Goal: Task Accomplishment & Management: Manage account settings

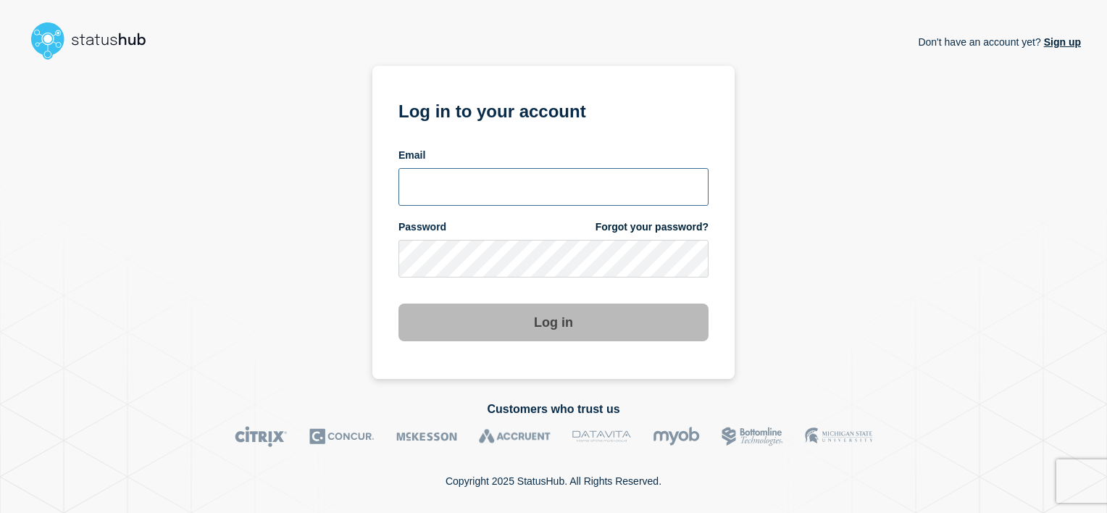
type input "[PERSON_NAME][EMAIL_ADDRESS][DOMAIN_NAME]"
click at [535, 307] on button "Log in" at bounding box center [554, 323] width 310 height 38
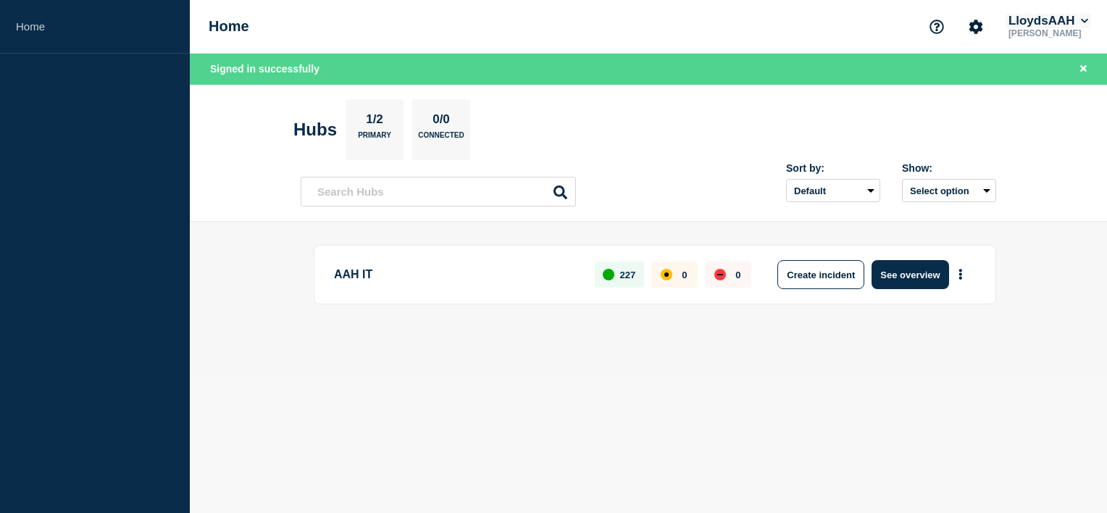
click at [1077, 20] on button "LloydsAAH" at bounding box center [1049, 21] width 86 height 14
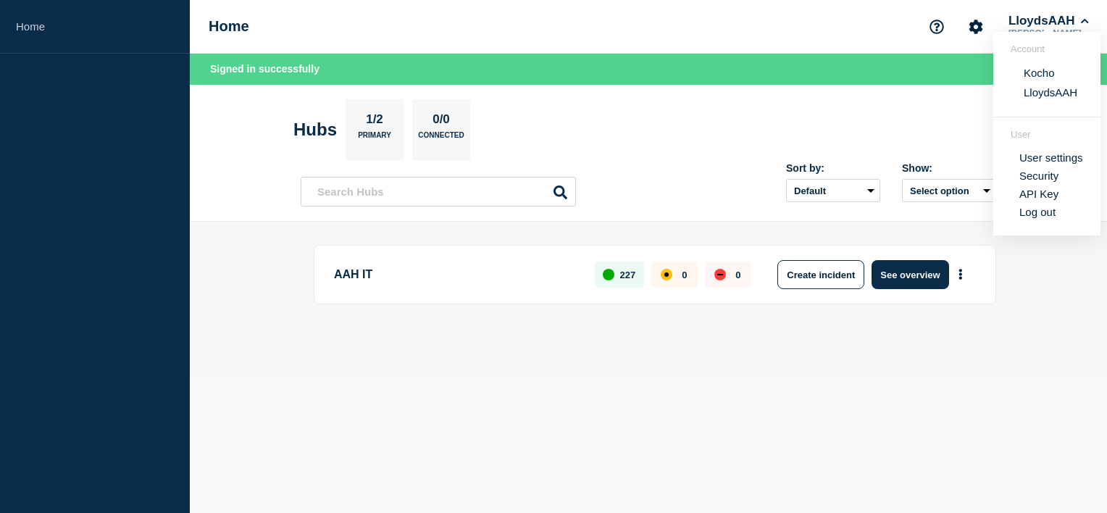
click at [1038, 75] on button "Kocho" at bounding box center [1040, 73] width 40 height 14
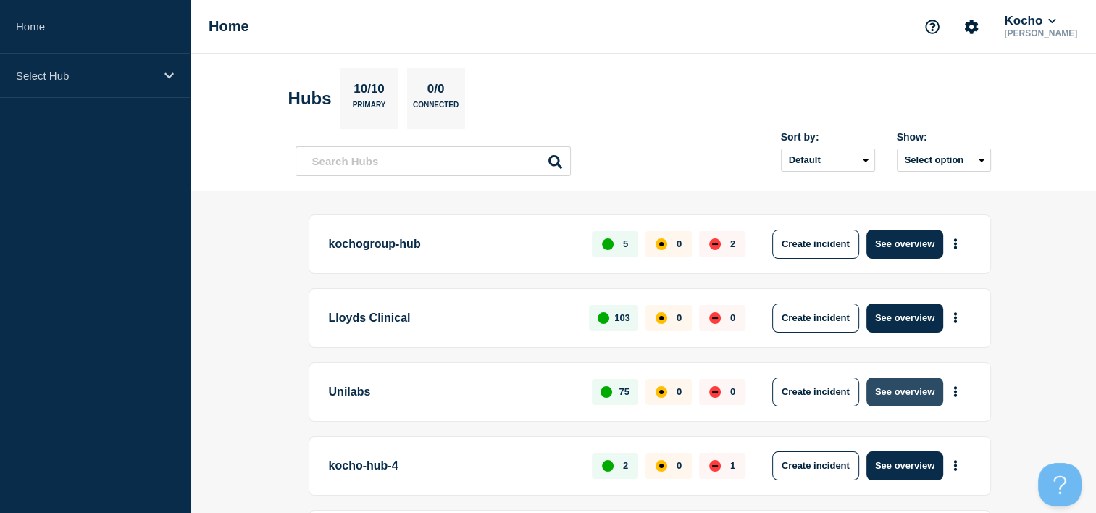
click at [899, 388] on button "See overview" at bounding box center [905, 392] width 77 height 29
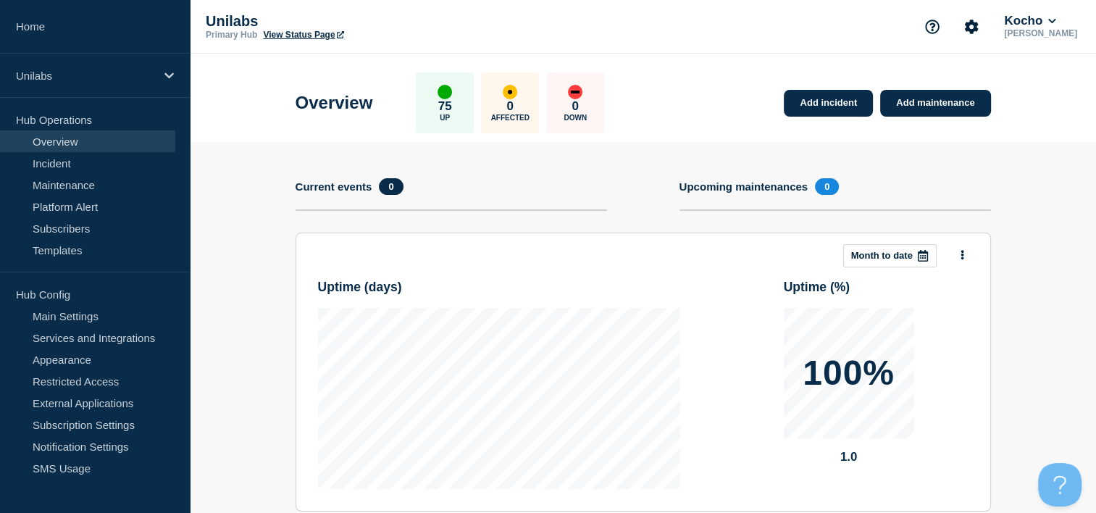
click at [102, 145] on link "Overview" at bounding box center [87, 141] width 175 height 22
click at [87, 159] on link "Incident" at bounding box center [87, 163] width 175 height 22
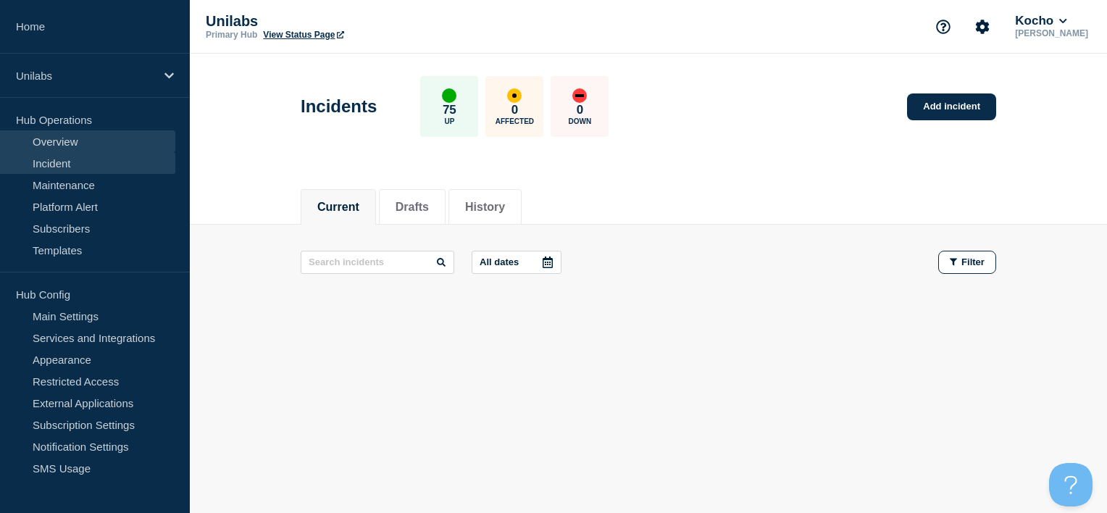
click at [85, 139] on link "Overview" at bounding box center [87, 141] width 175 height 22
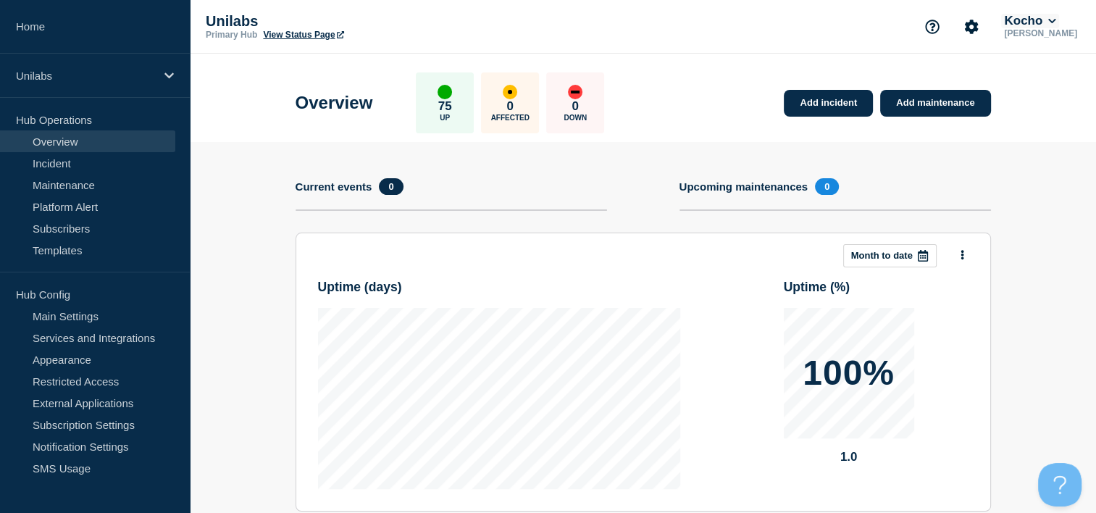
click at [1057, 23] on icon at bounding box center [1053, 21] width 8 height 9
click at [1050, 91] on button "LloydsAAH" at bounding box center [1046, 93] width 62 height 14
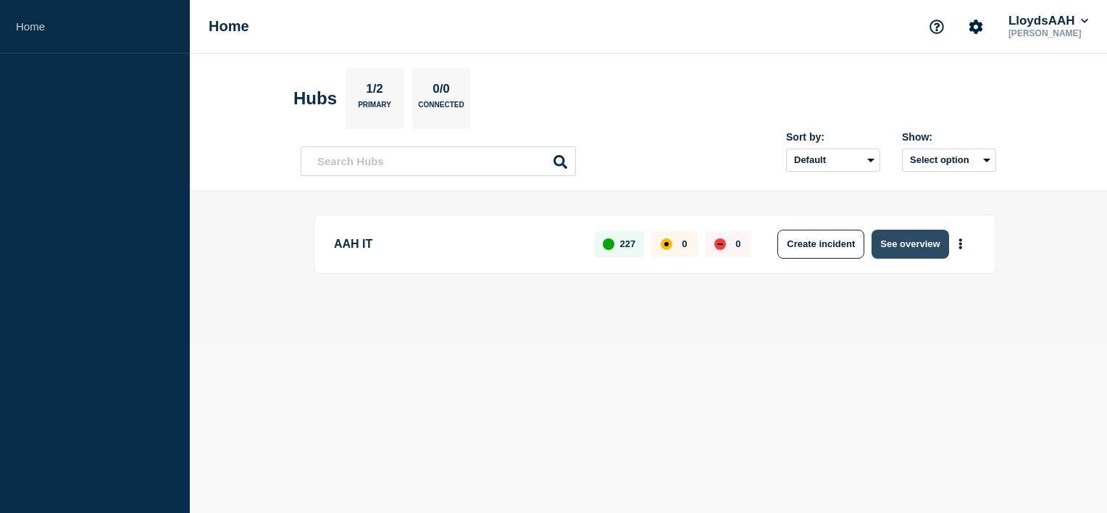
click at [923, 249] on button "See overview" at bounding box center [910, 244] width 77 height 29
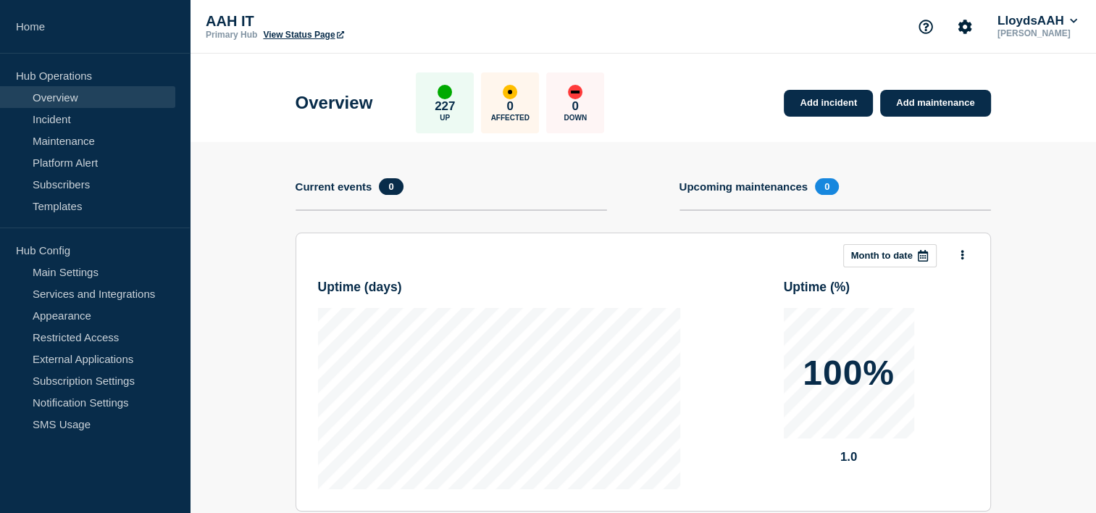
click at [307, 35] on link "View Status Page" at bounding box center [303, 35] width 80 height 10
click at [1067, 26] on button "LloydsAAH" at bounding box center [1038, 21] width 86 height 14
click at [1033, 78] on button "Kocho" at bounding box center [1029, 73] width 40 height 14
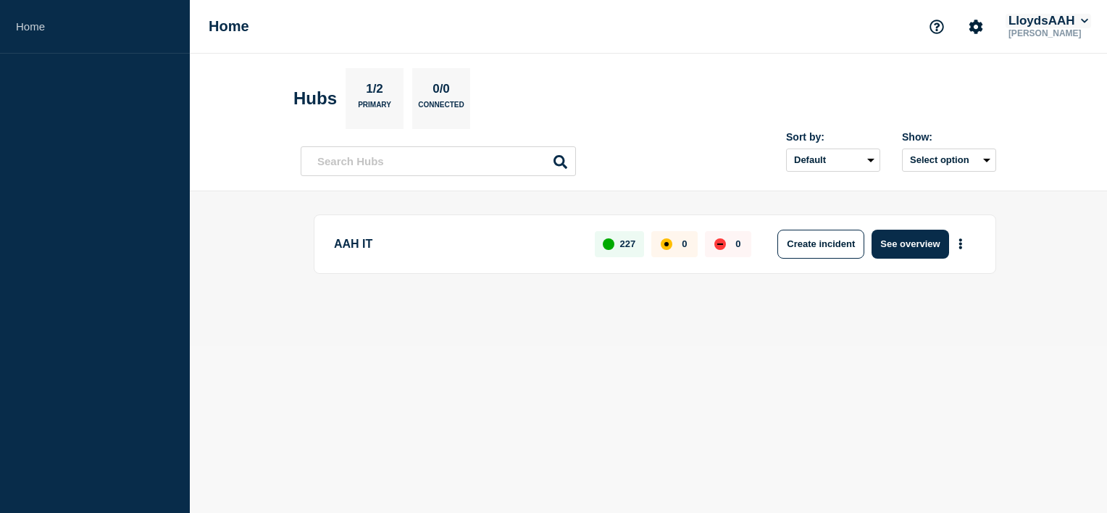
click at [1081, 22] on icon at bounding box center [1085, 21] width 8 height 9
click at [1045, 73] on button "Kocho" at bounding box center [1040, 73] width 40 height 14
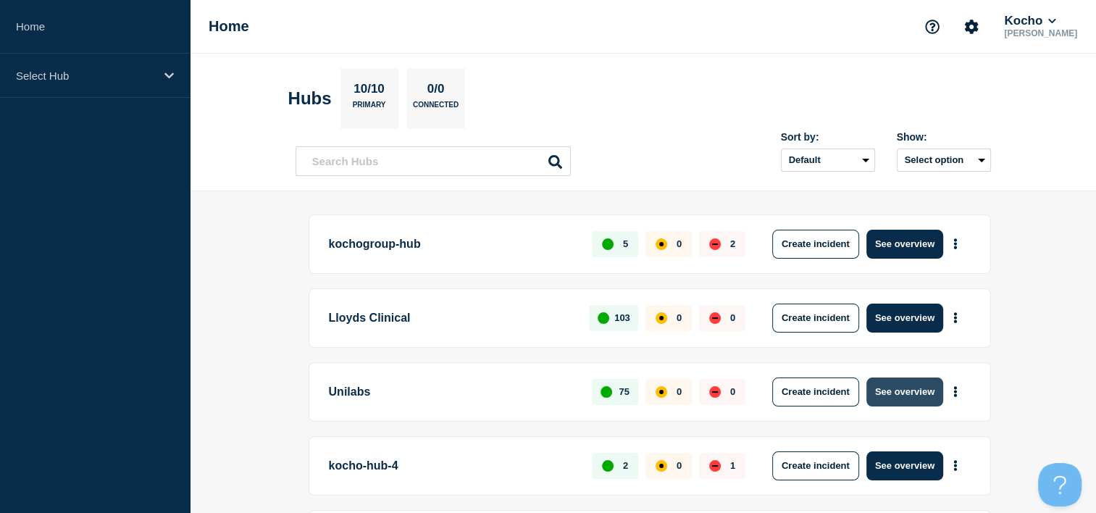
click at [916, 387] on button "See overview" at bounding box center [905, 392] width 77 height 29
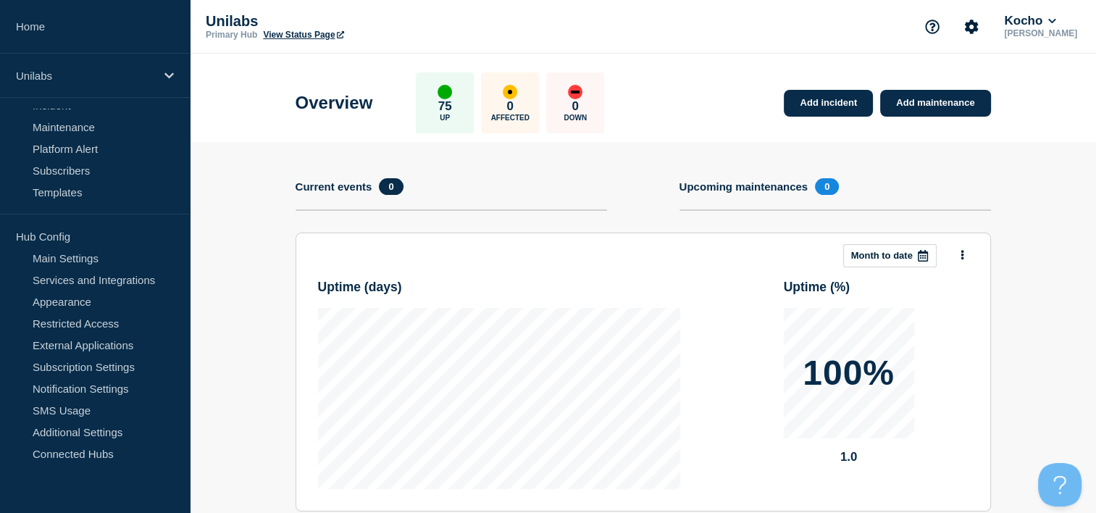
click at [537, 185] on div "Current events 0" at bounding box center [452, 186] width 312 height 17
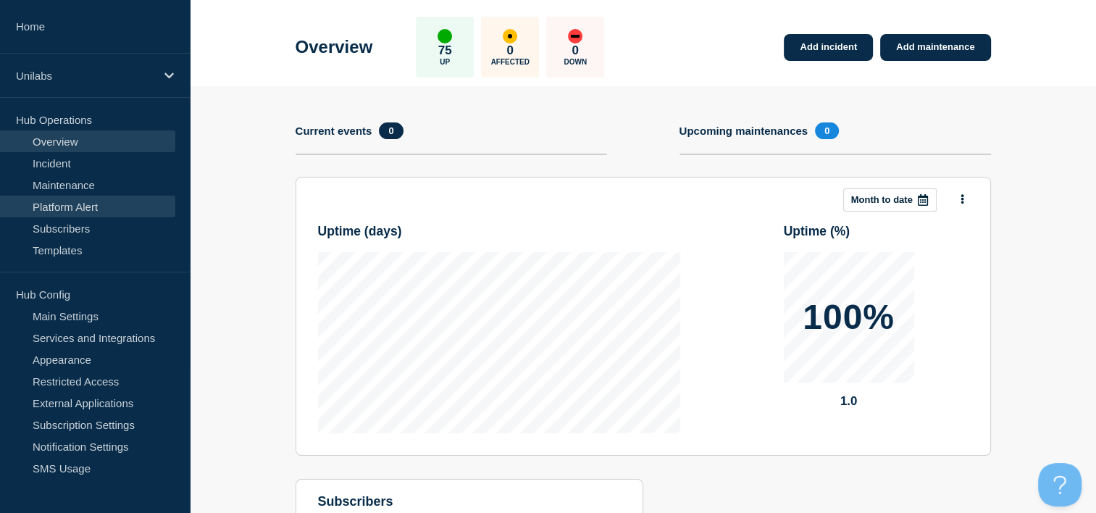
scroll to position [38, 0]
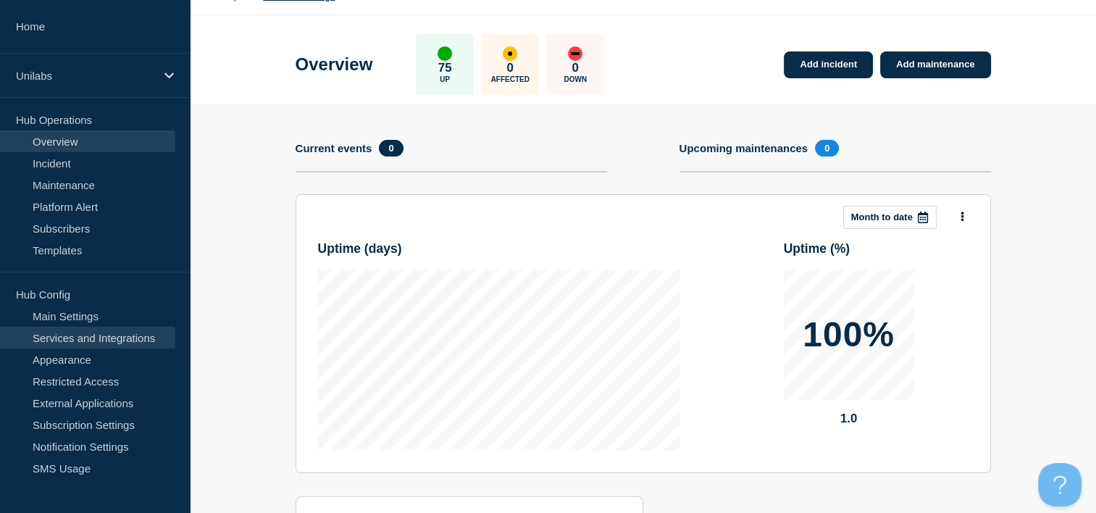
click at [86, 338] on link "Services and Integrations" at bounding box center [87, 338] width 175 height 22
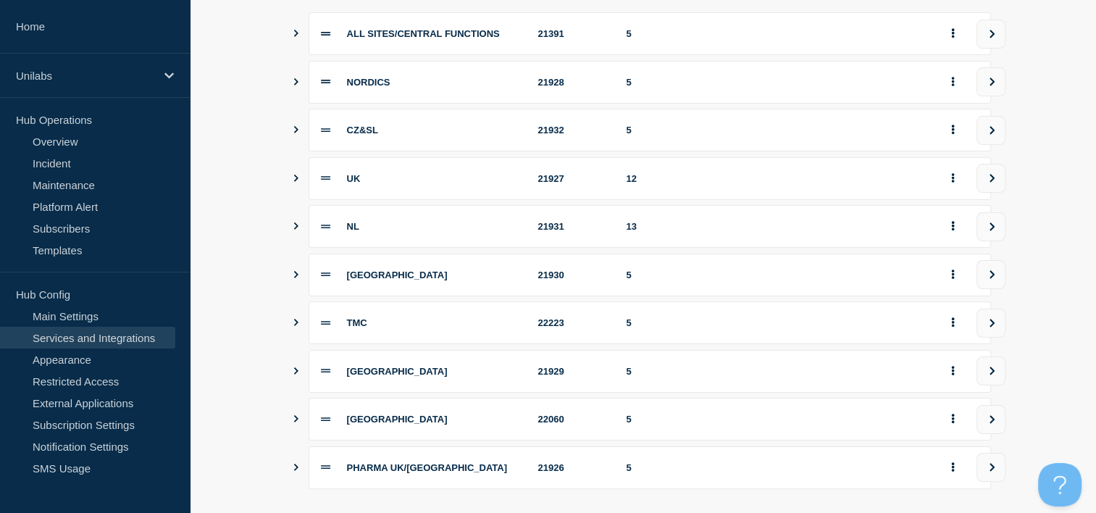
scroll to position [145, 0]
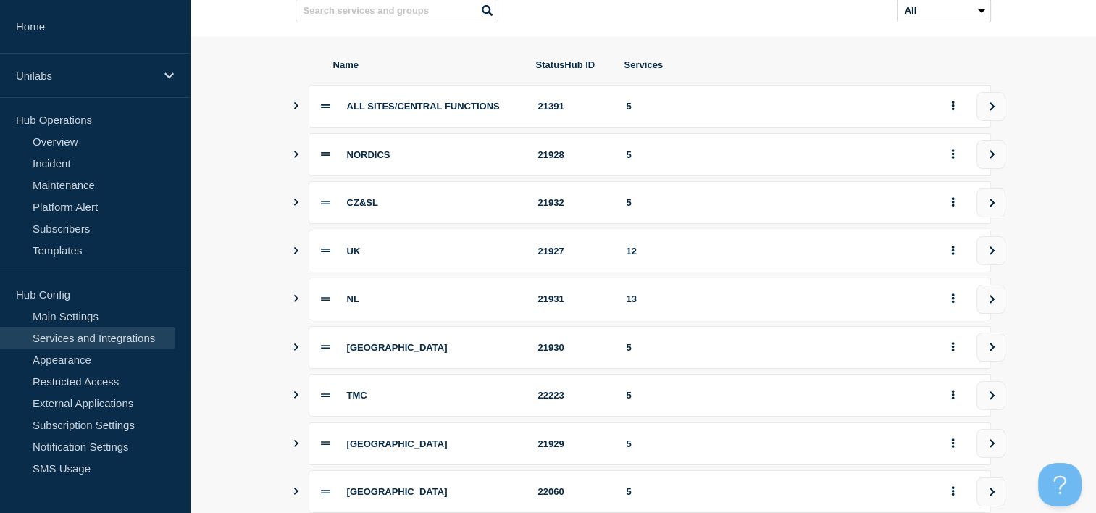
click at [291, 262] on section "Name StatusHub ID Services ALL SITES/CENTRAL FUNCTIONS 21391 5 NORDICS 21928 5 …" at bounding box center [643, 347] width 907 height 623
click at [298, 254] on icon "Show services" at bounding box center [295, 250] width 9 height 7
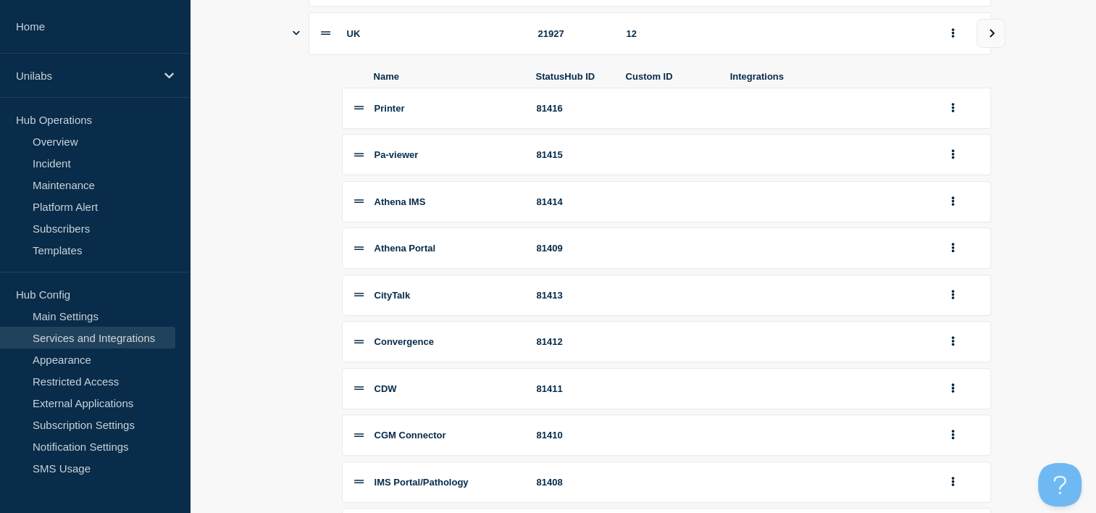
scroll to position [290, 0]
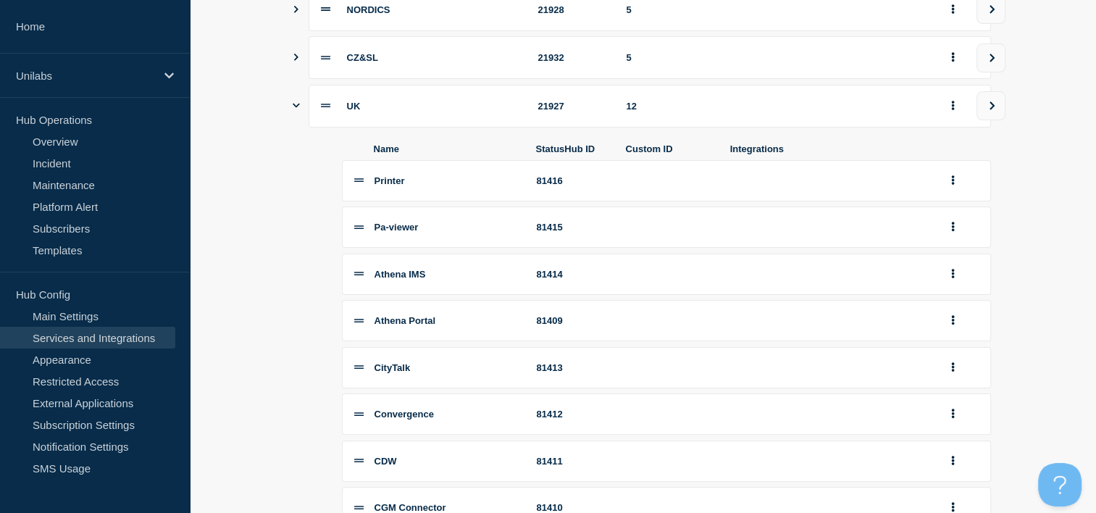
click at [291, 109] on section "Name StatusHub ID Services ALL SITES/CENTRAL FUNCTIONS 21391 5 NORDICS 21928 5 …" at bounding box center [643, 484] width 907 height 1186
click at [293, 108] on icon "Show services" at bounding box center [296, 106] width 7 height 4
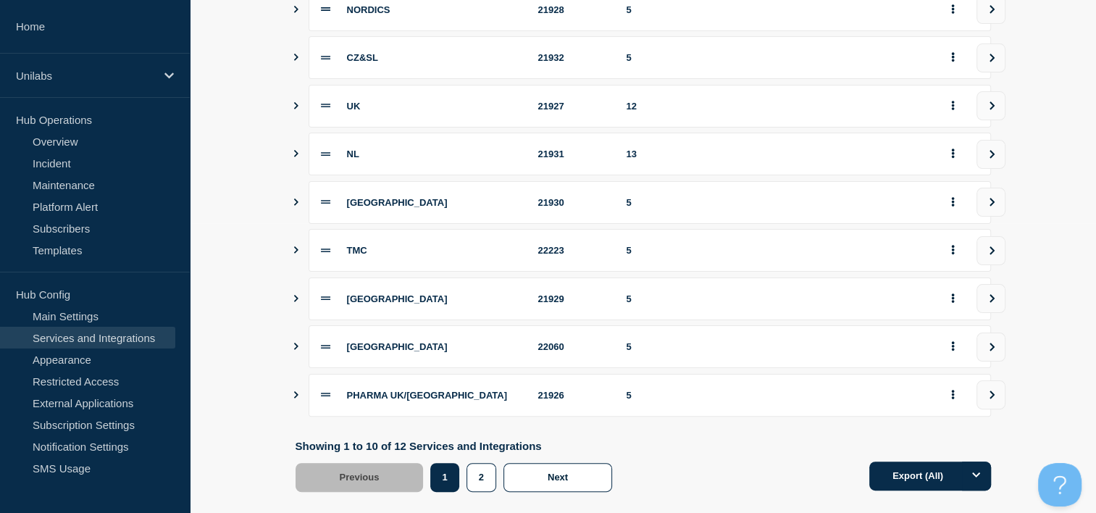
click at [803, 112] on div "12" at bounding box center [777, 106] width 300 height 11
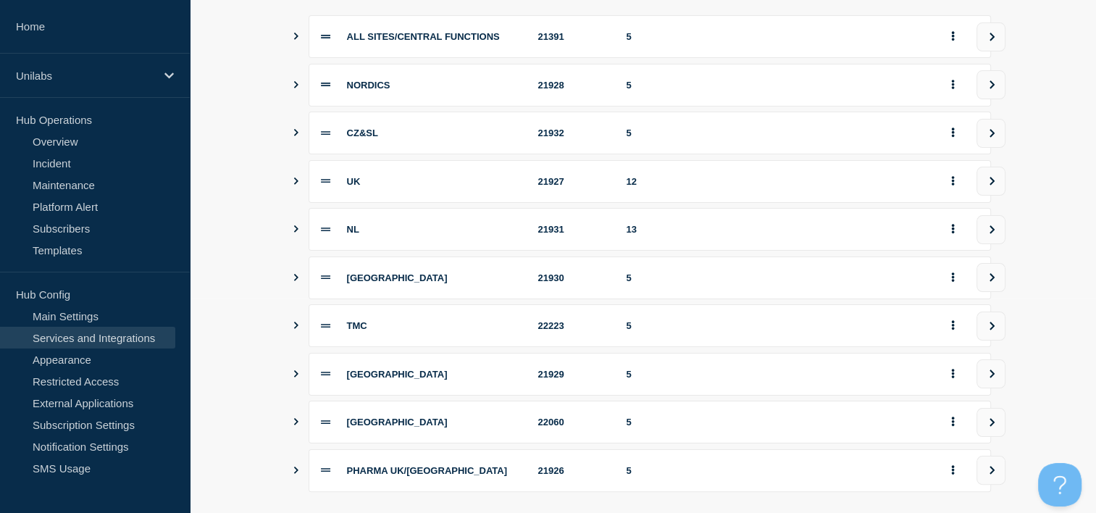
scroll to position [217, 0]
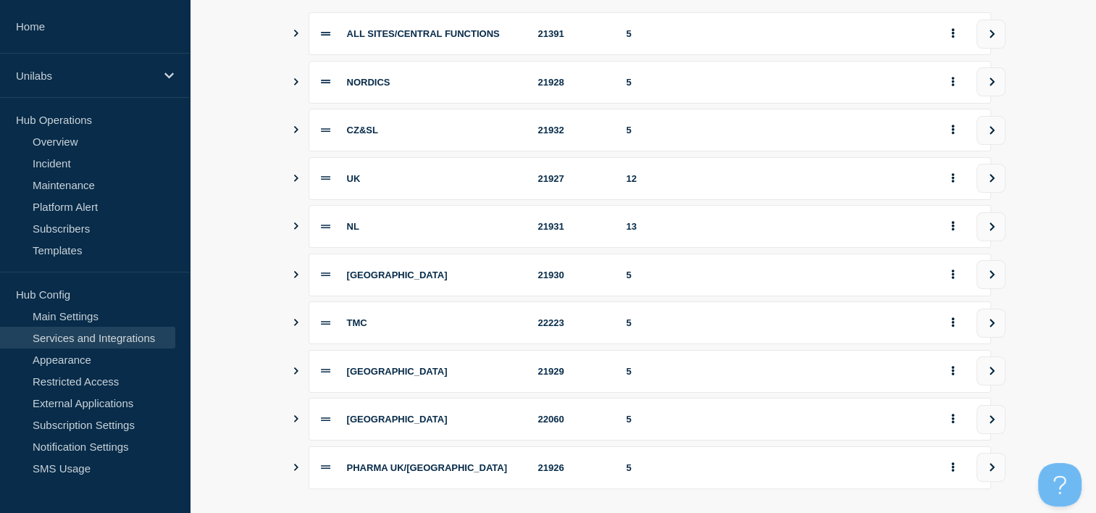
click at [293, 182] on icon "Show services" at bounding box center [295, 178] width 9 height 7
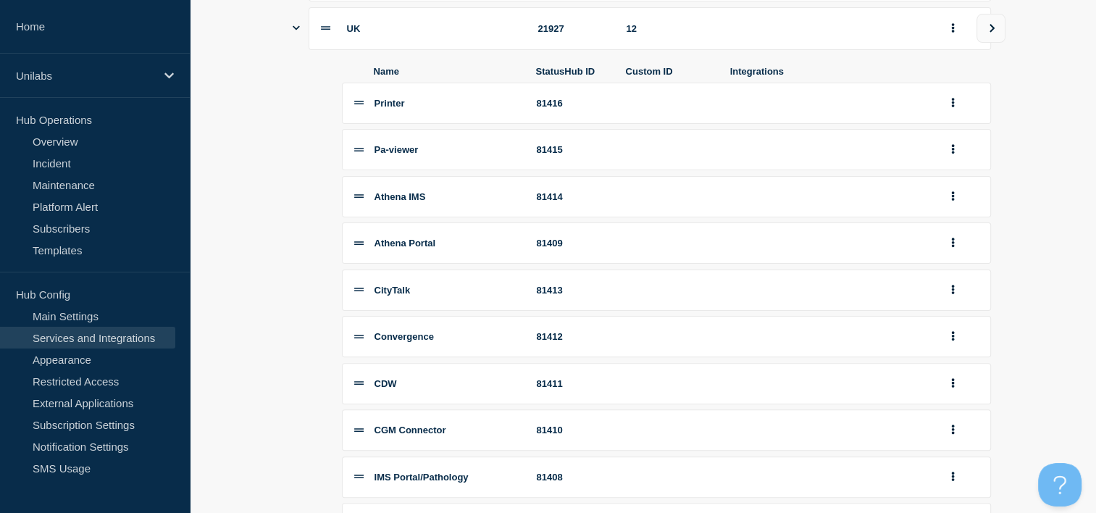
scroll to position [290, 0]
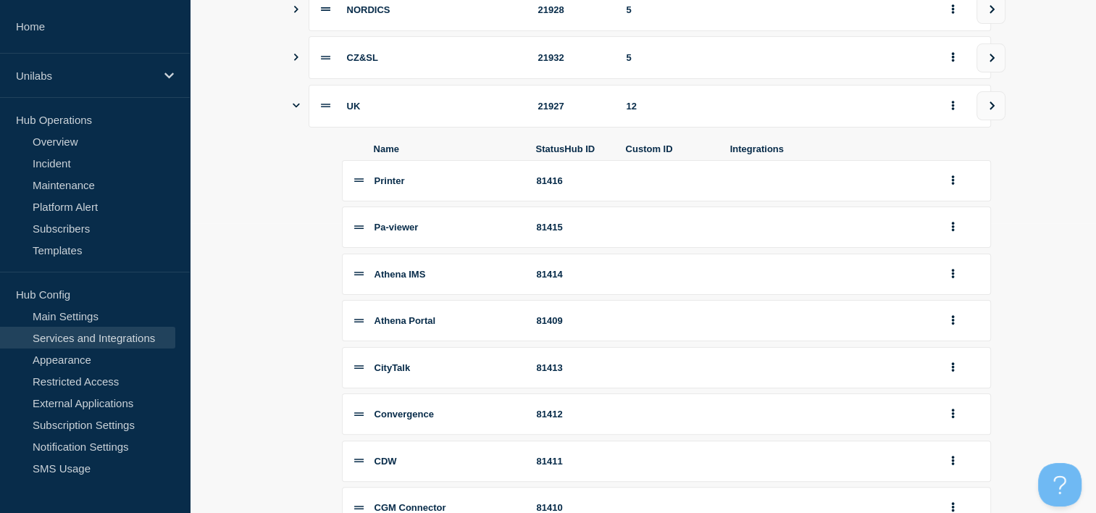
click at [296, 110] on icon "Show services" at bounding box center [296, 105] width 7 height 9
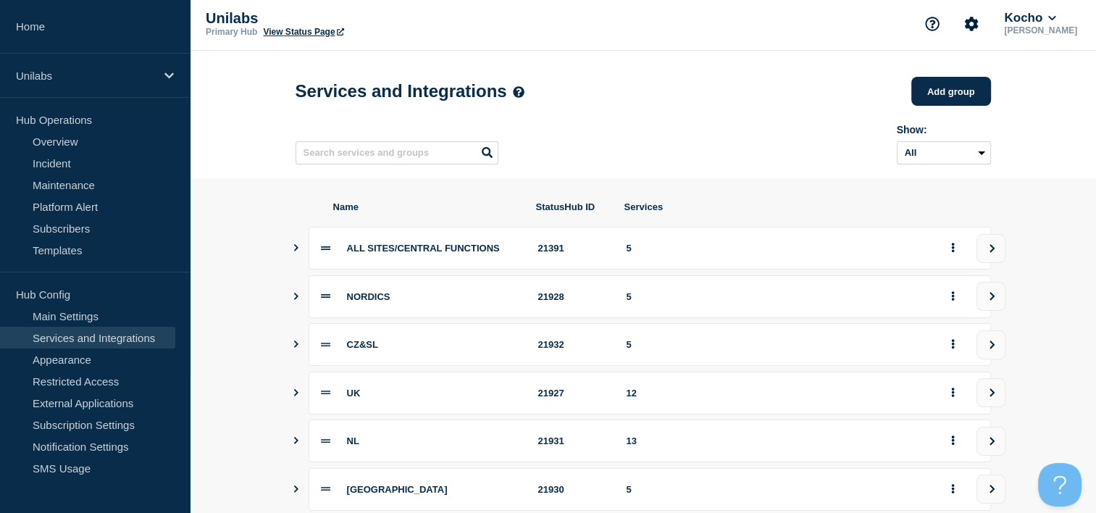
scroll to position [0, 0]
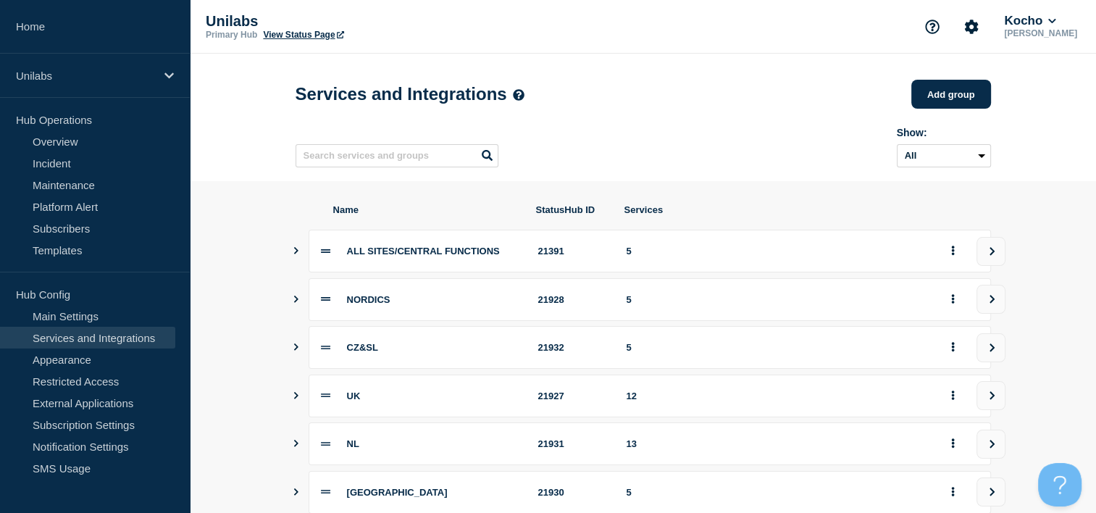
drag, startPoint x: 715, startPoint y: 92, endPoint x: 703, endPoint y: 83, distance: 15.1
click at [710, 89] on div "Services and Integrations Add group" at bounding box center [644, 93] width 696 height 43
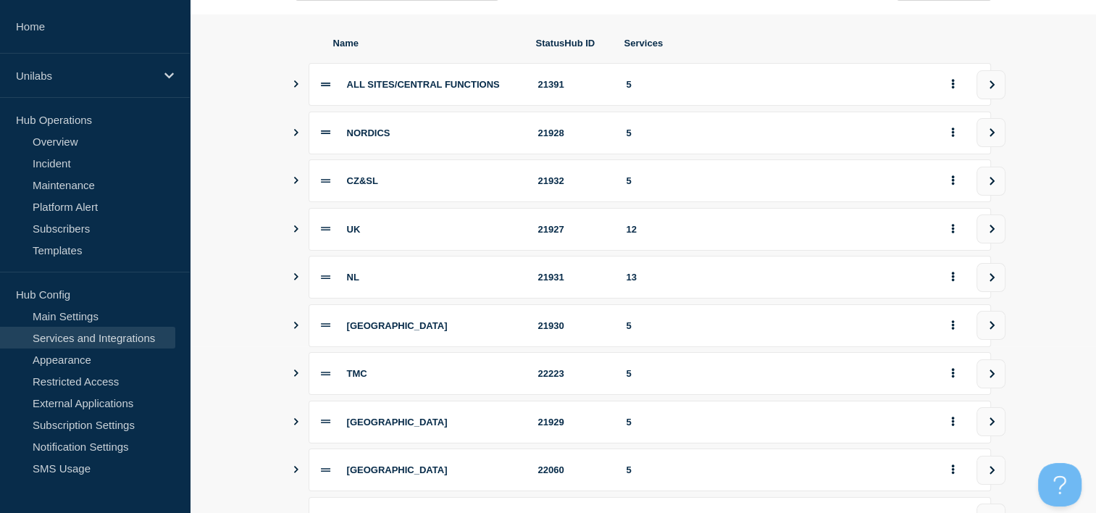
scroll to position [217, 0]
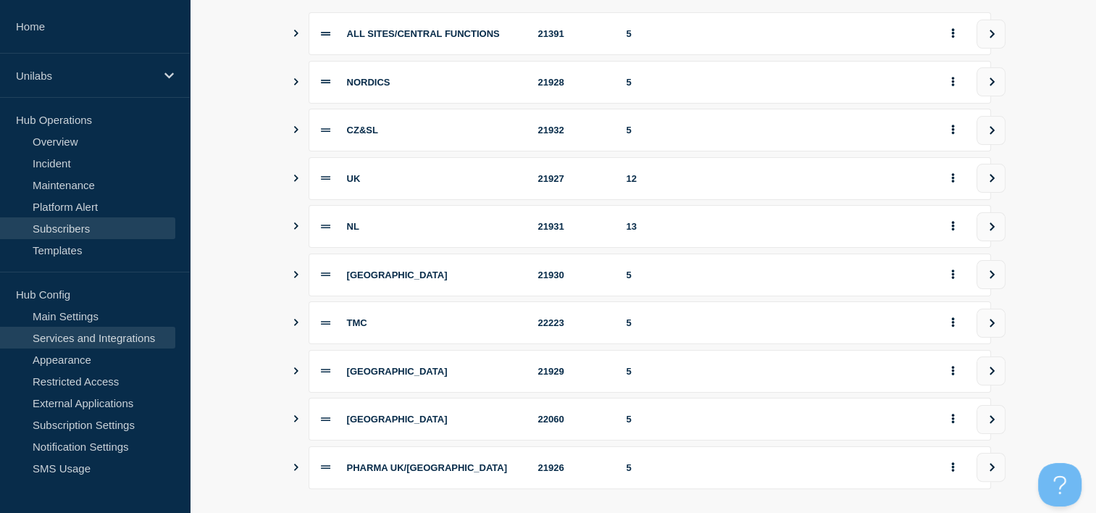
click at [81, 231] on link "Subscribers" at bounding box center [87, 228] width 175 height 22
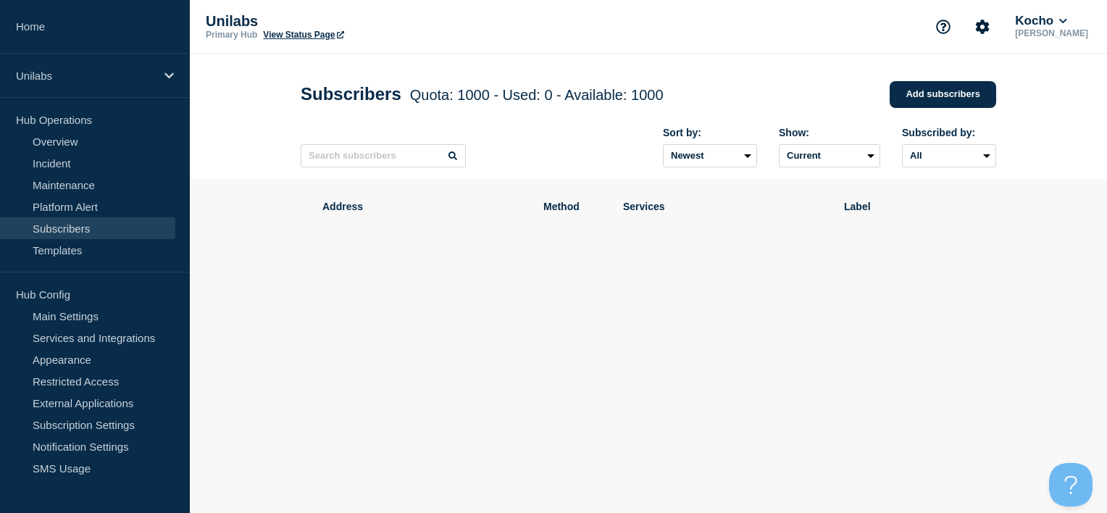
click at [514, 162] on div "Sort by: Newest Oldest Show: Current Deleted Recently deleted Subscribed by: All" at bounding box center [649, 147] width 696 height 63
click at [97, 331] on link "Services and Integrations" at bounding box center [87, 338] width 175 height 22
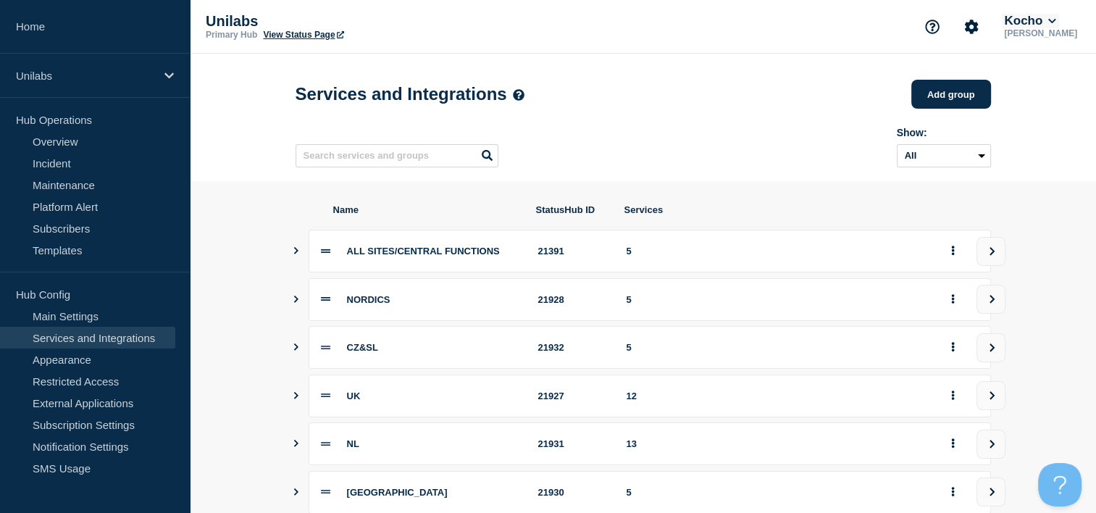
click at [1057, 24] on icon at bounding box center [1053, 21] width 8 height 9
click at [1047, 91] on button "LloydsAAH" at bounding box center [1046, 93] width 62 height 14
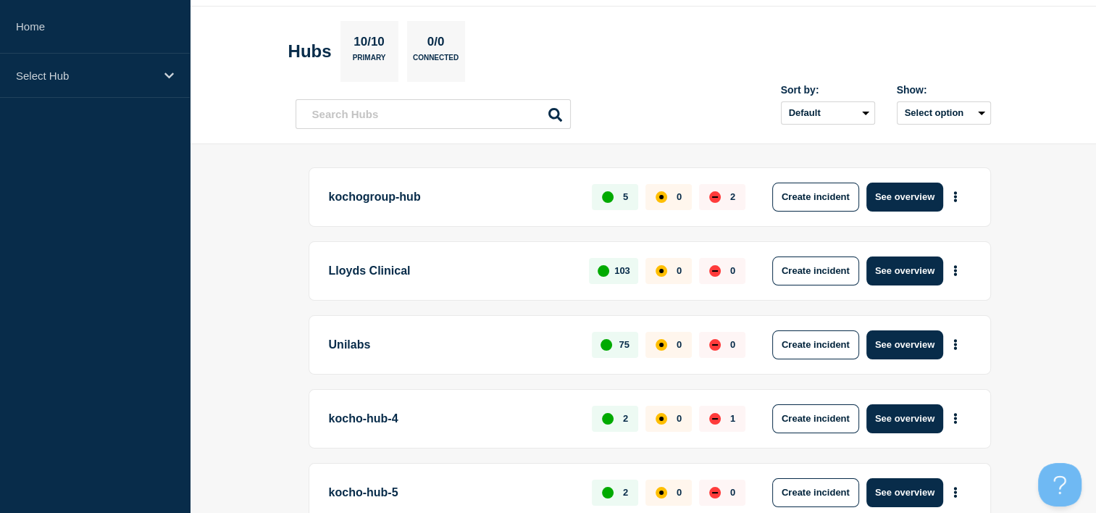
scroll to position [72, 0]
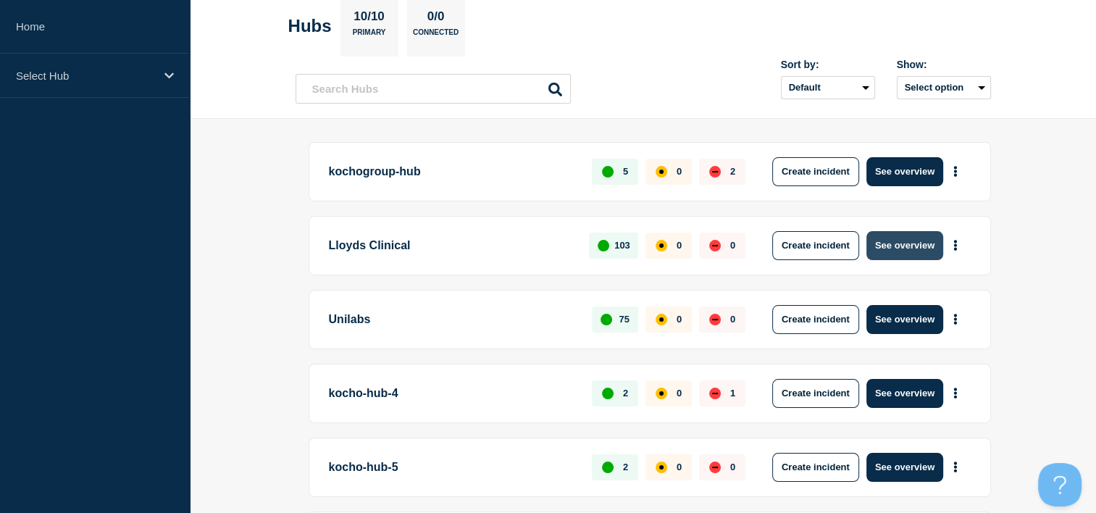
click at [902, 246] on button "See overview" at bounding box center [905, 245] width 77 height 29
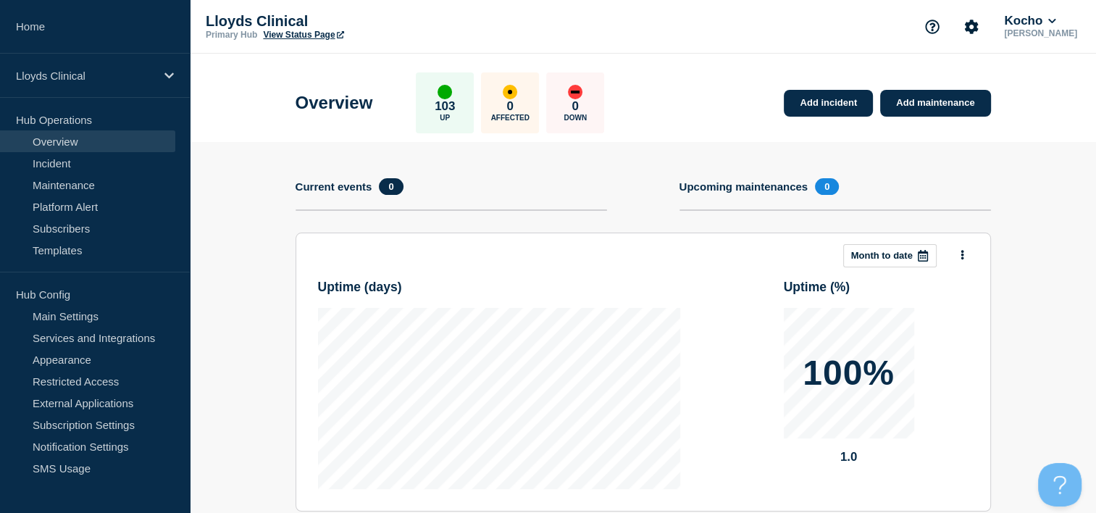
click at [319, 35] on link "View Status Page" at bounding box center [303, 35] width 80 height 10
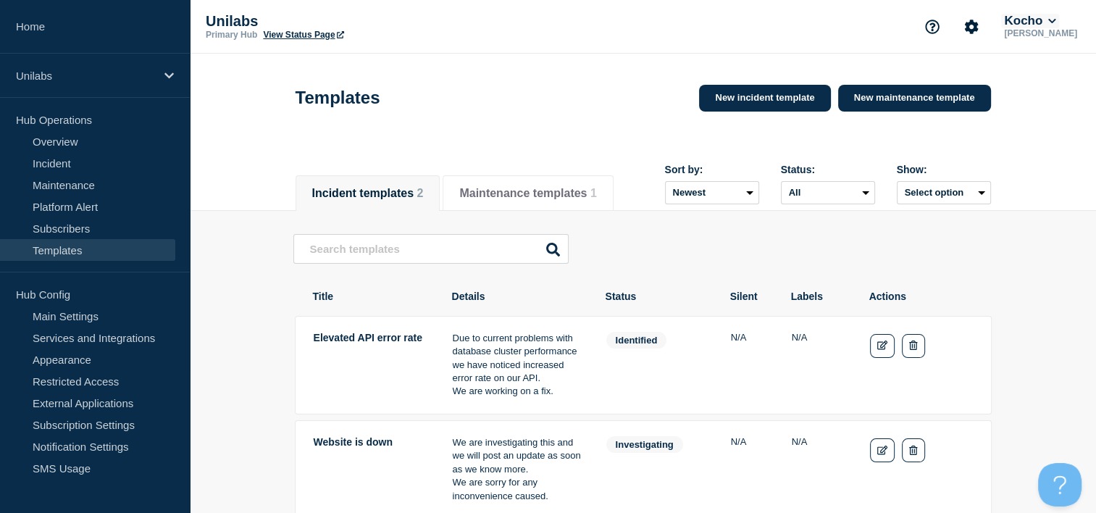
click at [1067, 19] on div "Kocho" at bounding box center [1041, 21] width 79 height 14
drag, startPoint x: 1066, startPoint y: 20, endPoint x: 1057, endPoint y: 17, distance: 9.9
click at [1057, 17] on button "Kocho" at bounding box center [1030, 21] width 57 height 14
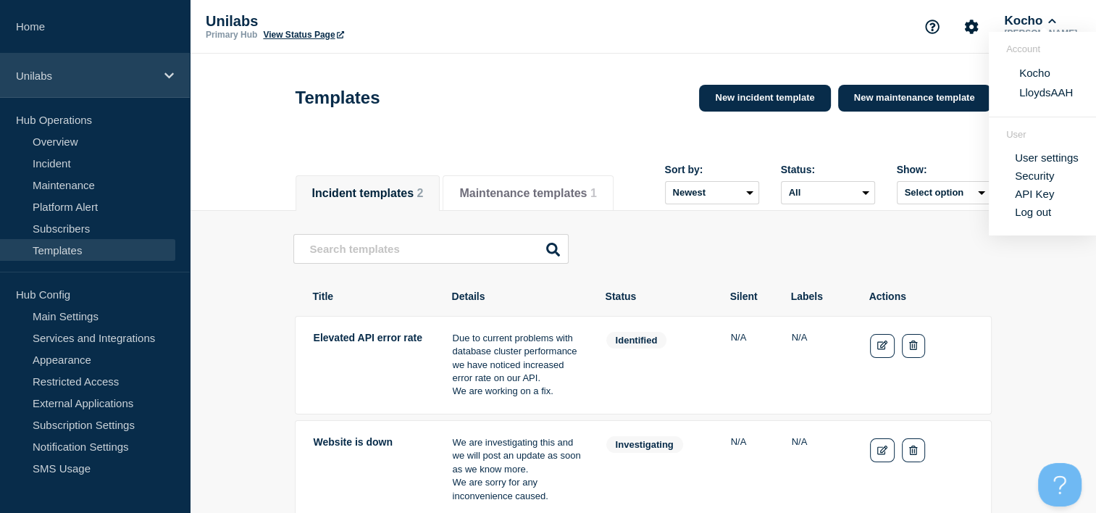
click at [168, 71] on icon at bounding box center [169, 75] width 9 height 11
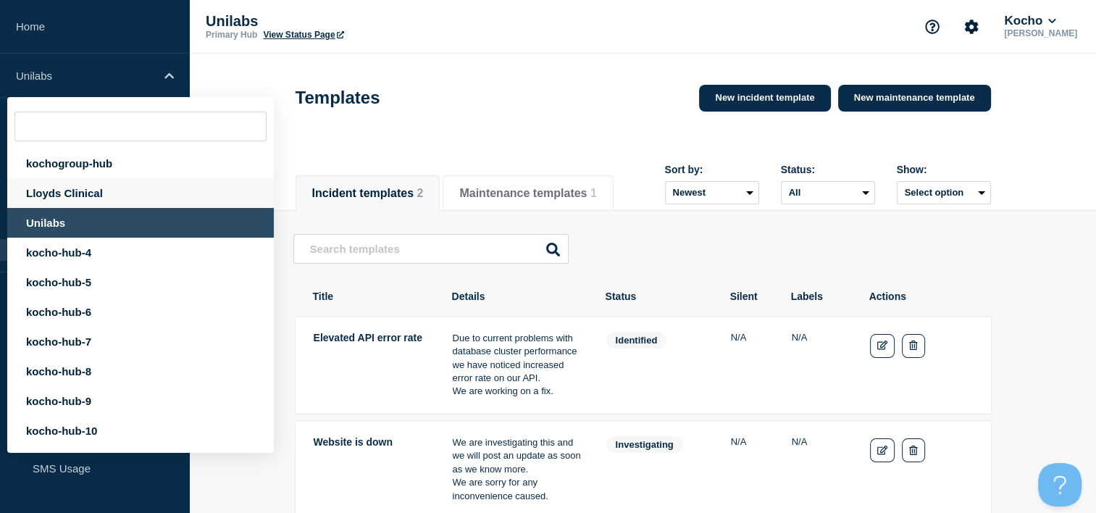
click at [66, 193] on div "Lloyds Clinical" at bounding box center [140, 193] width 267 height 30
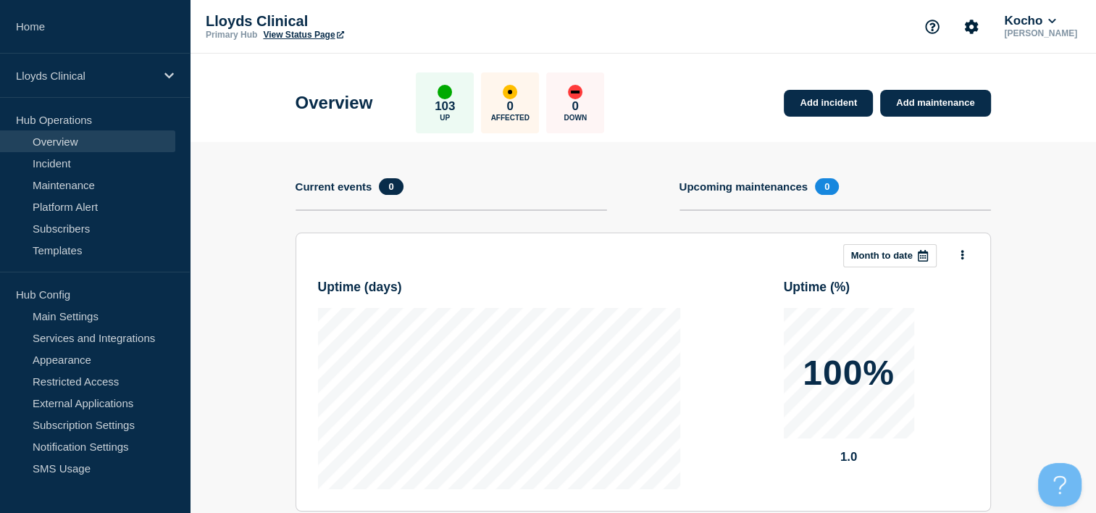
click at [322, 33] on link "View Status Page" at bounding box center [303, 35] width 80 height 10
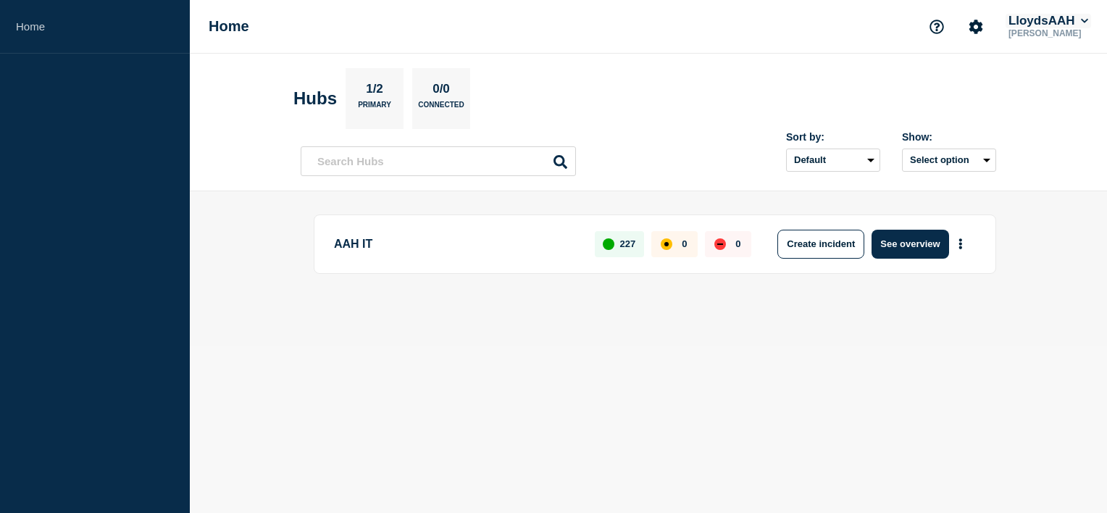
click at [1088, 18] on icon at bounding box center [1085, 21] width 8 height 9
click at [1044, 77] on button "Kocho" at bounding box center [1040, 73] width 40 height 14
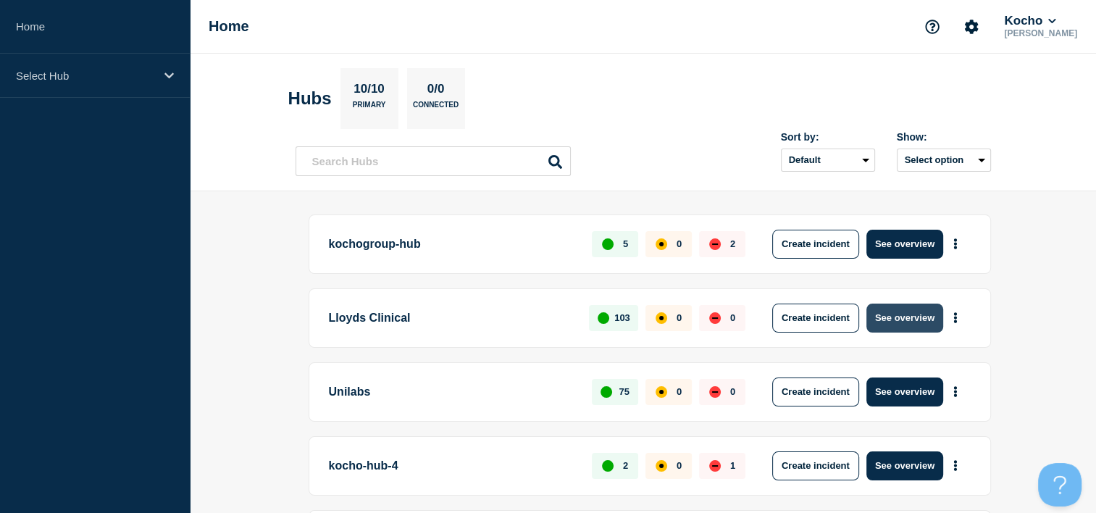
click at [899, 312] on button "See overview" at bounding box center [905, 318] width 77 height 29
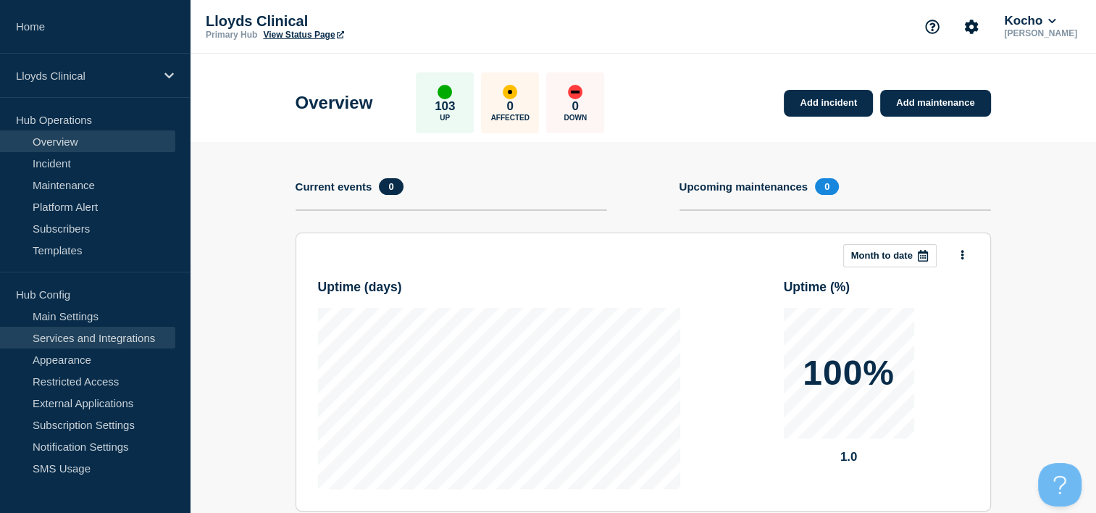
click at [87, 336] on link "Services and Integrations" at bounding box center [87, 338] width 175 height 22
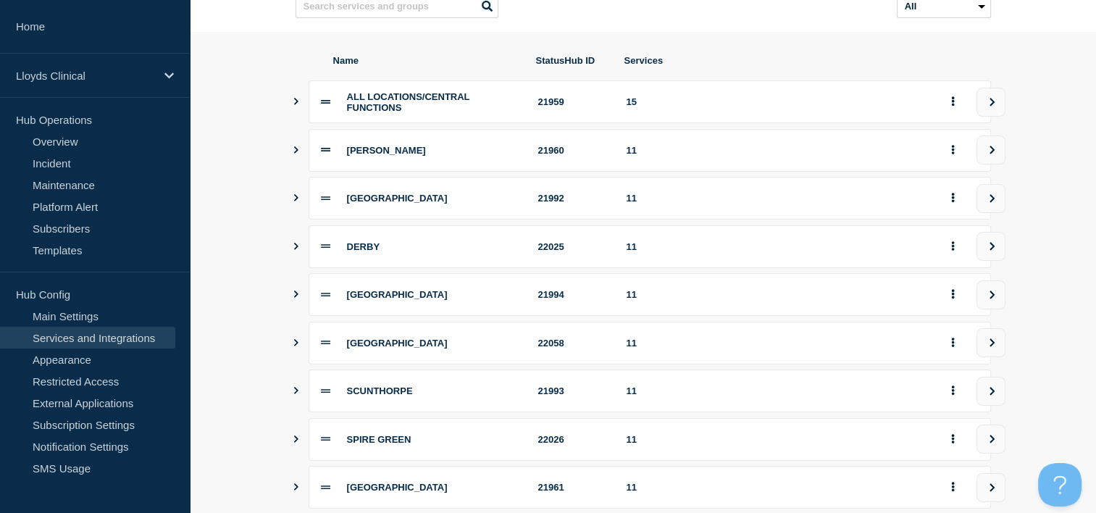
scroll to position [72, 0]
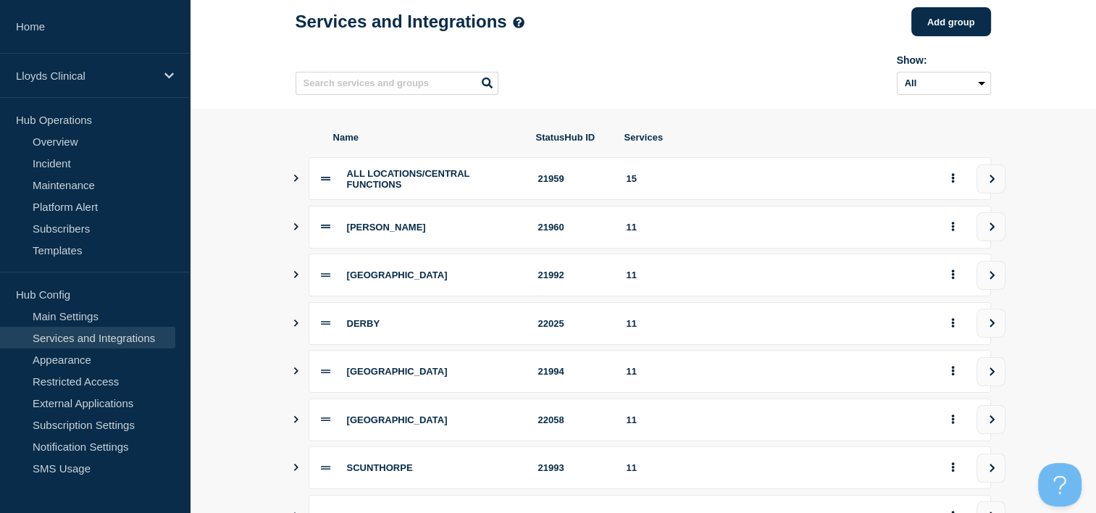
click at [296, 182] on icon "Show services" at bounding box center [295, 178] width 9 height 7
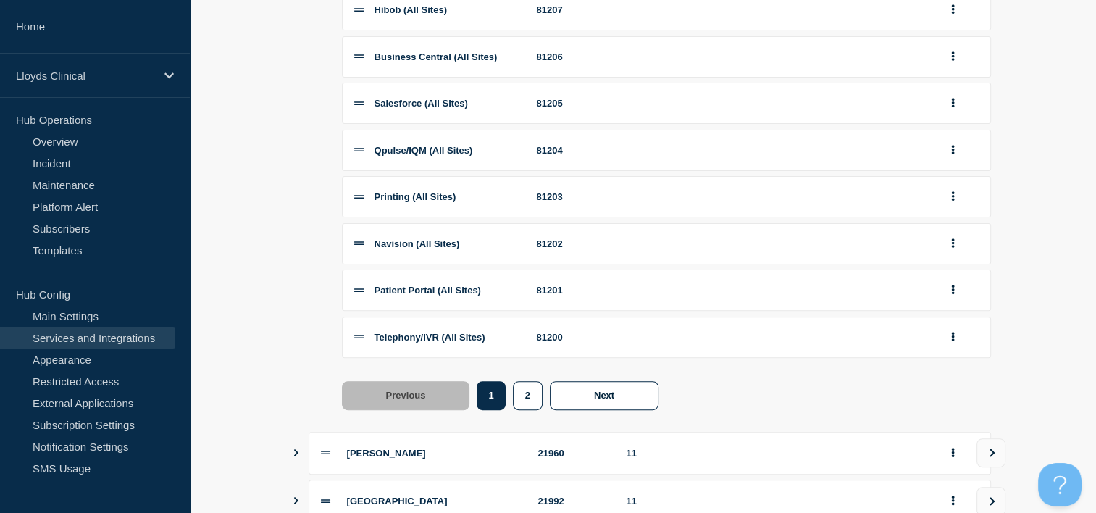
scroll to position [435, 0]
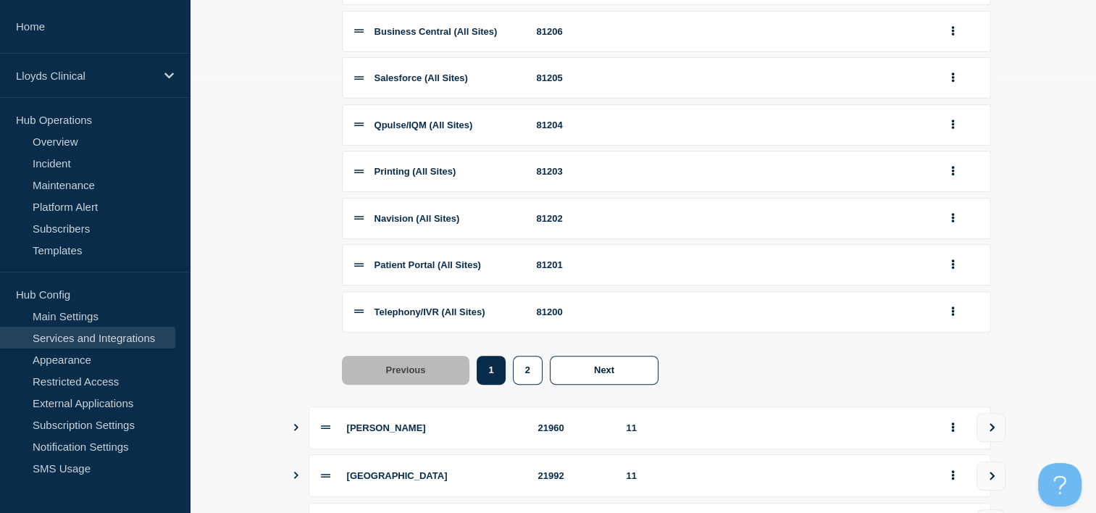
click at [542, 385] on div "2" at bounding box center [531, 370] width 37 height 29
click at [535, 385] on button "2" at bounding box center [528, 370] width 30 height 29
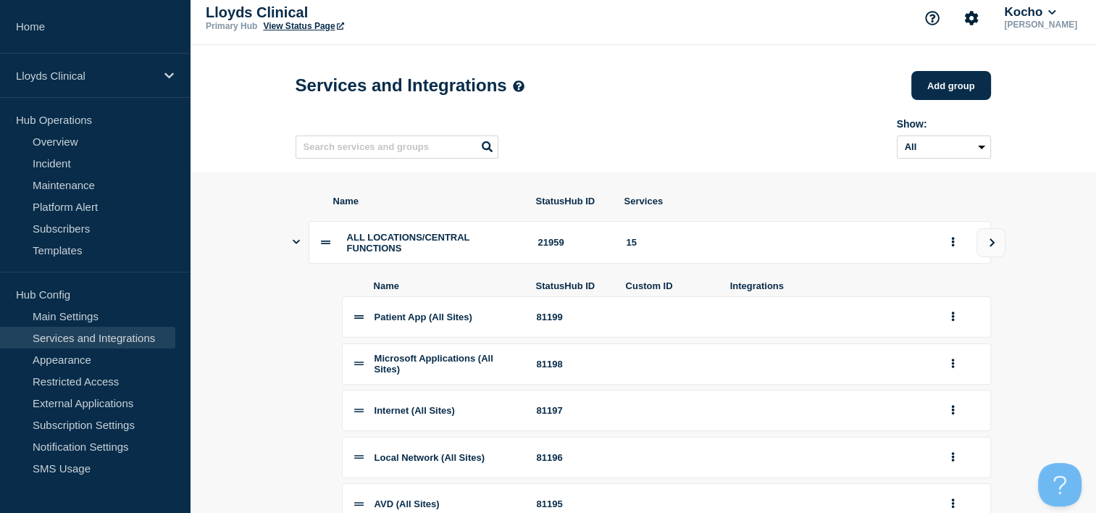
scroll to position [0, 0]
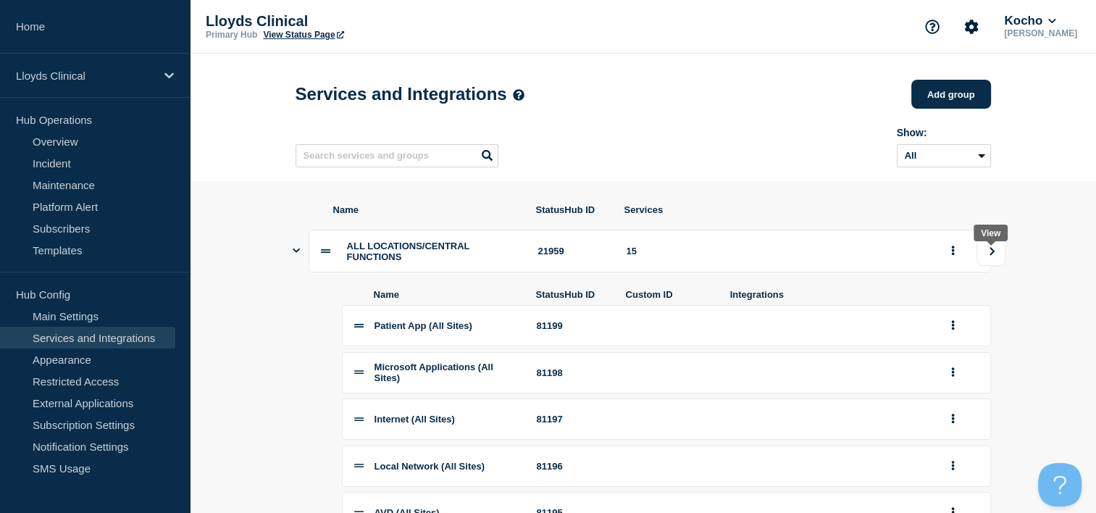
click at [991, 252] on button "view group" at bounding box center [991, 251] width 29 height 29
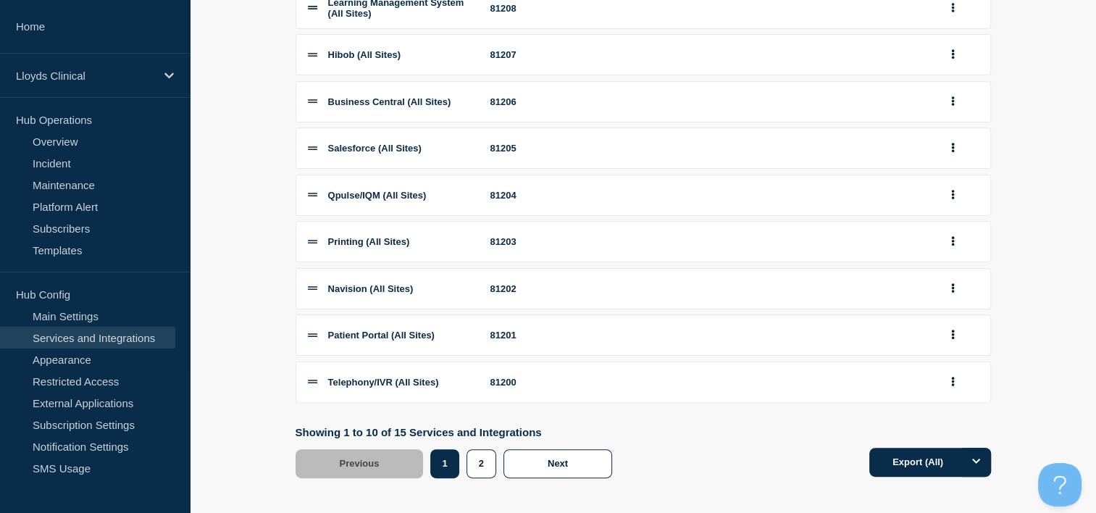
scroll to position [316, 0]
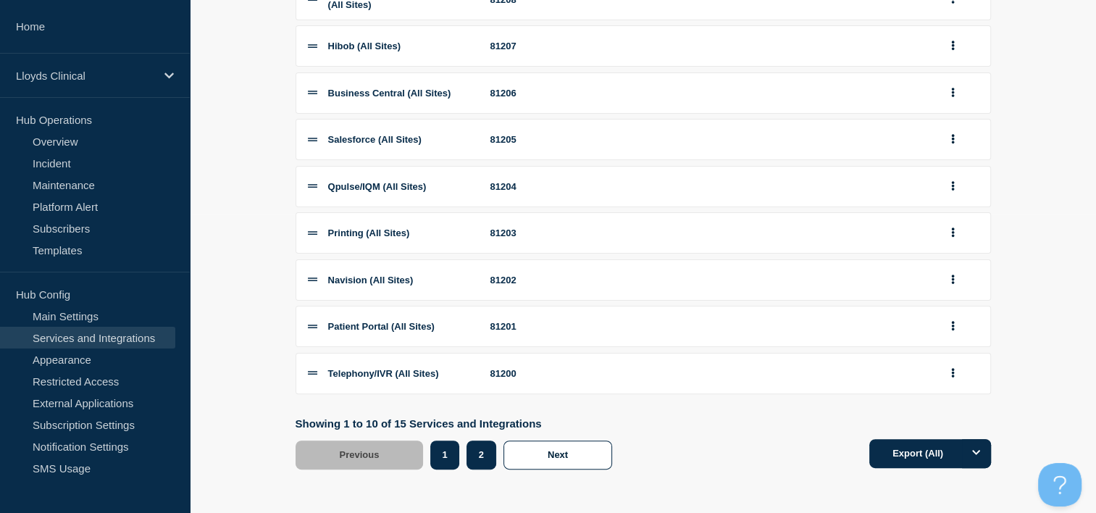
click at [478, 456] on button "2" at bounding box center [482, 455] width 30 height 29
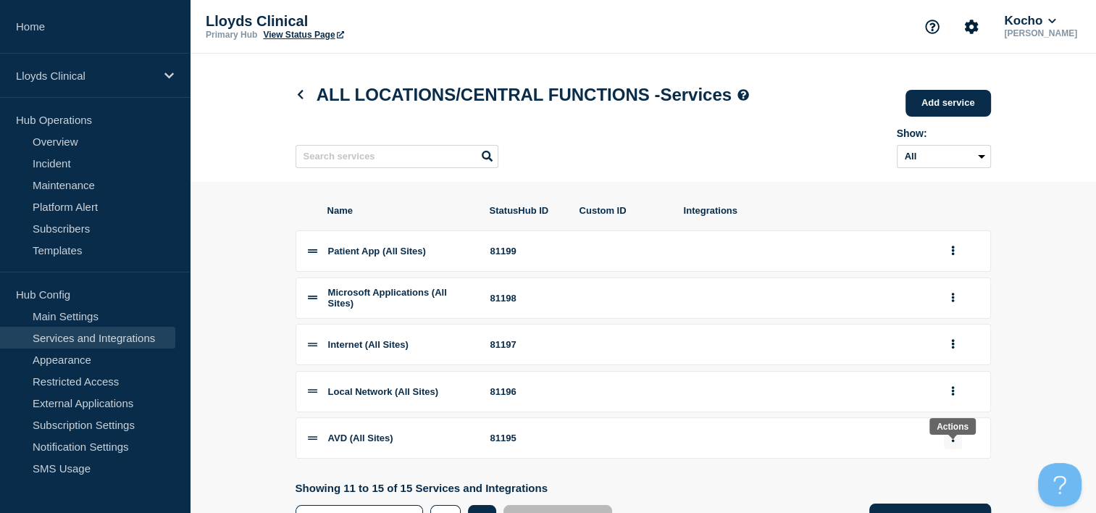
click at [961, 448] on button "group actions" at bounding box center [953, 438] width 18 height 22
click at [952, 327] on button "Top" at bounding box center [961, 315] width 72 height 22
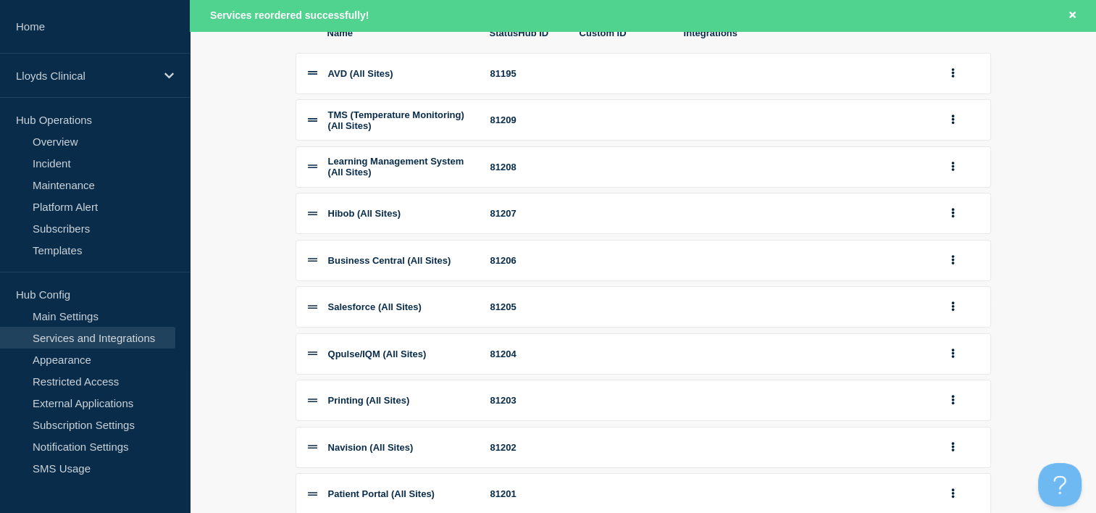
scroll to position [217, 0]
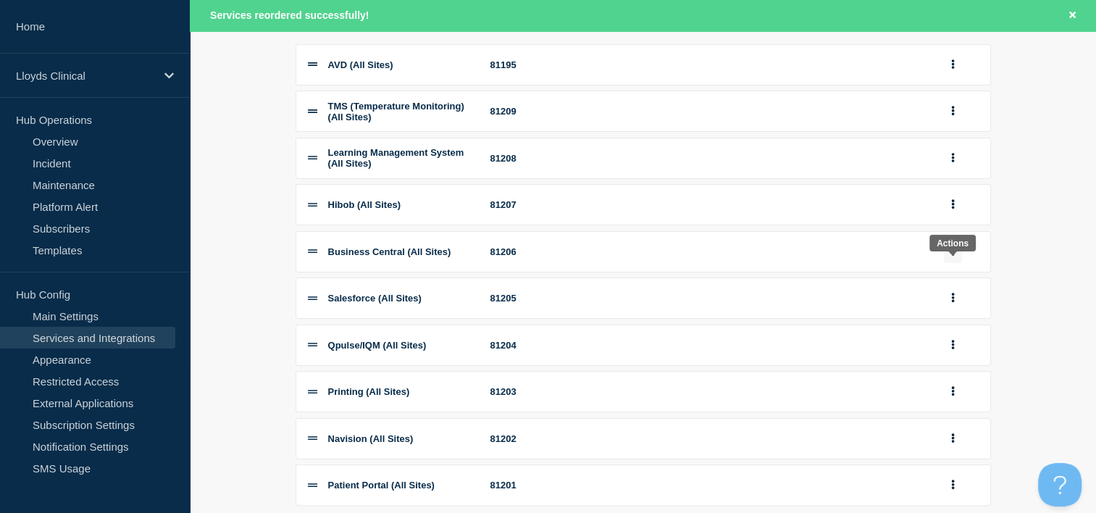
click at [948, 263] on button "group actions" at bounding box center [953, 252] width 18 height 22
click at [949, 359] on button "Top" at bounding box center [961, 347] width 72 height 22
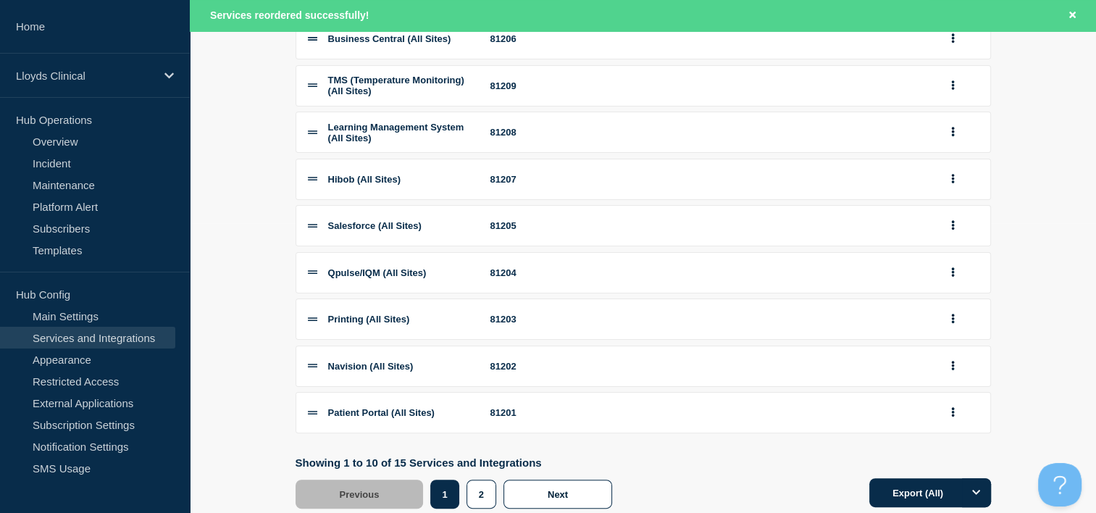
scroll to position [347, 0]
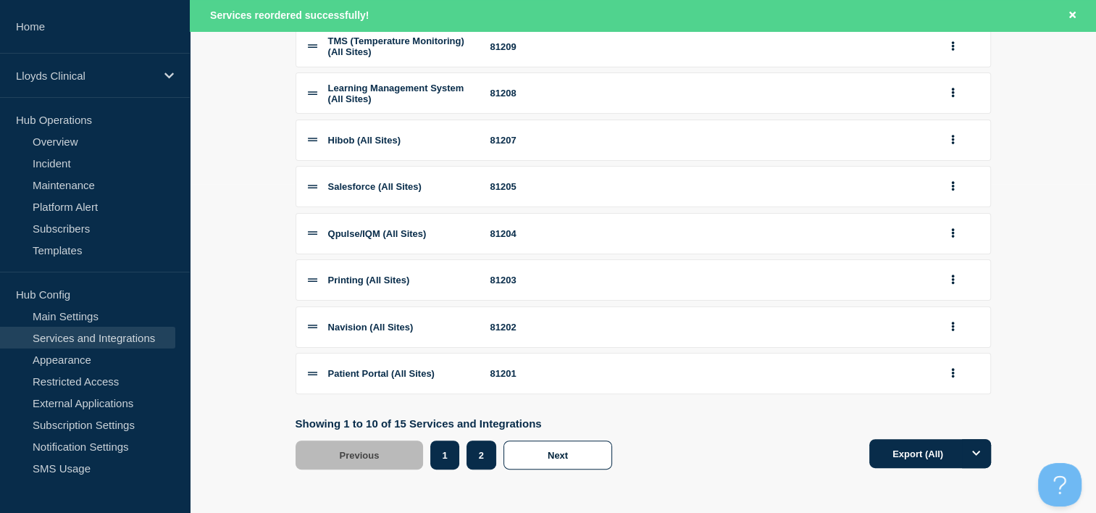
click at [481, 455] on button "2" at bounding box center [482, 455] width 30 height 29
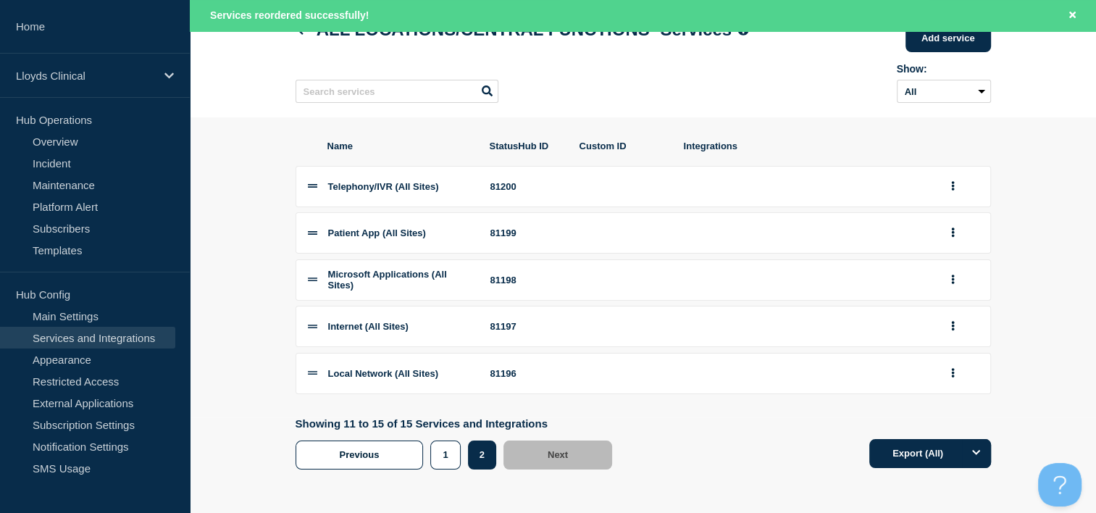
scroll to position [107, 0]
click at [447, 459] on button "1" at bounding box center [445, 455] width 30 height 29
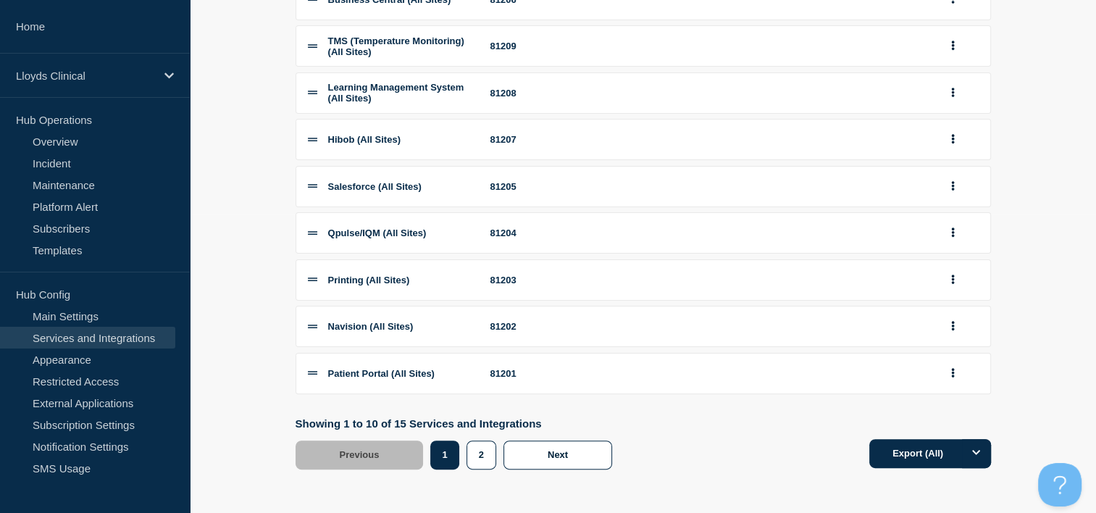
scroll to position [316, 0]
click at [477, 457] on button "2" at bounding box center [482, 455] width 30 height 29
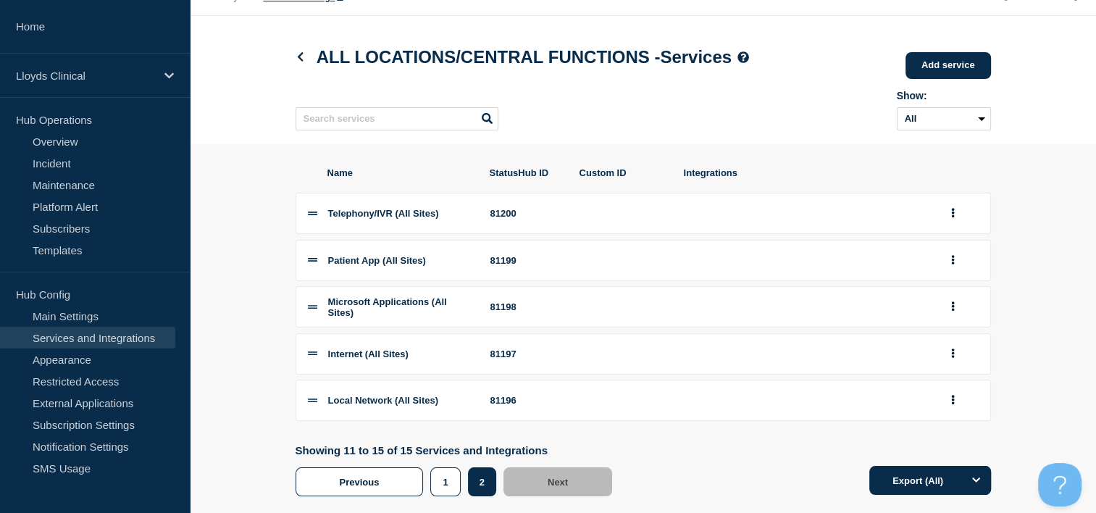
scroll to position [77, 0]
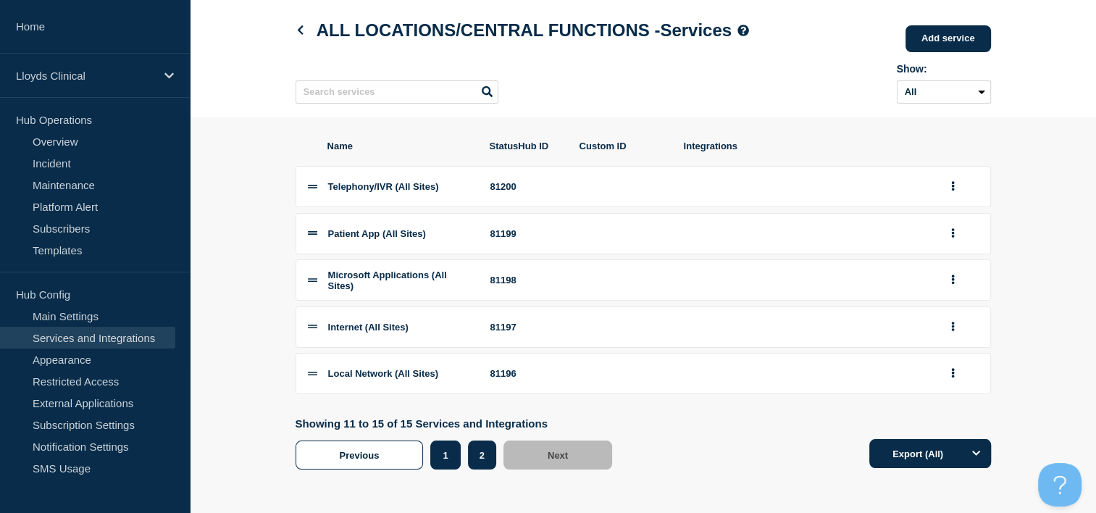
click at [446, 452] on button "1" at bounding box center [445, 455] width 30 height 29
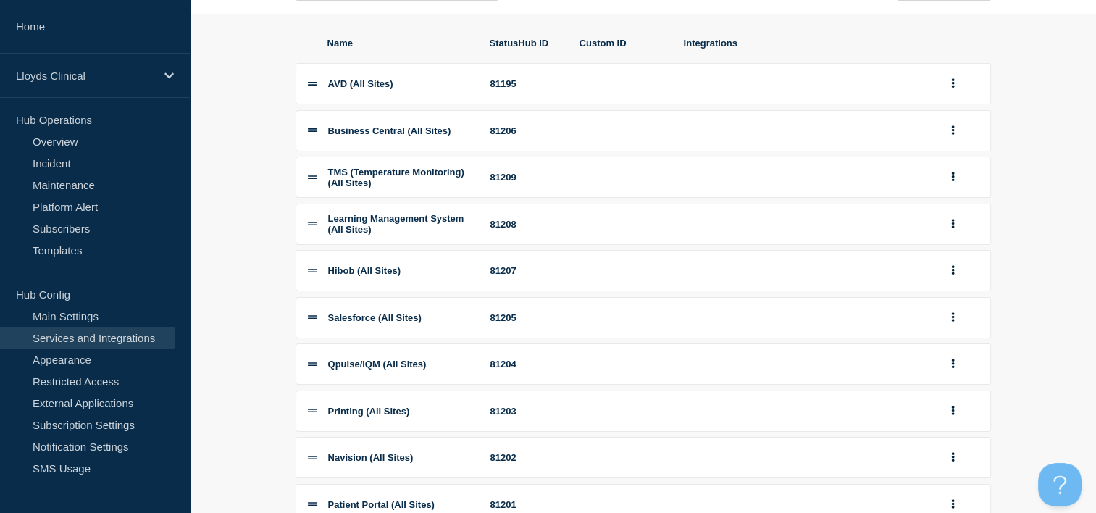
scroll to position [145, 0]
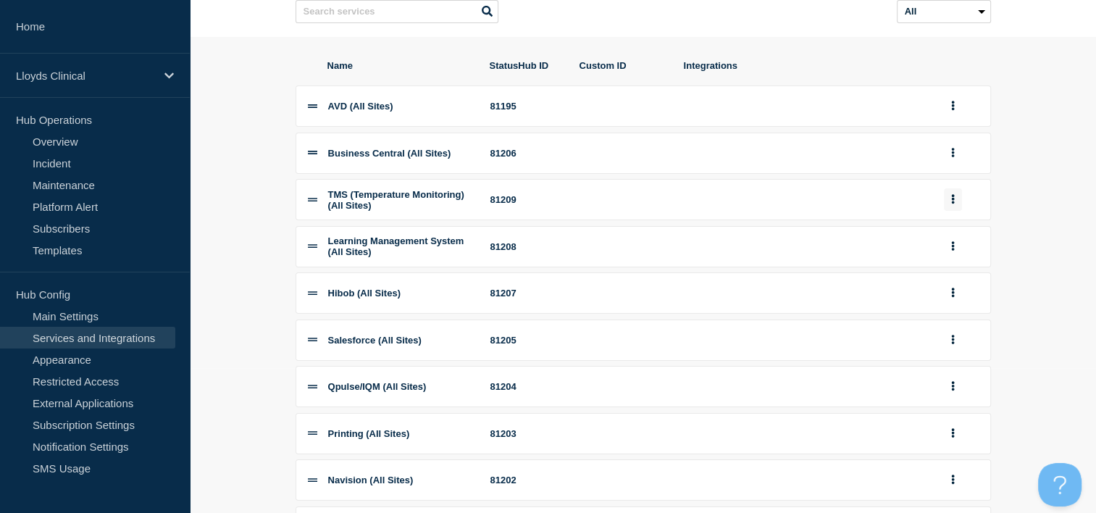
click at [952, 204] on icon "group actions" at bounding box center [954, 198] width 4 height 9
click at [959, 330] on button "Bottom" at bounding box center [961, 319] width 72 height 22
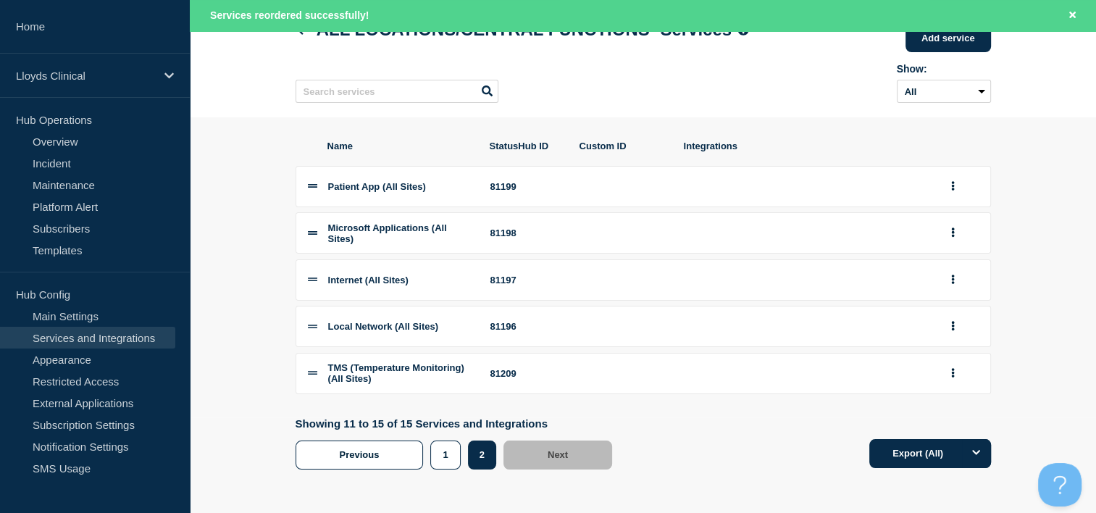
scroll to position [111, 0]
click at [949, 317] on button "group actions" at bounding box center [953, 326] width 18 height 22
click at [951, 212] on button "Top" at bounding box center [961, 204] width 72 height 22
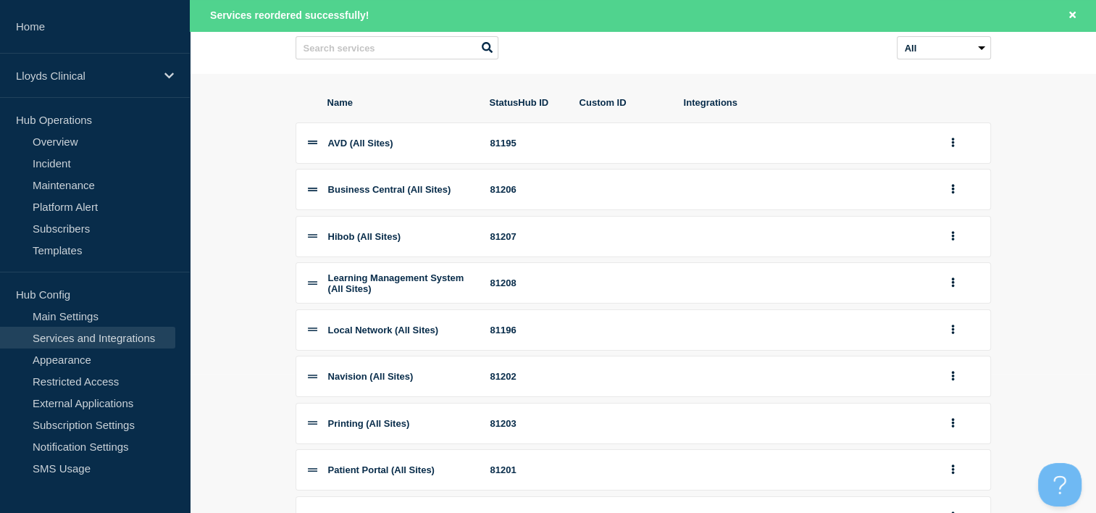
scroll to position [145, 0]
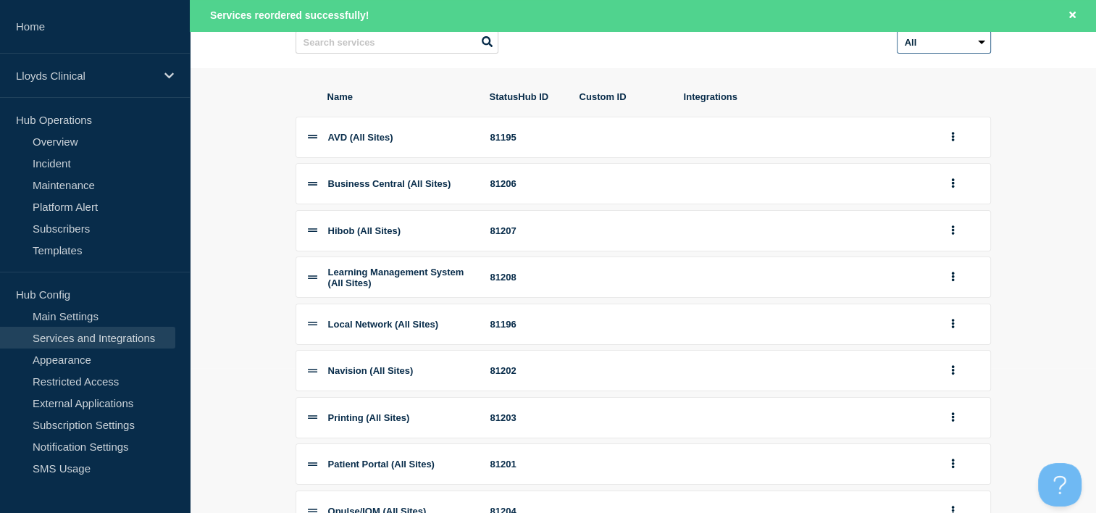
click at [949, 47] on select "All Archived Non-archived" at bounding box center [944, 41] width 94 height 23
click at [1074, 87] on section "Name StatusHub ID Custom ID Integrations AVD (All Sites) 81195 Business Central…" at bounding box center [643, 372] width 907 height 608
click at [954, 149] on button "group actions" at bounding box center [953, 137] width 18 height 22
click at [1016, 139] on section "Name StatusHub ID Custom ID Integrations AVD (All Sites) 81195 Edit Delete Move…" at bounding box center [643, 372] width 907 height 608
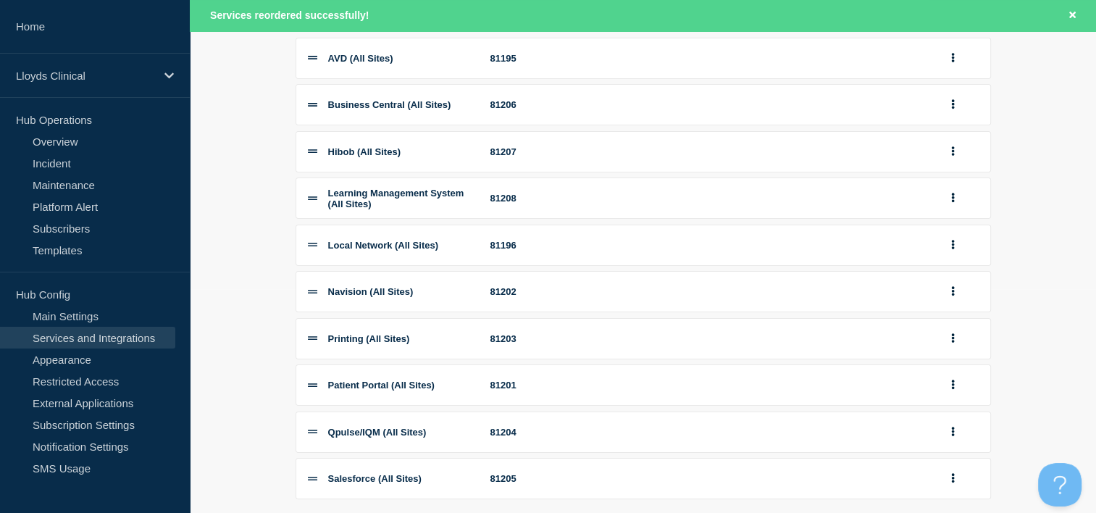
scroll to position [344, 0]
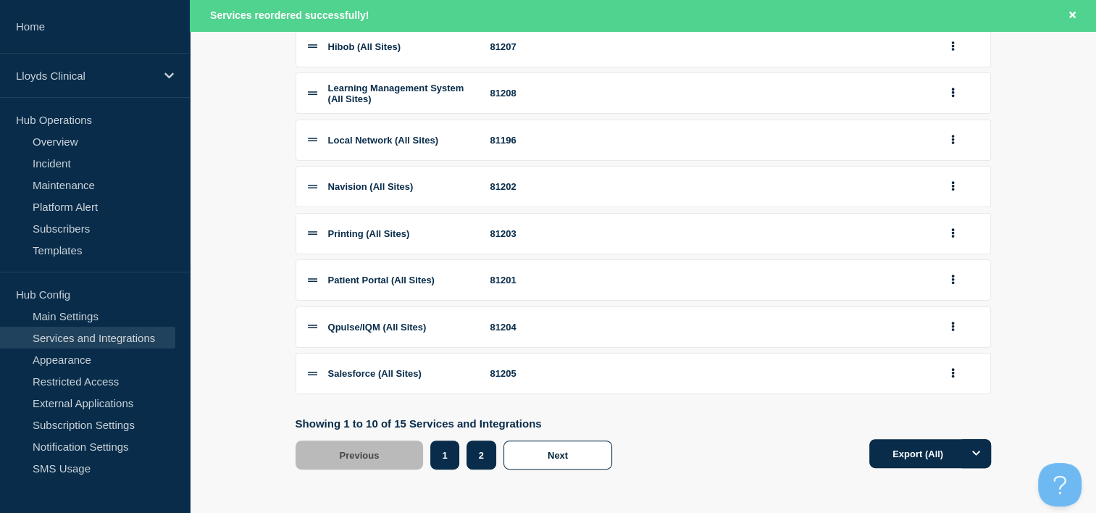
click at [475, 454] on button "2" at bounding box center [482, 455] width 30 height 29
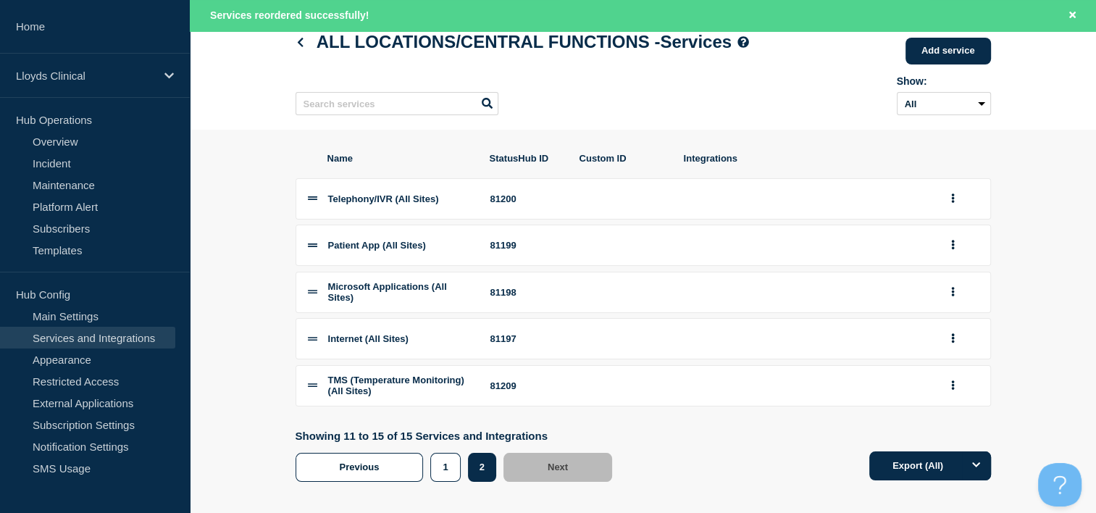
scroll to position [111, 0]
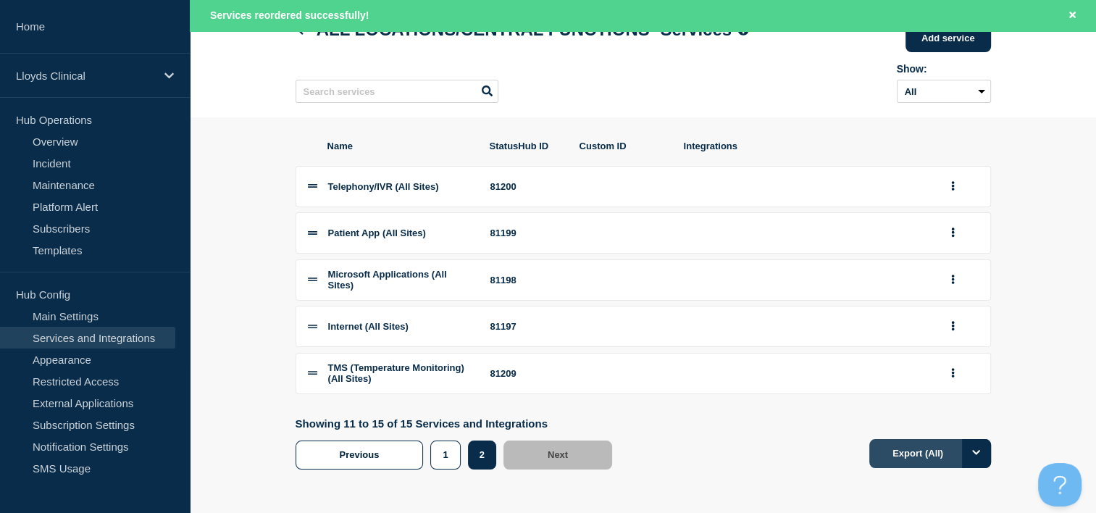
click at [957, 454] on button "Export (All)" at bounding box center [931, 453] width 122 height 29
click at [1061, 191] on section "Name StatusHub ID Custom ID Integrations Telephony/IVR (All Sites) 81200 Patien…" at bounding box center [643, 304] width 907 height 374
click at [441, 450] on button "1" at bounding box center [445, 455] width 30 height 29
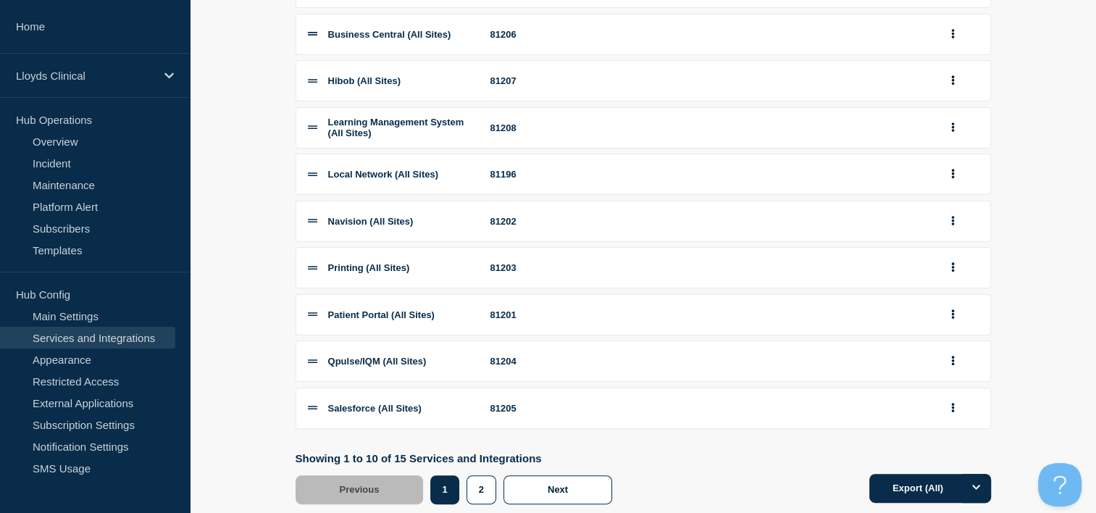
scroll to position [313, 0]
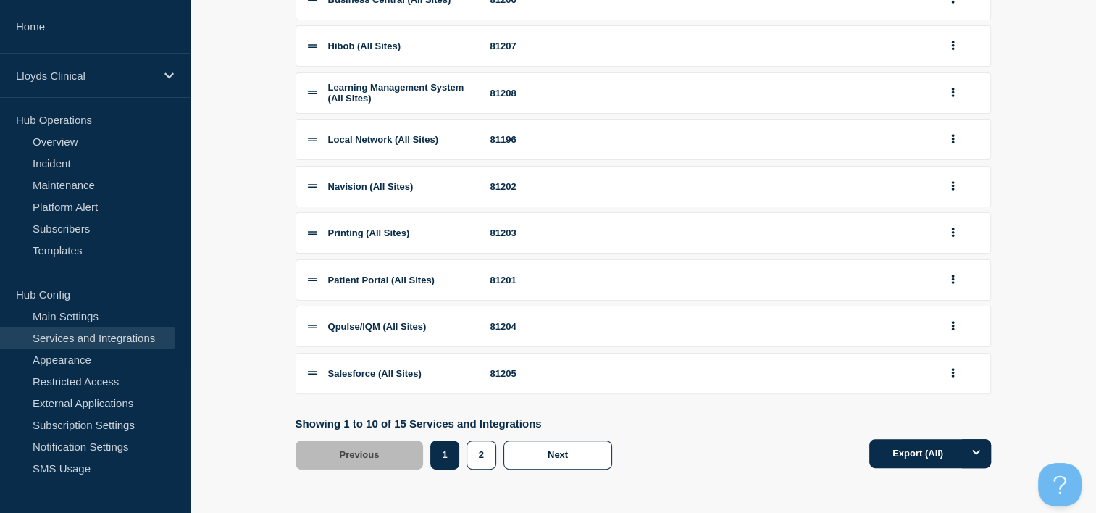
click at [490, 471] on div "Name StatusHub ID Custom ID Integrations AVD (All Sites) 81195 Business Central…" at bounding box center [644, 187] width 696 height 608
click at [484, 461] on button "2" at bounding box center [482, 455] width 30 height 29
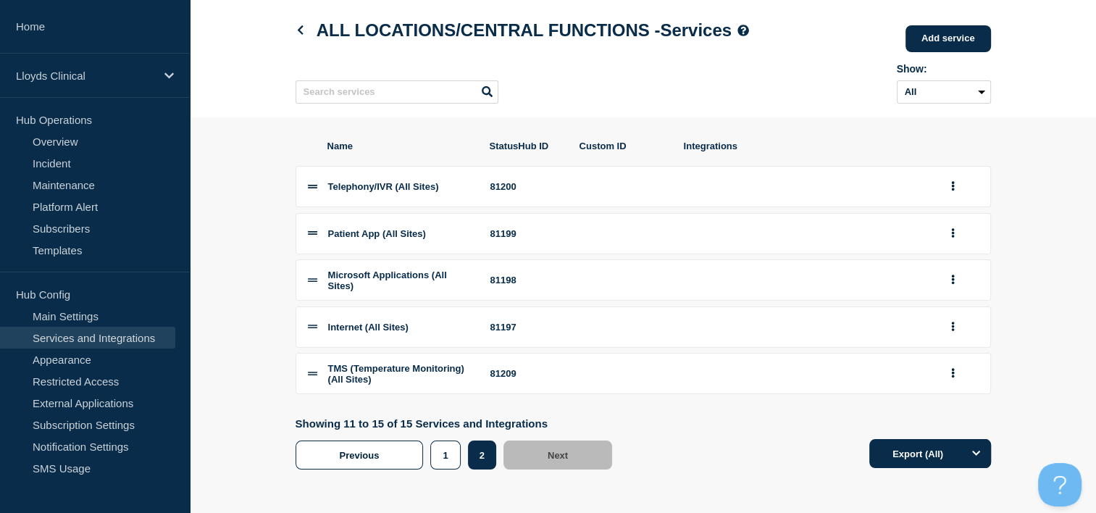
scroll to position [80, 0]
click at [949, 323] on button "group actions" at bounding box center [953, 327] width 18 height 22
click at [938, 293] on button "1" at bounding box center [961, 282] width 72 height 22
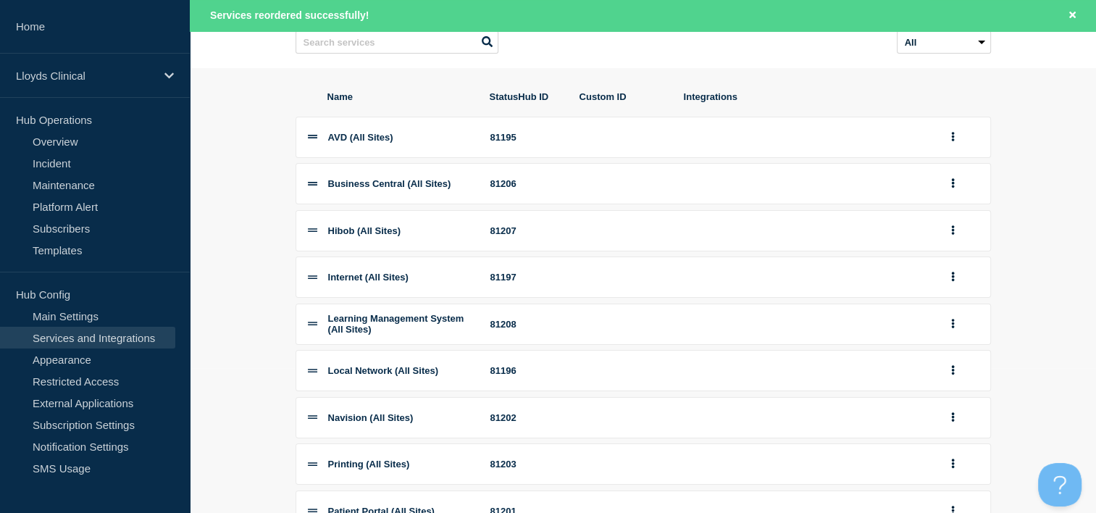
scroll to position [217, 0]
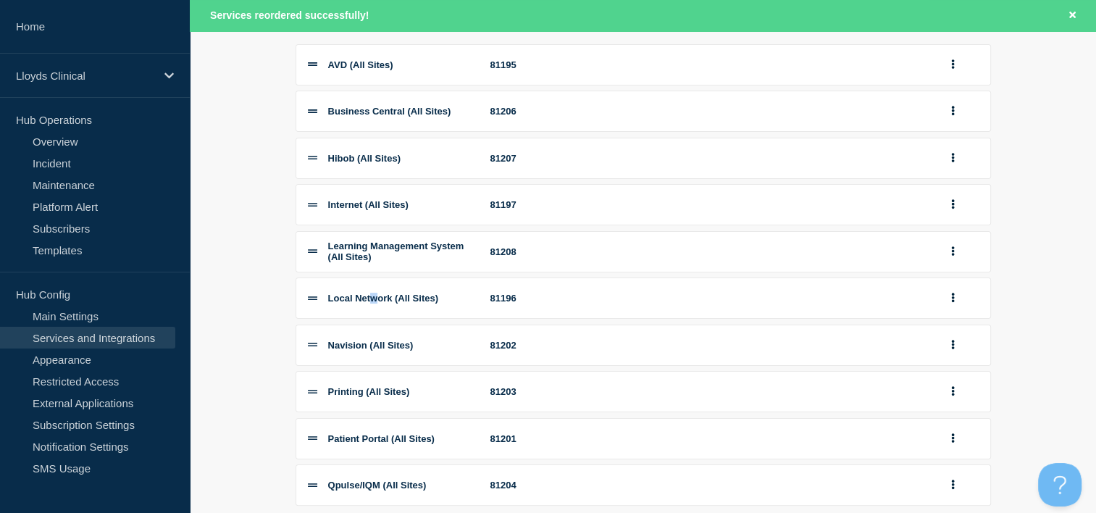
drag, startPoint x: 376, startPoint y: 316, endPoint x: 388, endPoint y: 316, distance: 12.3
click at [388, 304] on span "Local Network (All Sites)" at bounding box center [383, 298] width 110 height 11
drag, startPoint x: 388, startPoint y: 316, endPoint x: 381, endPoint y: 355, distance: 39.8
click at [381, 351] on span "Navision (All Sites)" at bounding box center [371, 345] width 86 height 11
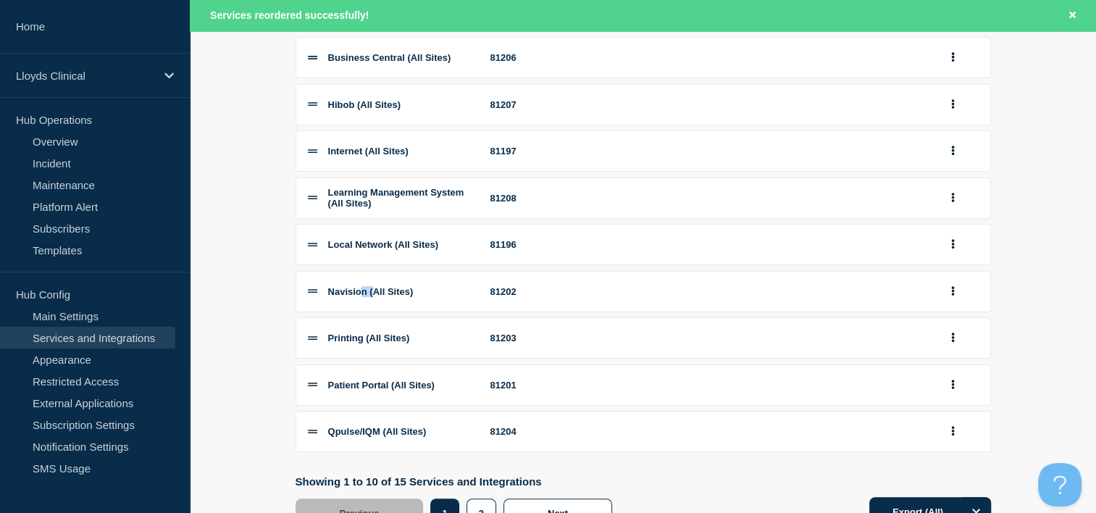
scroll to position [344, 0]
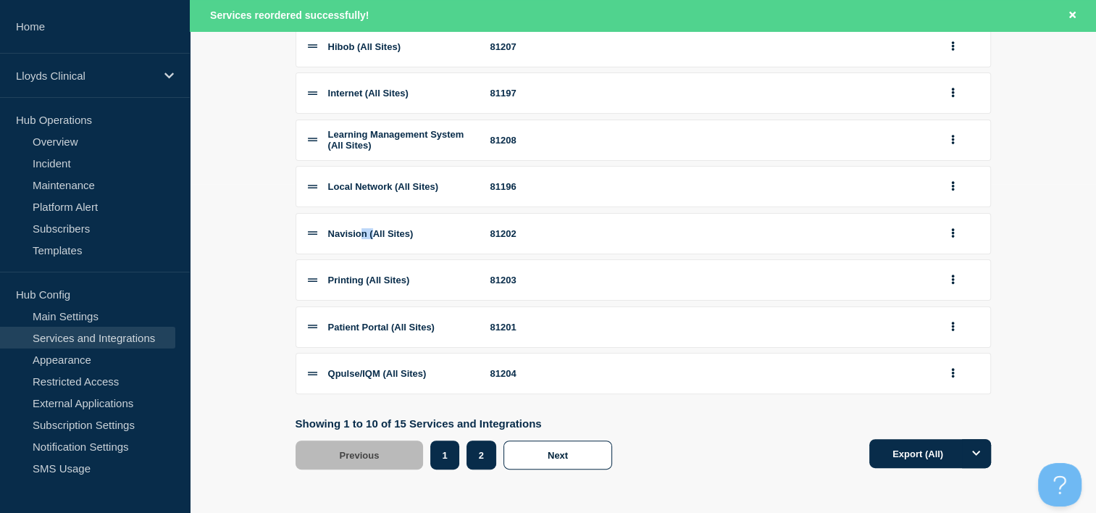
click at [486, 461] on button "2" at bounding box center [482, 455] width 30 height 29
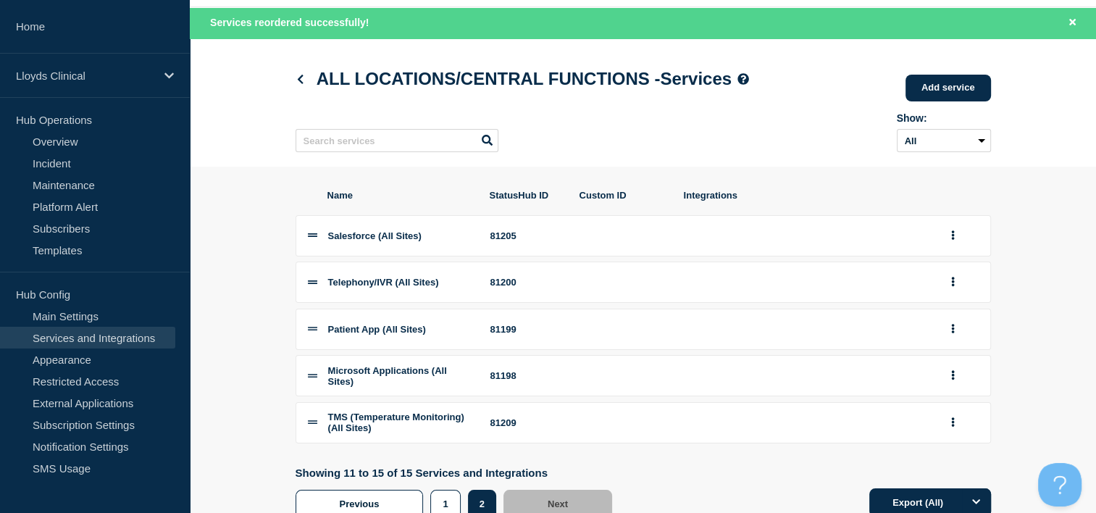
scroll to position [72, 0]
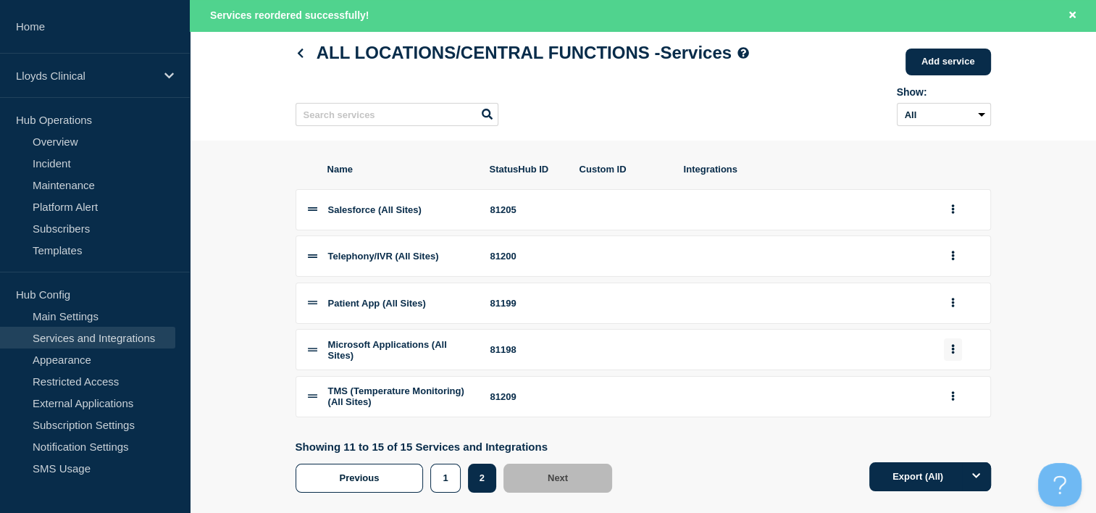
click at [956, 354] on button "group actions" at bounding box center [953, 349] width 18 height 22
click at [950, 240] on button "Top" at bounding box center [961, 228] width 72 height 22
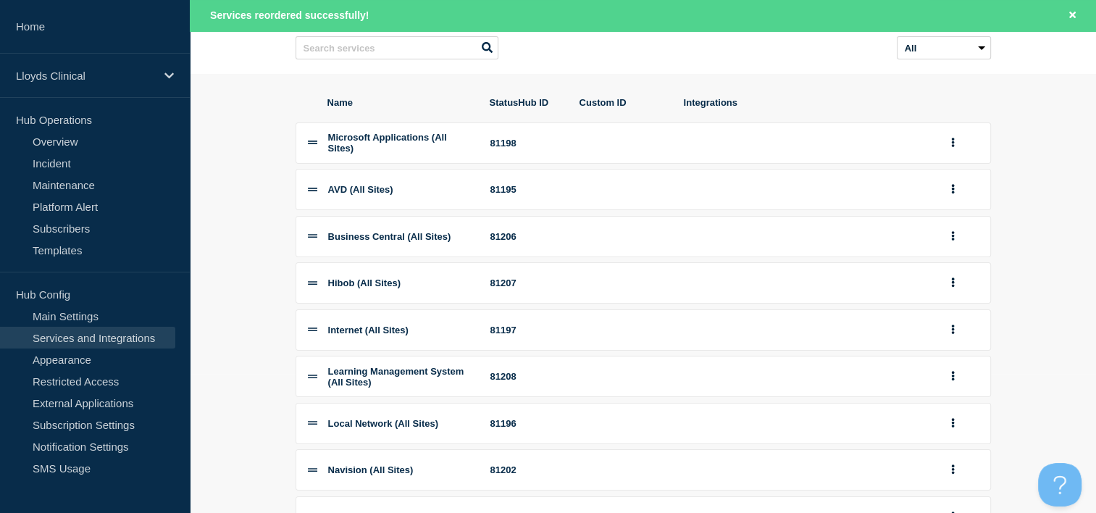
scroll to position [145, 0]
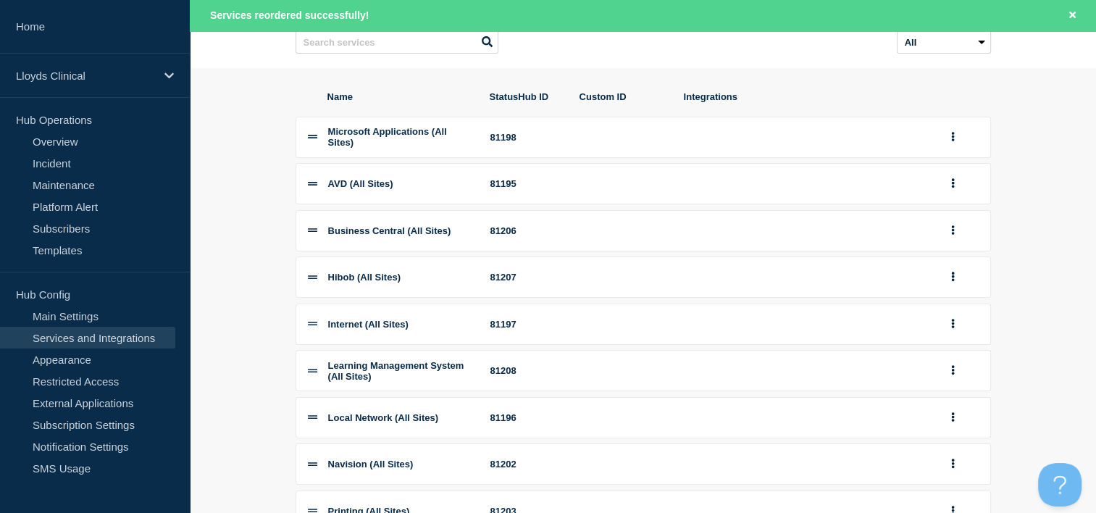
click at [311, 139] on li "Microsoft Applications (All Sites) 81198" at bounding box center [644, 137] width 696 height 41
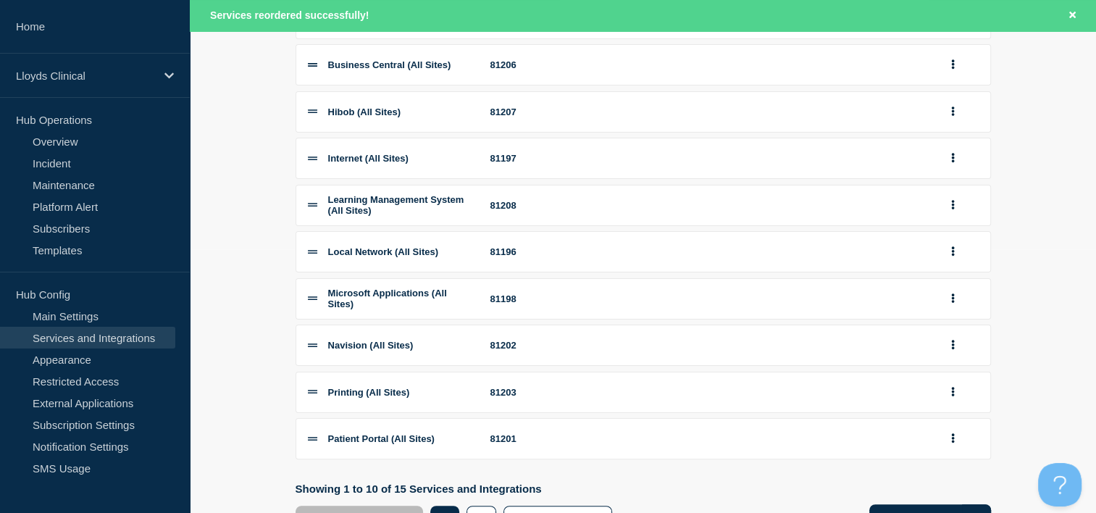
scroll to position [290, 0]
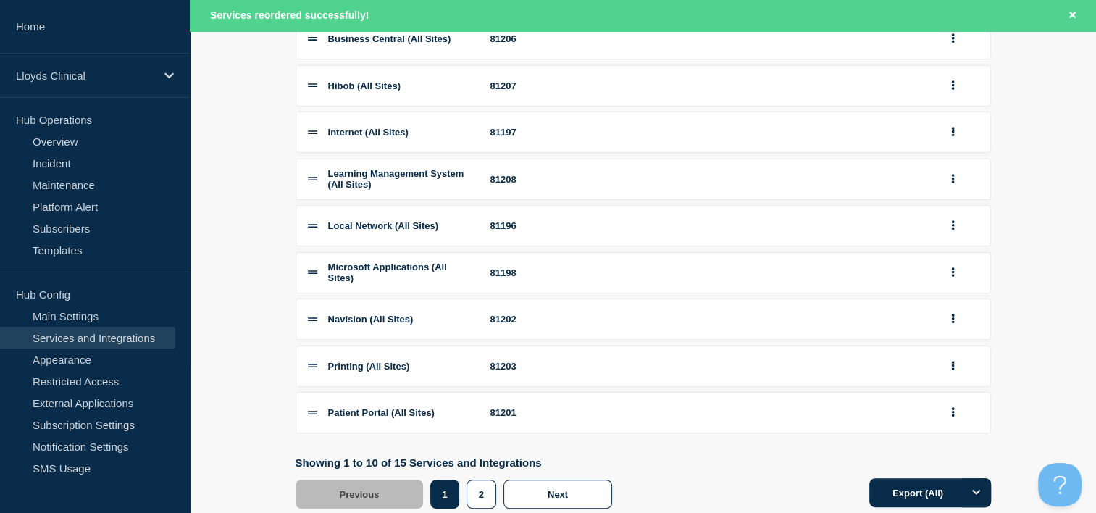
click at [359, 325] on span "Navision (All Sites)" at bounding box center [371, 319] width 86 height 11
click at [476, 505] on button "2" at bounding box center [482, 494] width 30 height 29
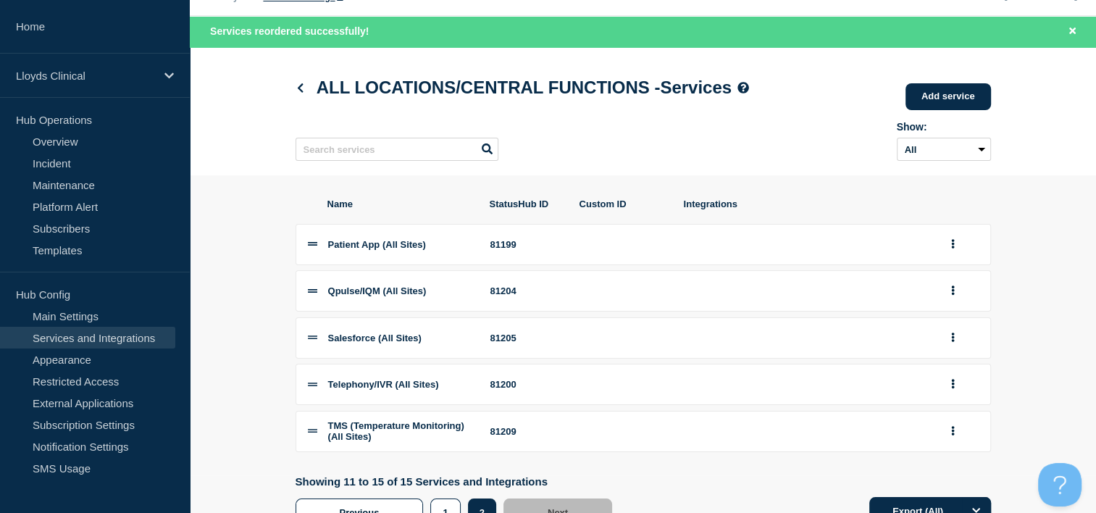
scroll to position [107, 0]
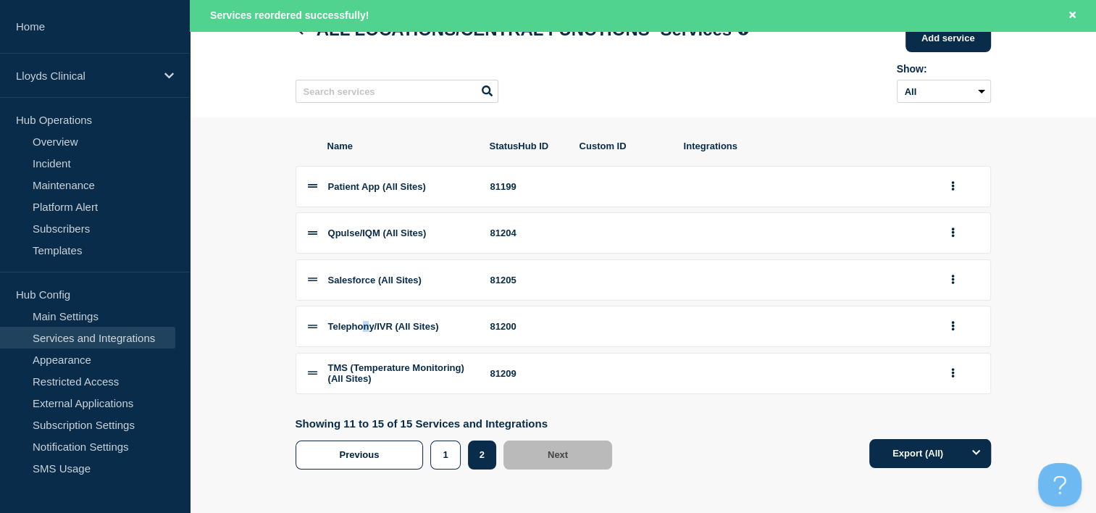
drag, startPoint x: 365, startPoint y: 322, endPoint x: 374, endPoint y: 325, distance: 9.0
click at [374, 325] on span "Telephony/IVR (All Sites)" at bounding box center [383, 326] width 111 height 11
drag, startPoint x: 374, startPoint y: 325, endPoint x: 378, endPoint y: 361, distance: 36.5
click at [378, 362] on span "TMS (Temperature Monitoring) (All Sites)" at bounding box center [396, 373] width 136 height 22
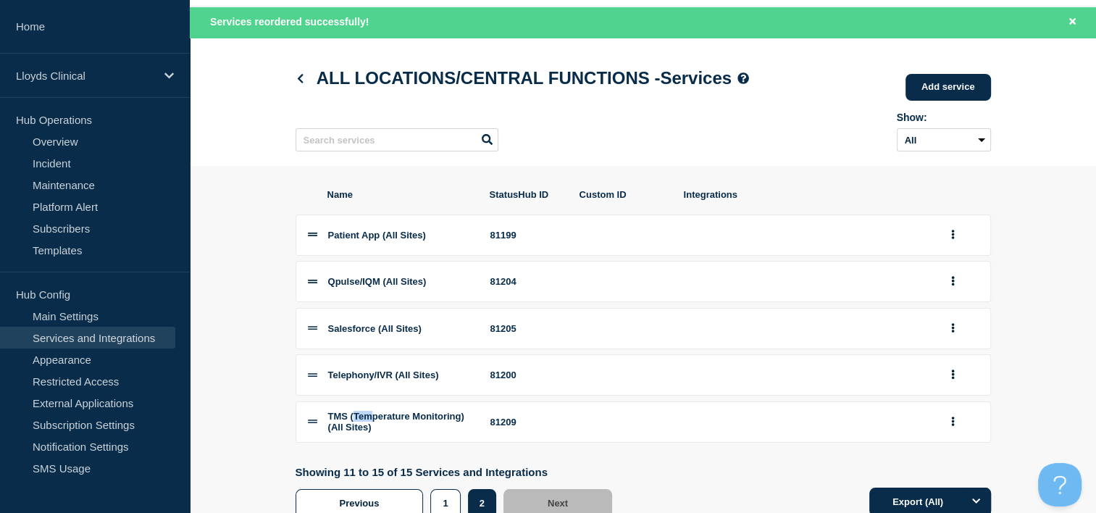
scroll to position [0, 0]
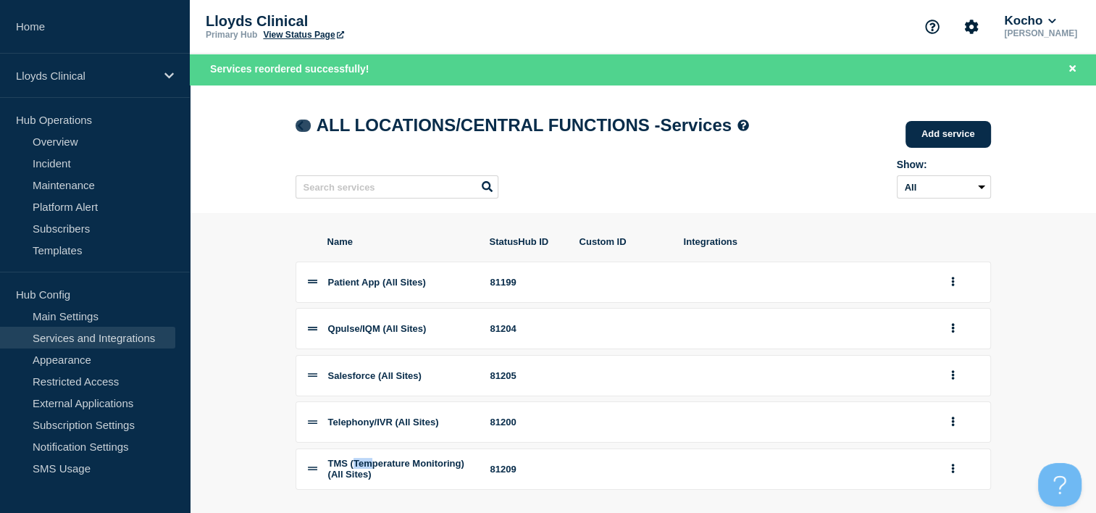
click at [295, 125] on icon at bounding box center [300, 125] width 11 height 9
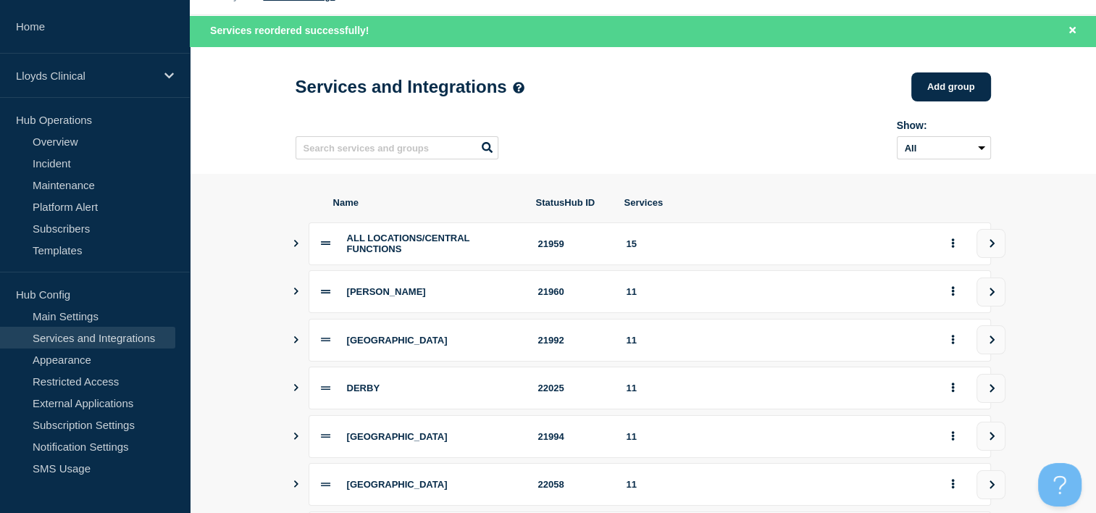
scroll to position [72, 0]
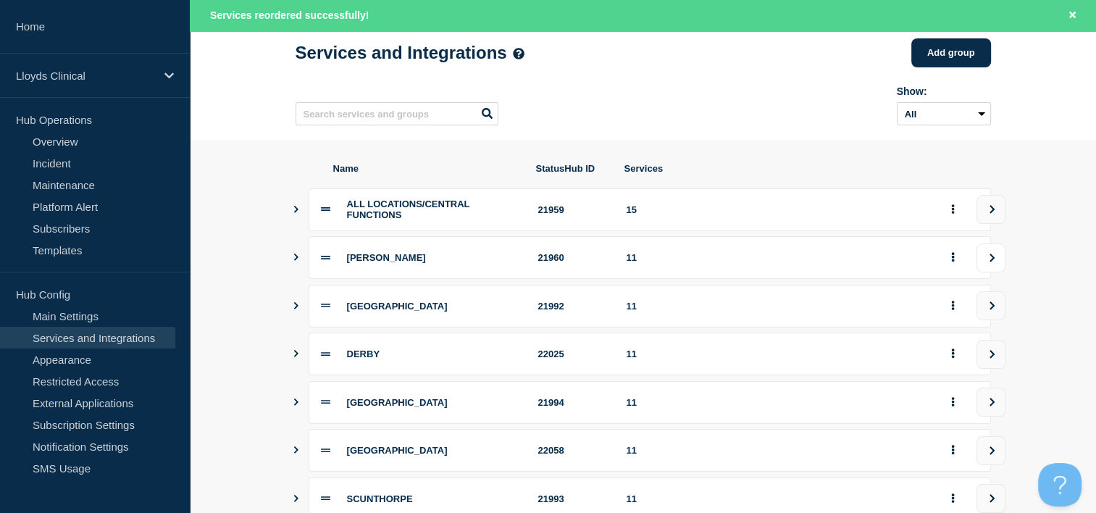
click at [997, 263] on button "view group" at bounding box center [991, 257] width 29 height 29
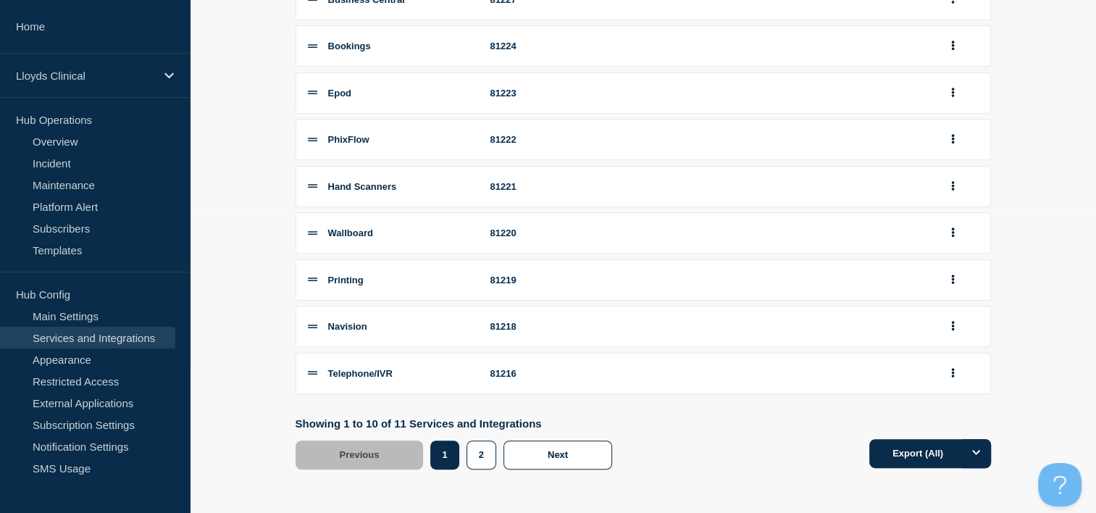
scroll to position [313, 0]
click at [917, 456] on button "Export (All)" at bounding box center [931, 453] width 122 height 29
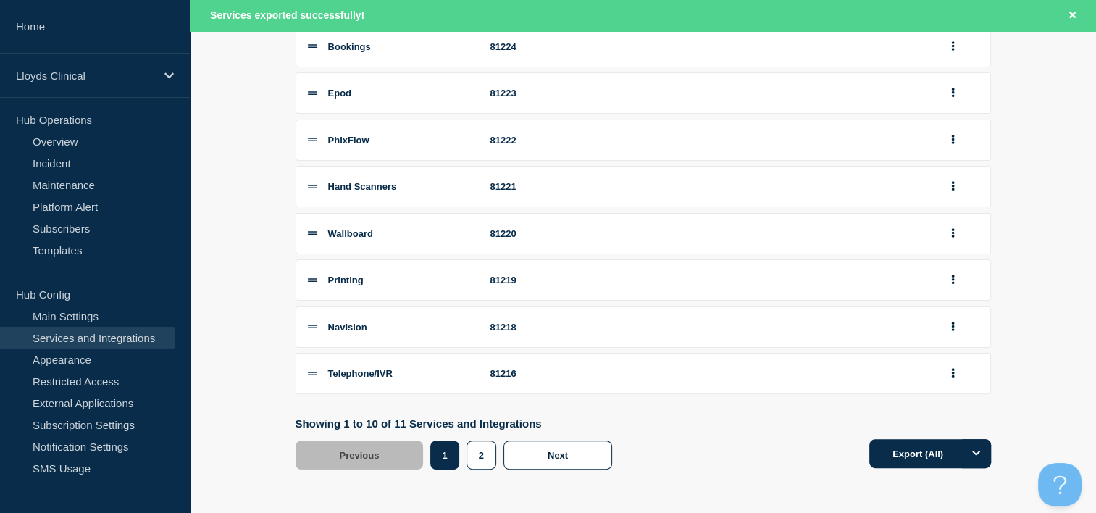
click at [654, 443] on div "Showing 1 to 10 of 11 Services and Integrations Previous Page 1 Page 2 1 2 Next…" at bounding box center [644, 443] width 696 height 52
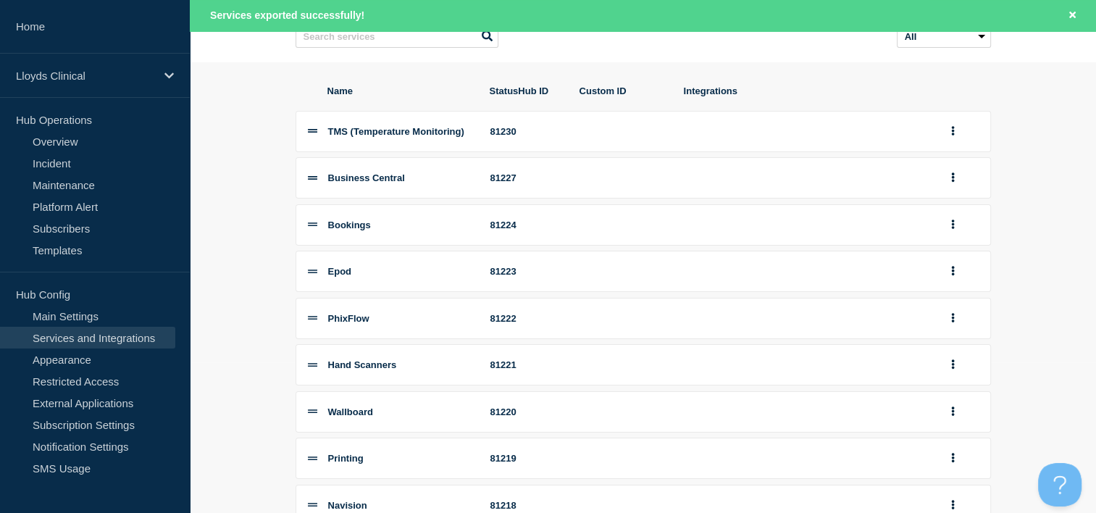
scroll to position [126, 0]
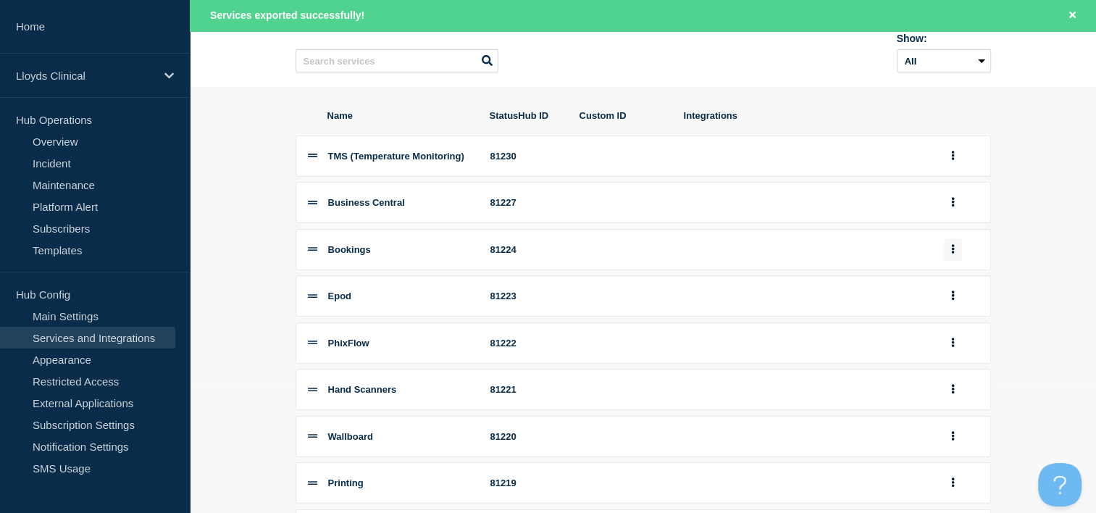
click at [946, 255] on button "group actions" at bounding box center [953, 249] width 18 height 22
click at [952, 357] on button "Top" at bounding box center [961, 345] width 72 height 22
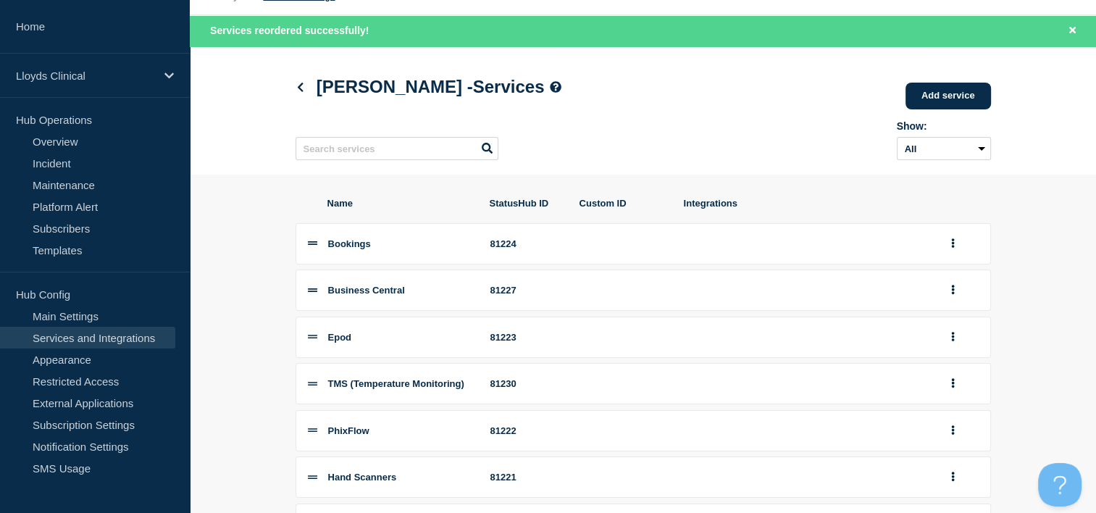
scroll to position [72, 0]
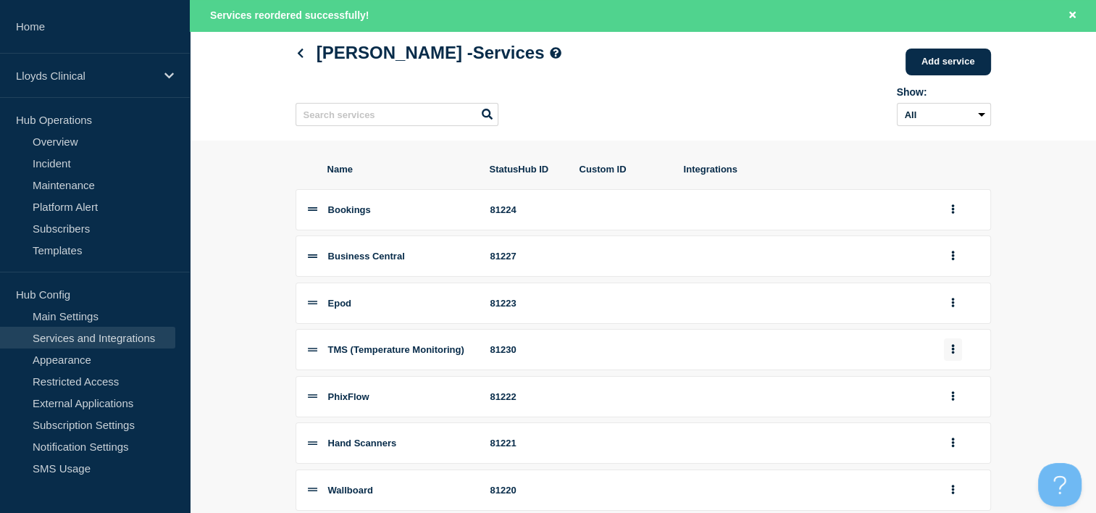
click at [952, 353] on button "group actions" at bounding box center [953, 349] width 18 height 22
click at [957, 262] on button "Bottom" at bounding box center [961, 251] width 72 height 22
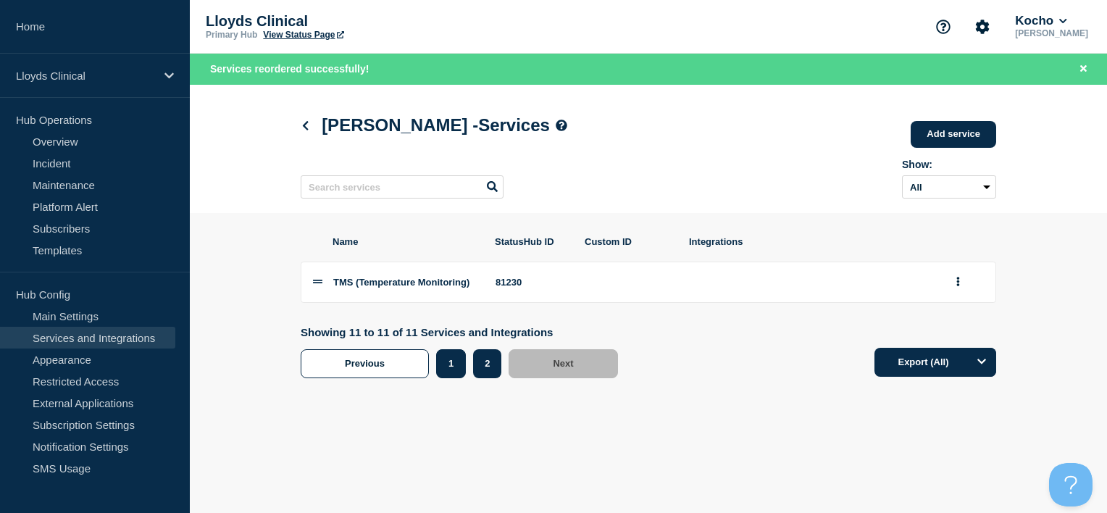
click at [454, 374] on button "1" at bounding box center [451, 363] width 30 height 29
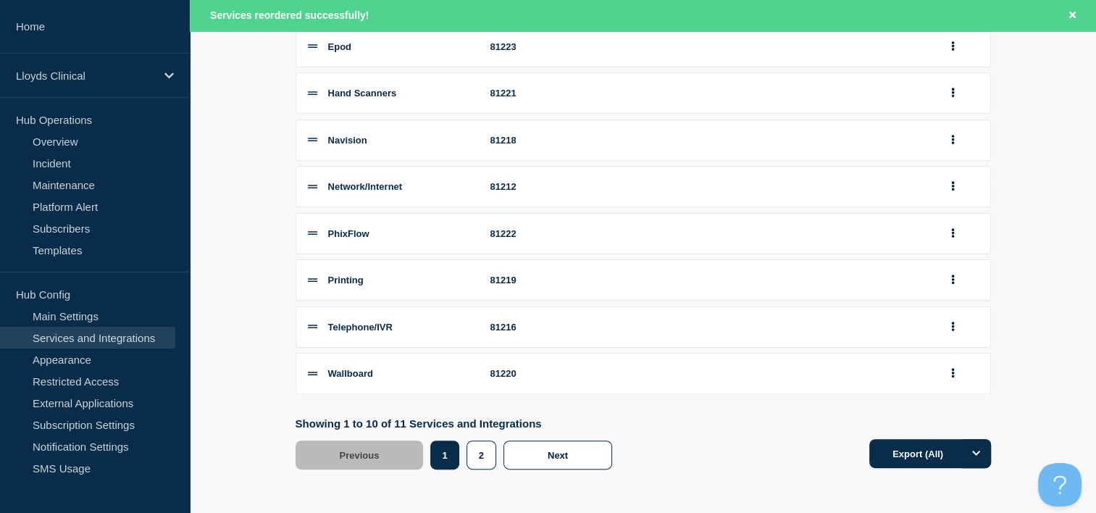
scroll to position [340, 0]
click at [954, 371] on icon "group actions" at bounding box center [953, 373] width 3 height 9
click at [959, 283] on button "Bottom" at bounding box center [961, 273] width 72 height 22
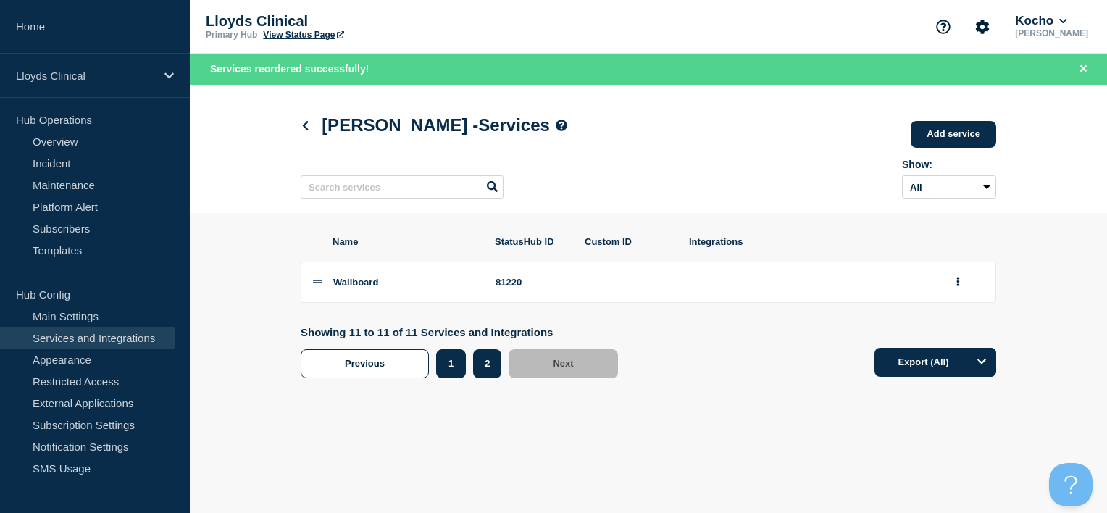
click at [452, 374] on button "1" at bounding box center [451, 363] width 30 height 29
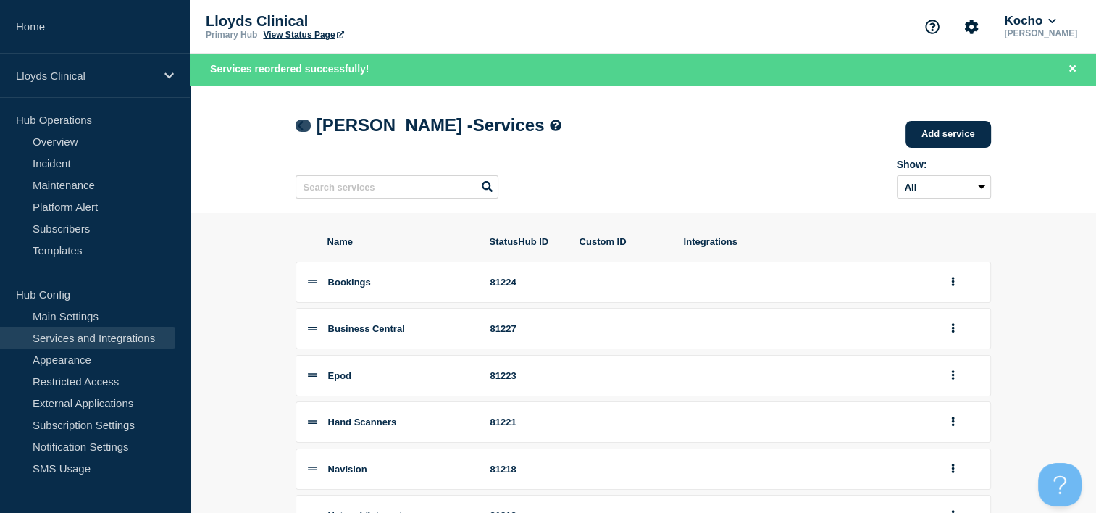
click at [301, 125] on icon at bounding box center [300, 125] width 11 height 9
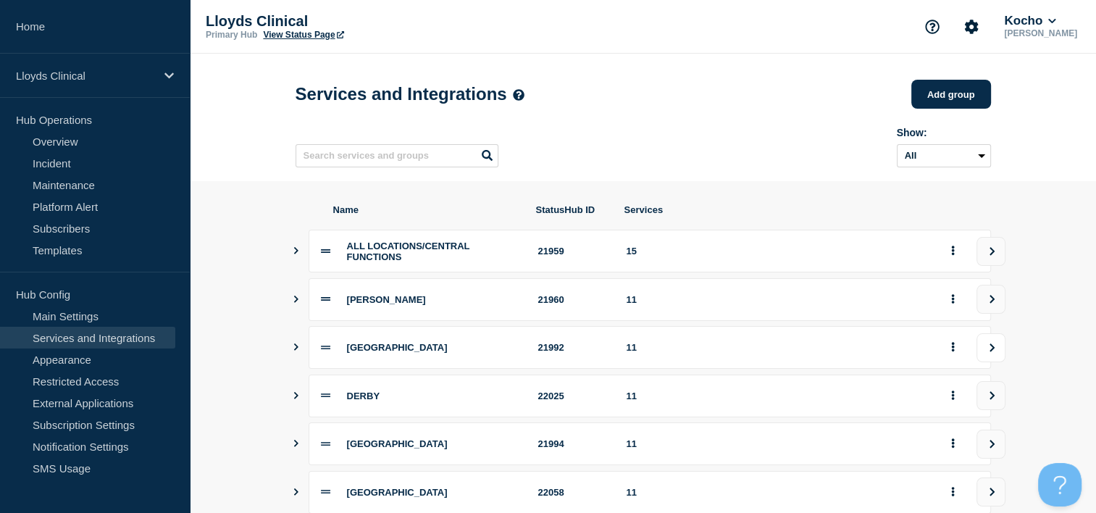
click at [992, 352] on icon "view group" at bounding box center [992, 348] width 9 height 9
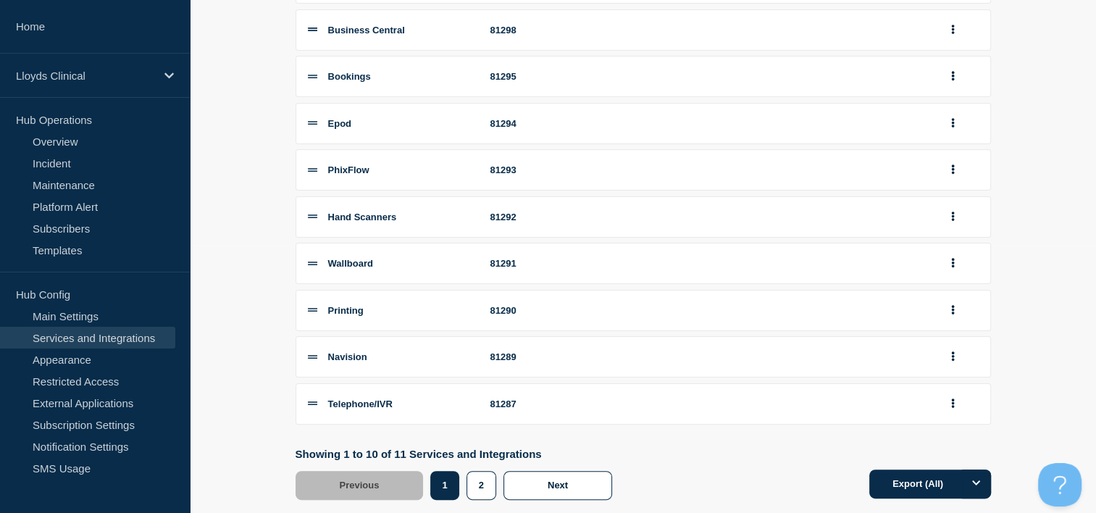
scroll to position [309, 0]
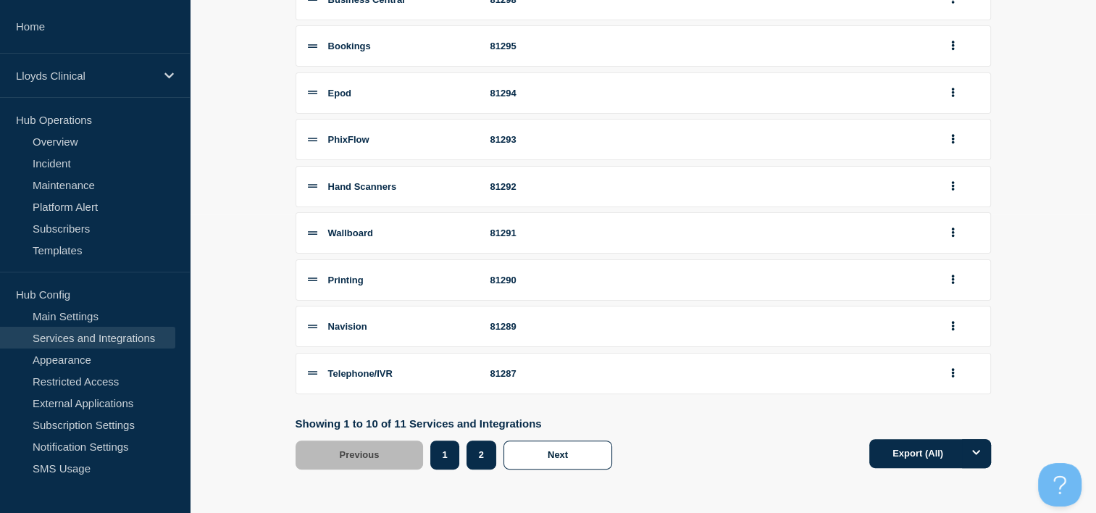
click at [482, 456] on button "2" at bounding box center [482, 455] width 30 height 29
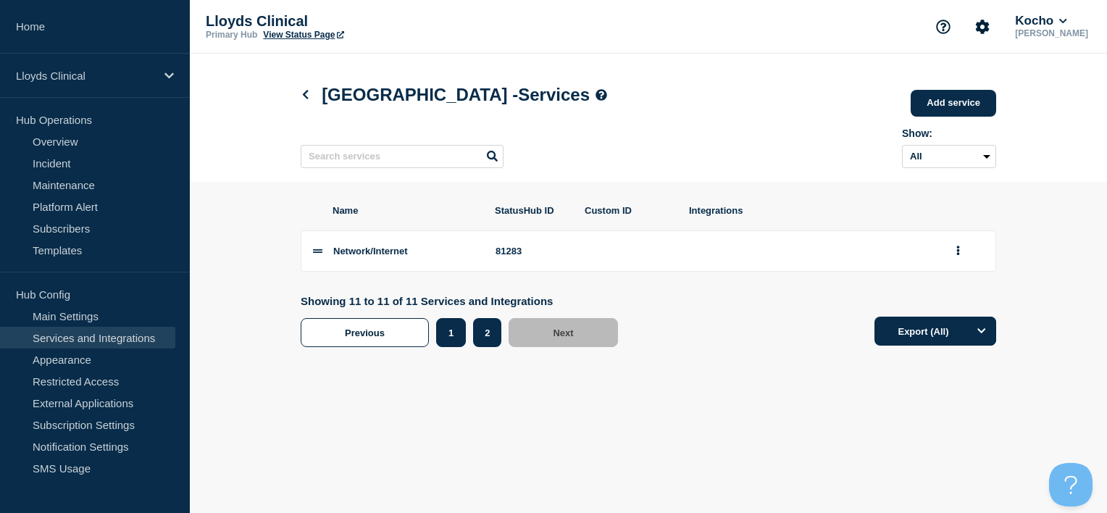
click at [445, 347] on button "1" at bounding box center [451, 332] width 30 height 29
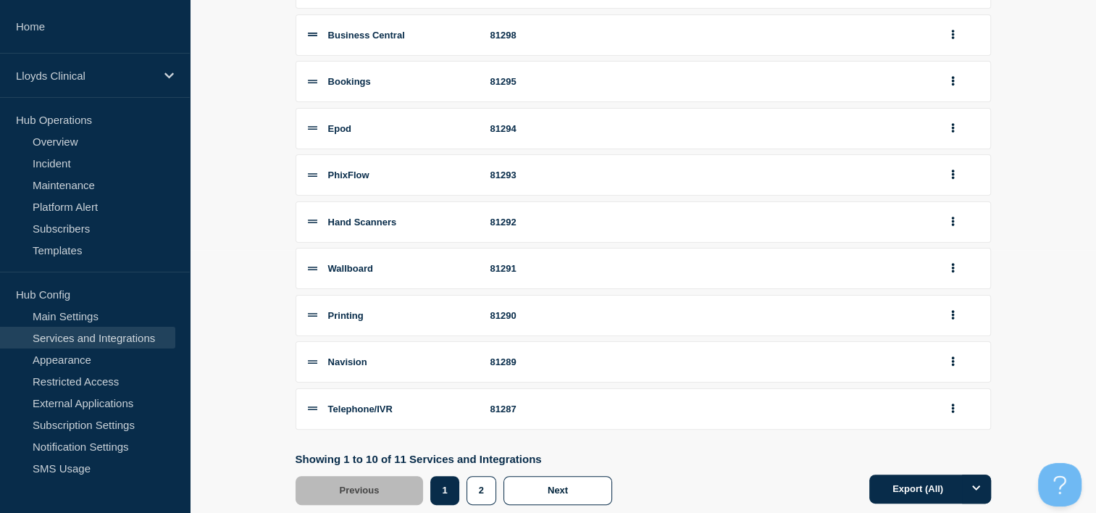
scroll to position [290, 0]
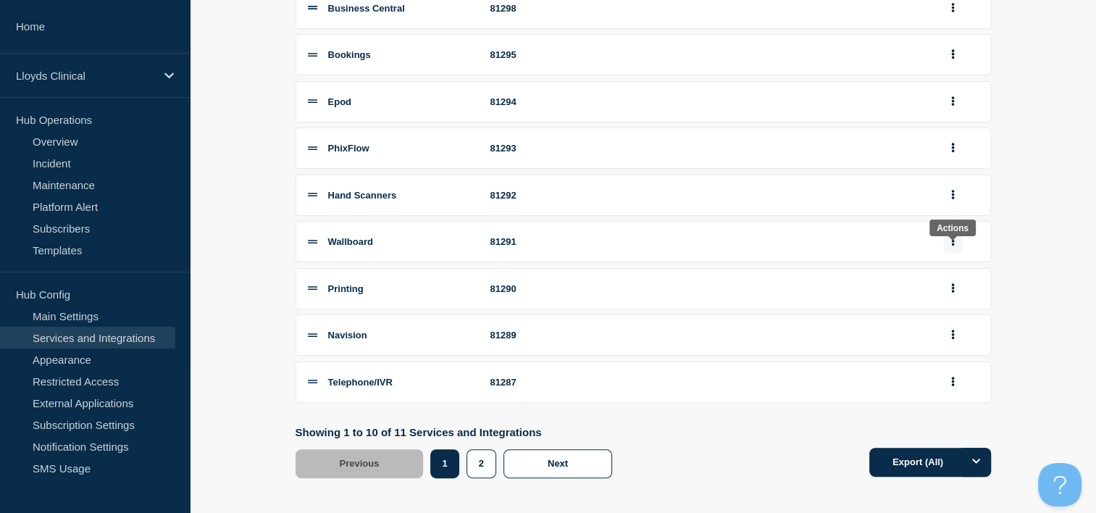
click at [957, 246] on button "group actions" at bounding box center [953, 241] width 18 height 22
click at [675, 385] on li "Telephone/IVR 81287" at bounding box center [644, 382] width 696 height 41
click at [953, 386] on icon "group actions" at bounding box center [954, 381] width 4 height 9
click at [952, 293] on button "Bottom" at bounding box center [961, 282] width 72 height 22
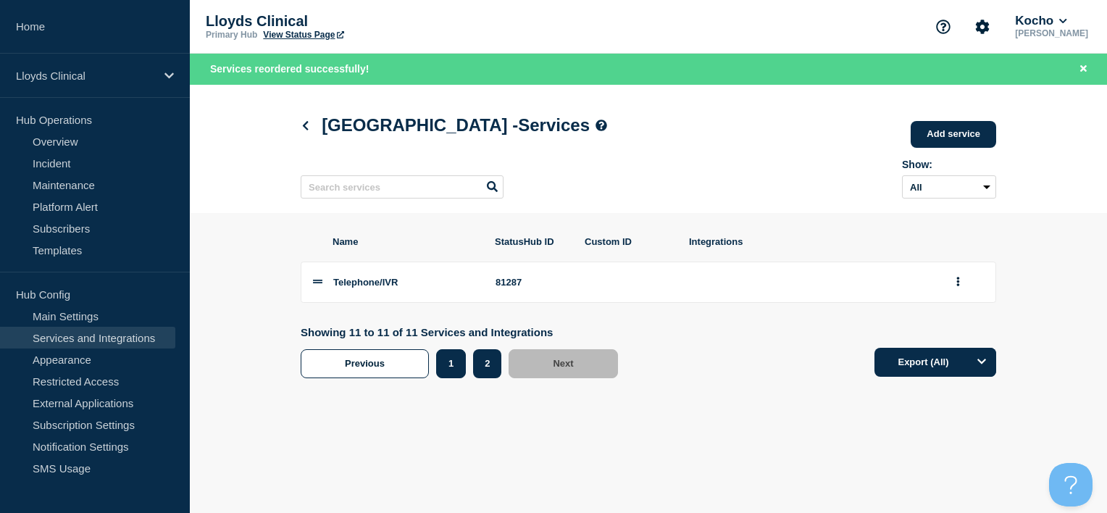
click at [455, 378] on button "1" at bounding box center [451, 363] width 30 height 29
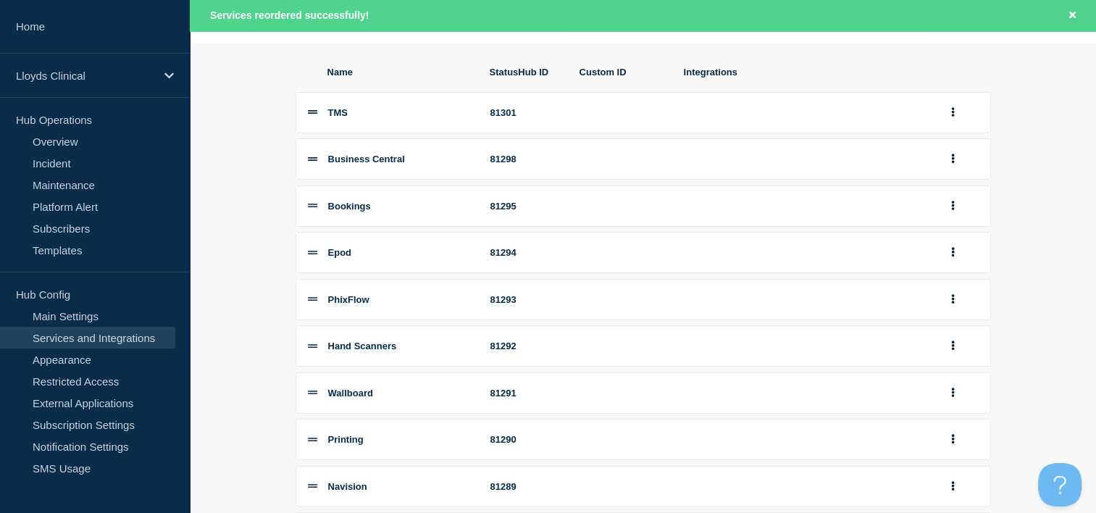
scroll to position [145, 0]
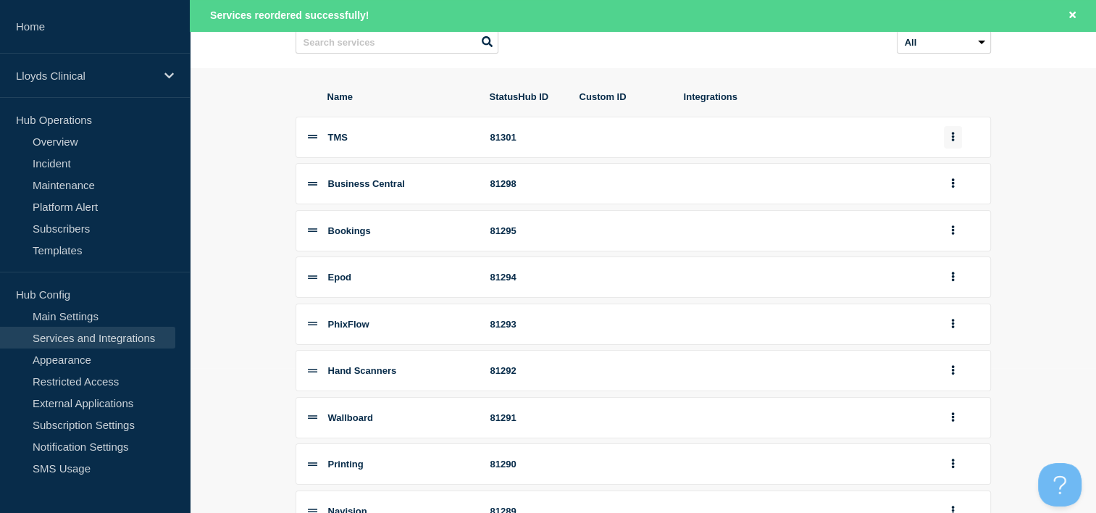
click at [950, 142] on button "group actions" at bounding box center [953, 137] width 18 height 22
click at [944, 267] on button "Bottom" at bounding box center [961, 255] width 72 height 22
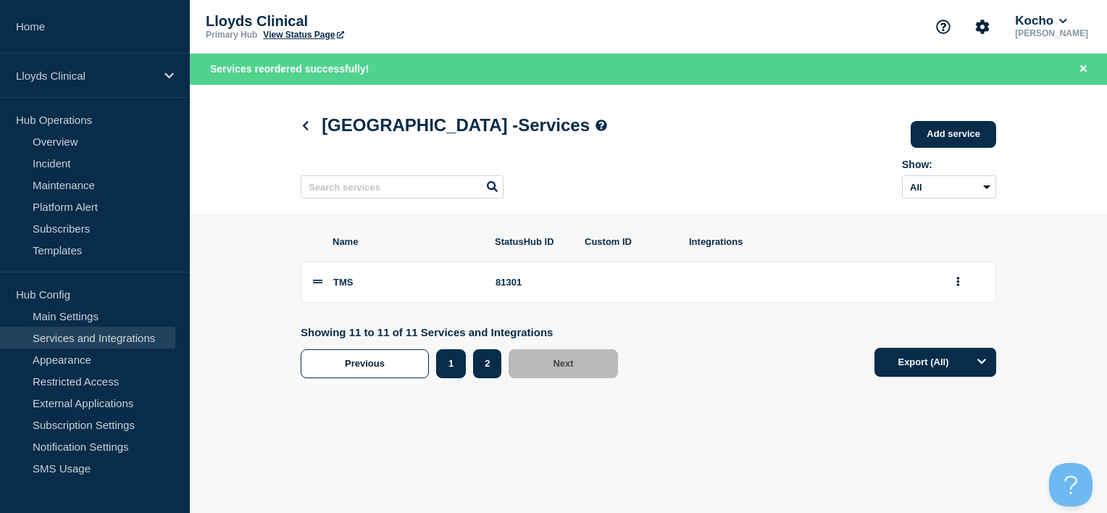
click at [445, 367] on button "1" at bounding box center [451, 363] width 30 height 29
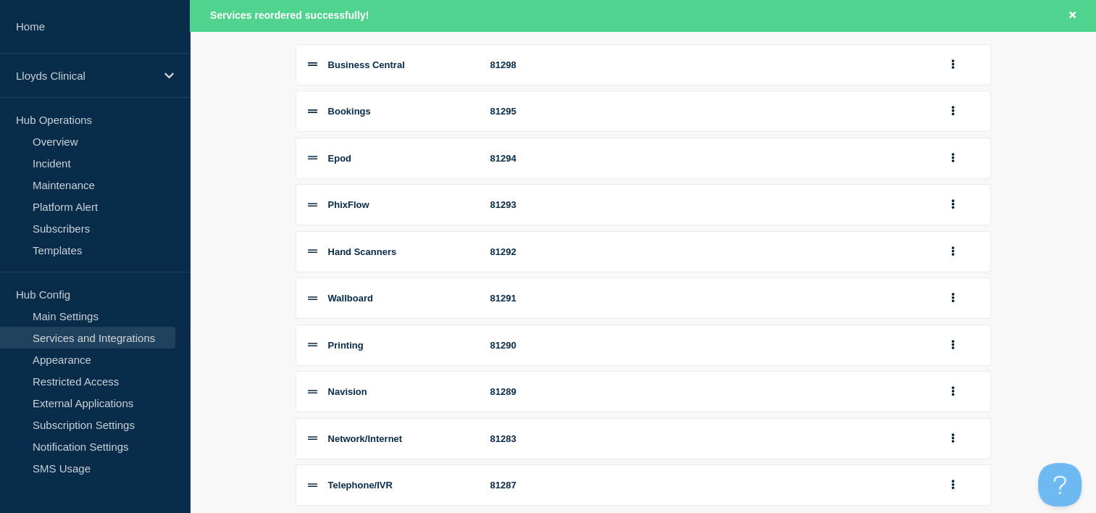
scroll to position [290, 0]
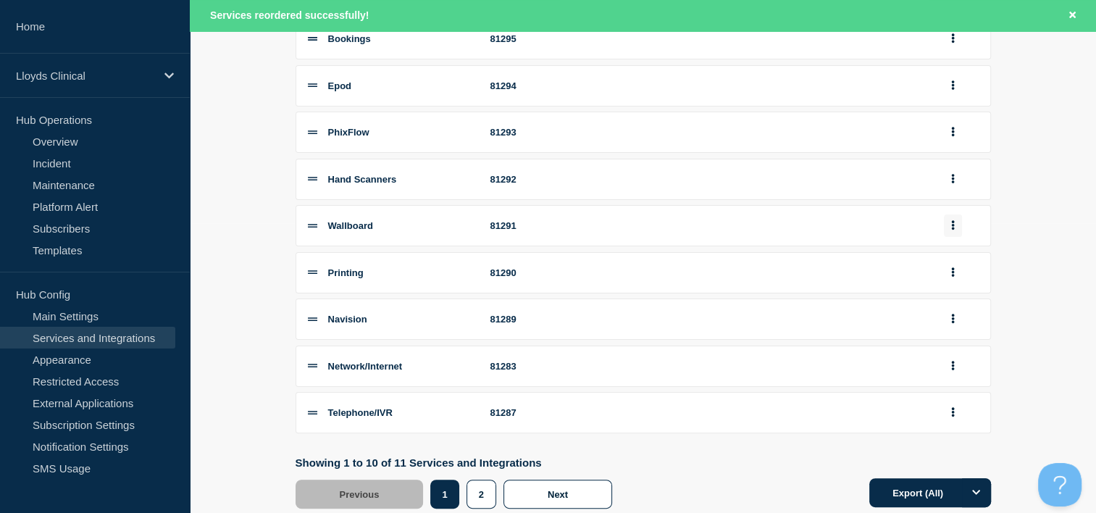
click at [954, 230] on icon "group actions" at bounding box center [954, 224] width 4 height 9
click at [954, 355] on button "Bottom" at bounding box center [961, 344] width 72 height 22
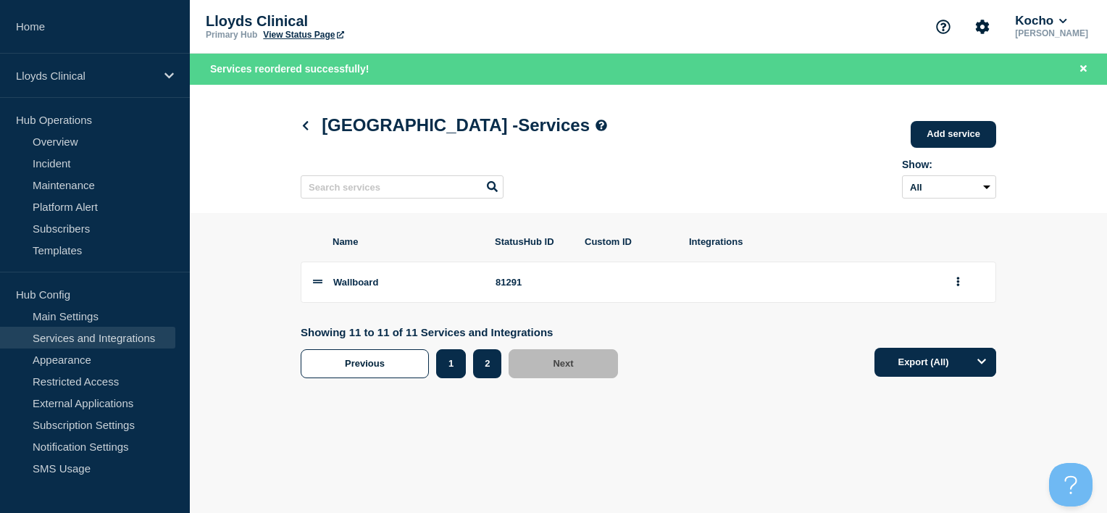
click at [450, 377] on button "1" at bounding box center [451, 363] width 30 height 29
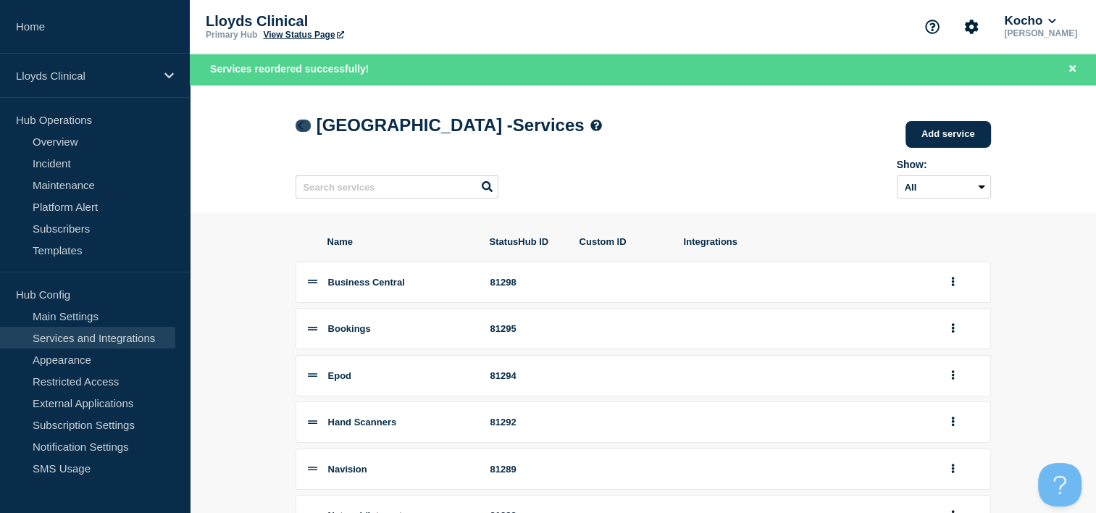
click at [296, 130] on icon at bounding box center [300, 125] width 11 height 9
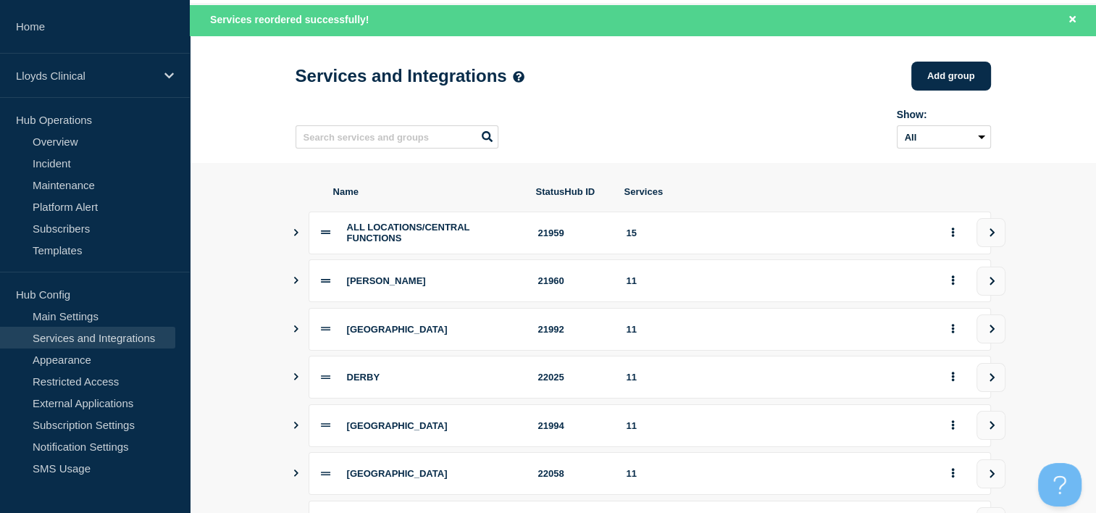
scroll to position [72, 0]
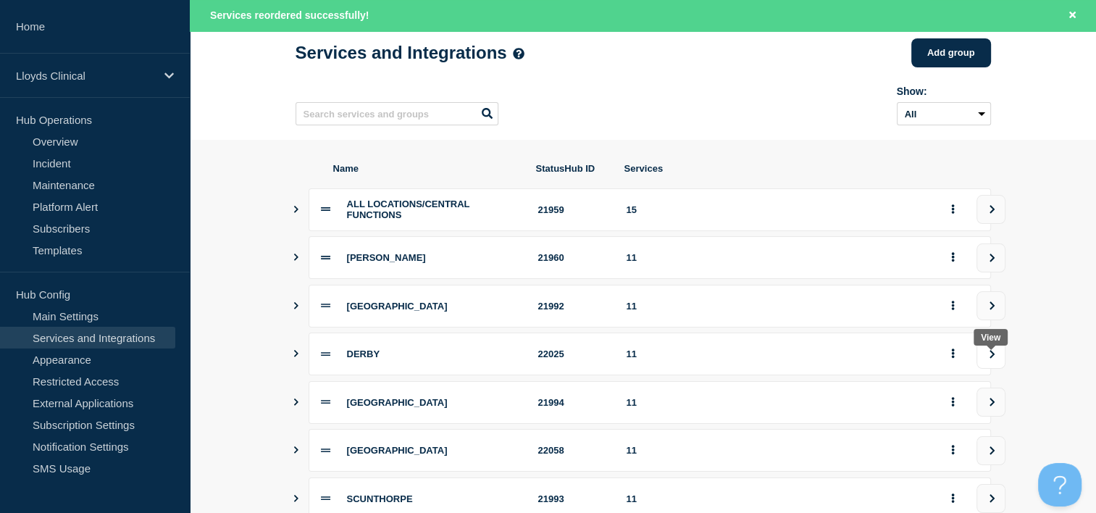
click at [993, 369] on button "view group" at bounding box center [991, 354] width 29 height 29
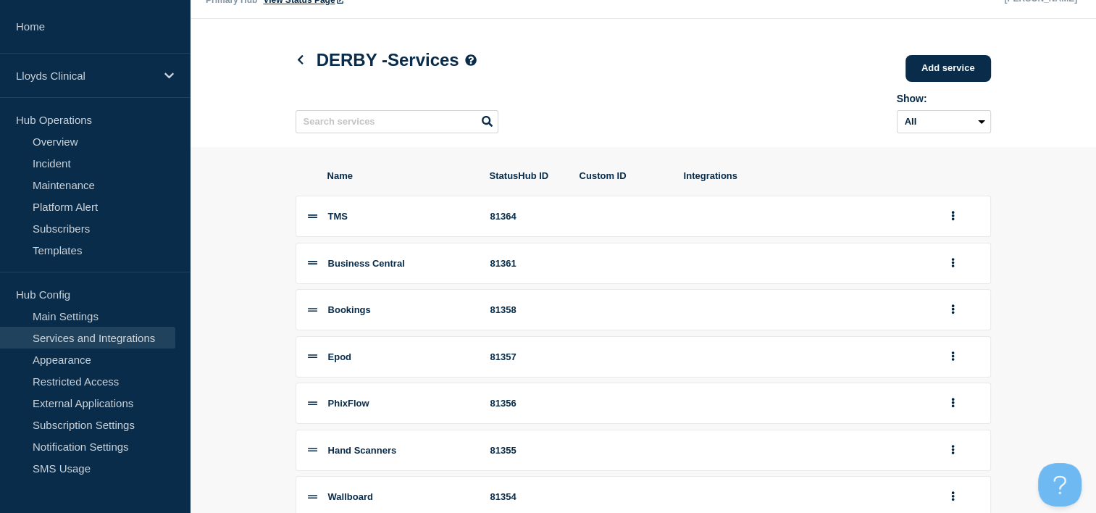
scroll to position [20, 0]
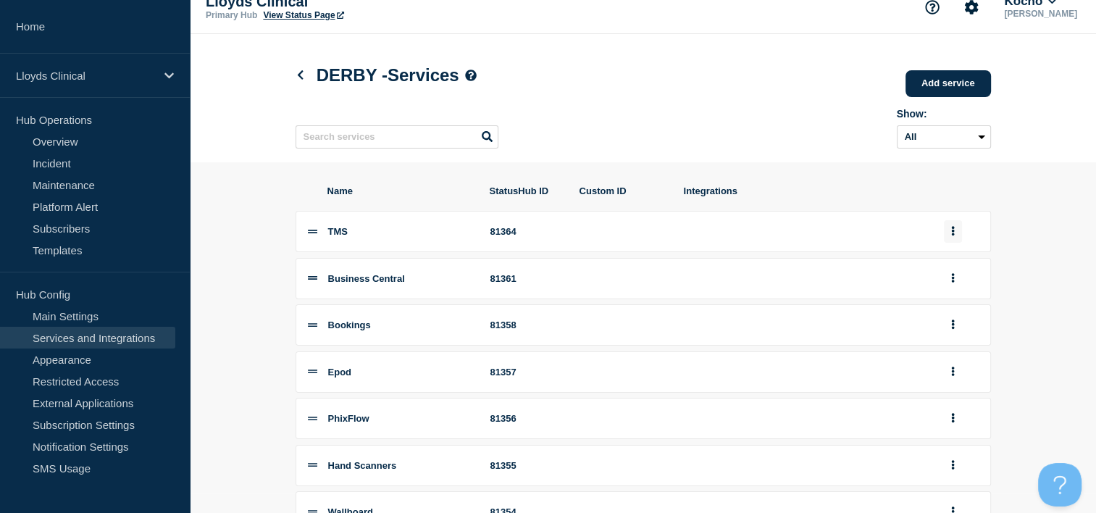
click at [948, 238] on button "group actions" at bounding box center [953, 231] width 18 height 22
click at [961, 360] on button "Bottom" at bounding box center [961, 349] width 72 height 22
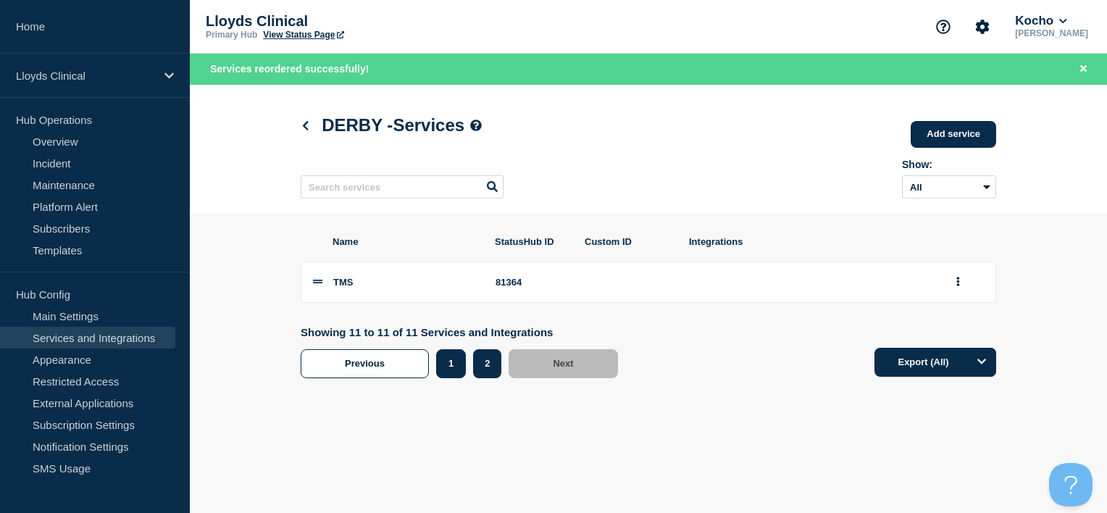
click at [457, 375] on button "1" at bounding box center [451, 363] width 30 height 29
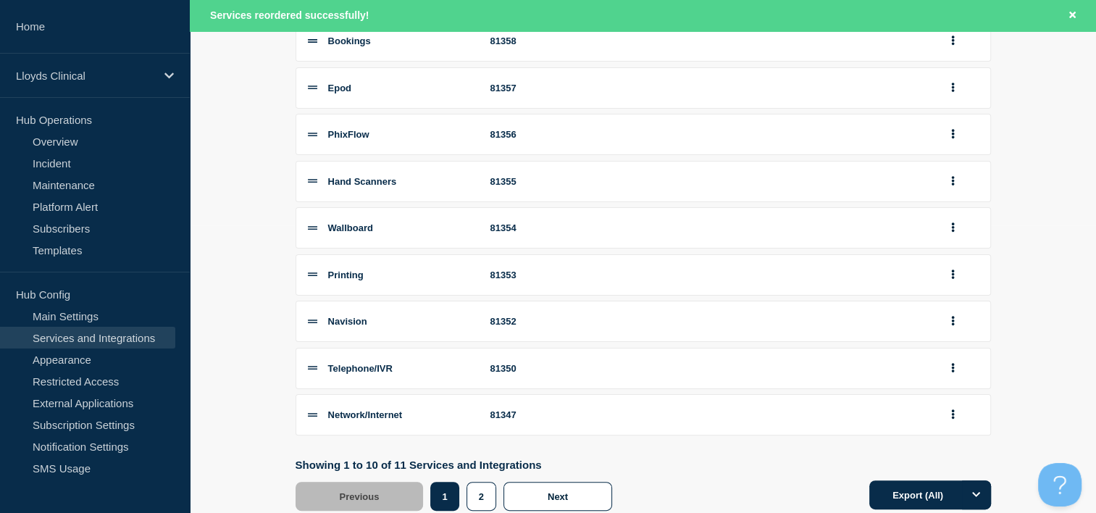
scroll to position [290, 0]
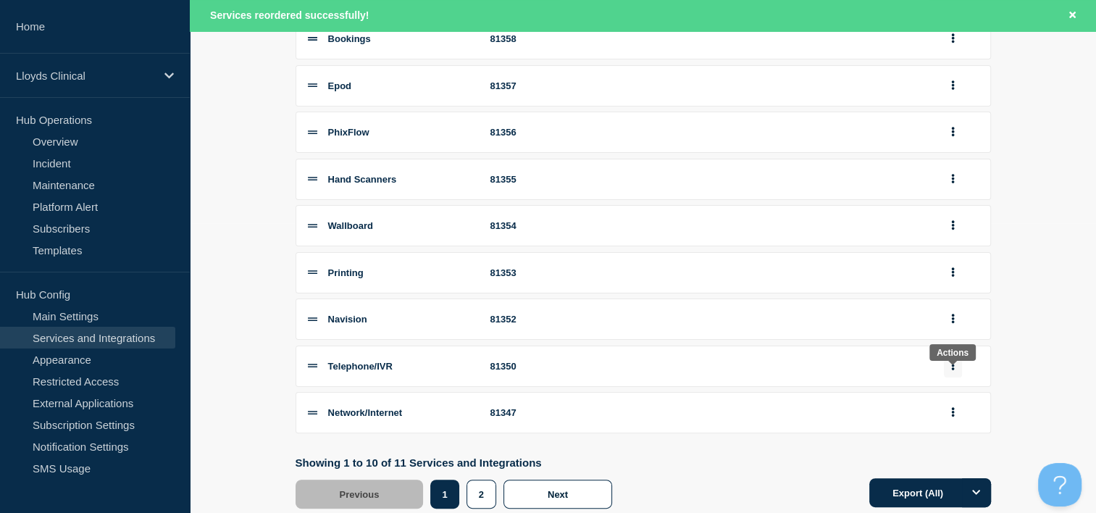
click at [961, 378] on button "group actions" at bounding box center [953, 366] width 18 height 22
click at [962, 278] on button "Bottom" at bounding box center [961, 266] width 72 height 22
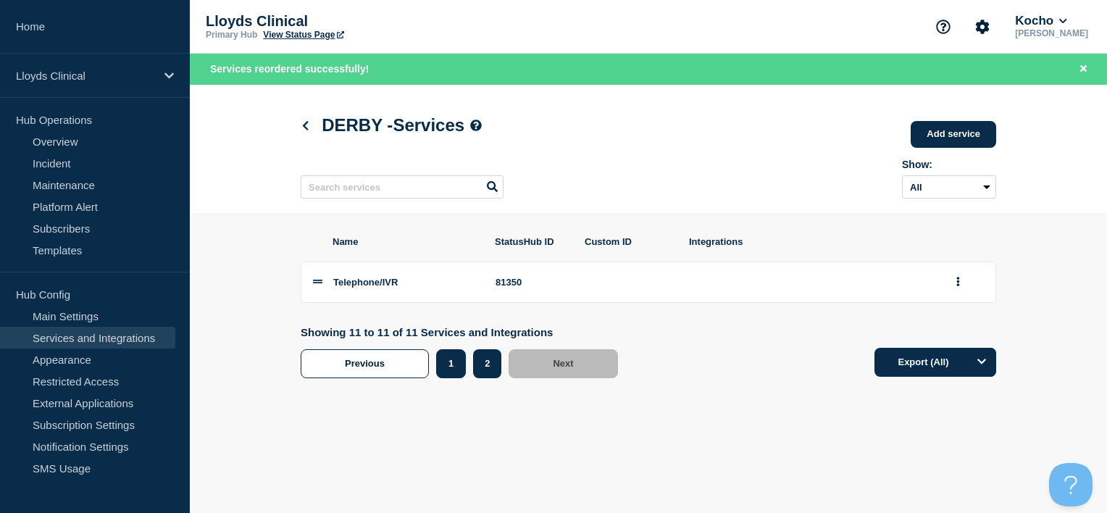
click at [457, 375] on button "1" at bounding box center [451, 363] width 30 height 29
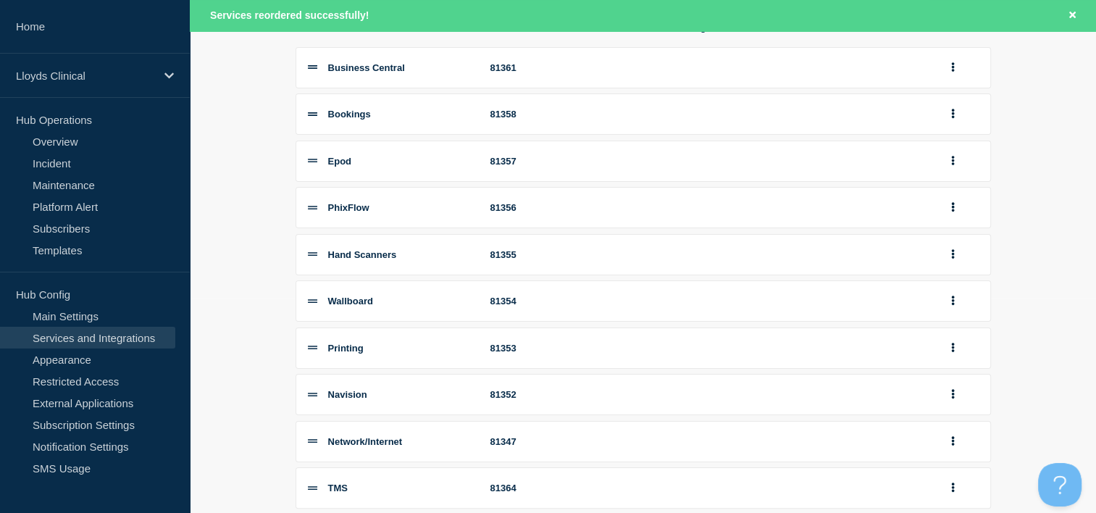
scroll to position [217, 0]
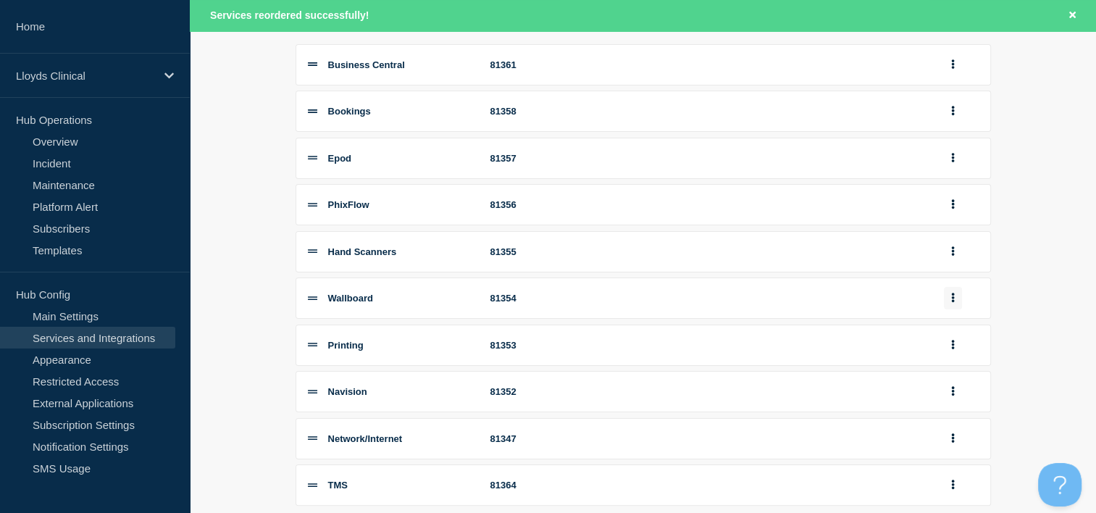
click at [955, 308] on button "group actions" at bounding box center [953, 298] width 18 height 22
click at [960, 428] on button "Bottom" at bounding box center [961, 416] width 72 height 22
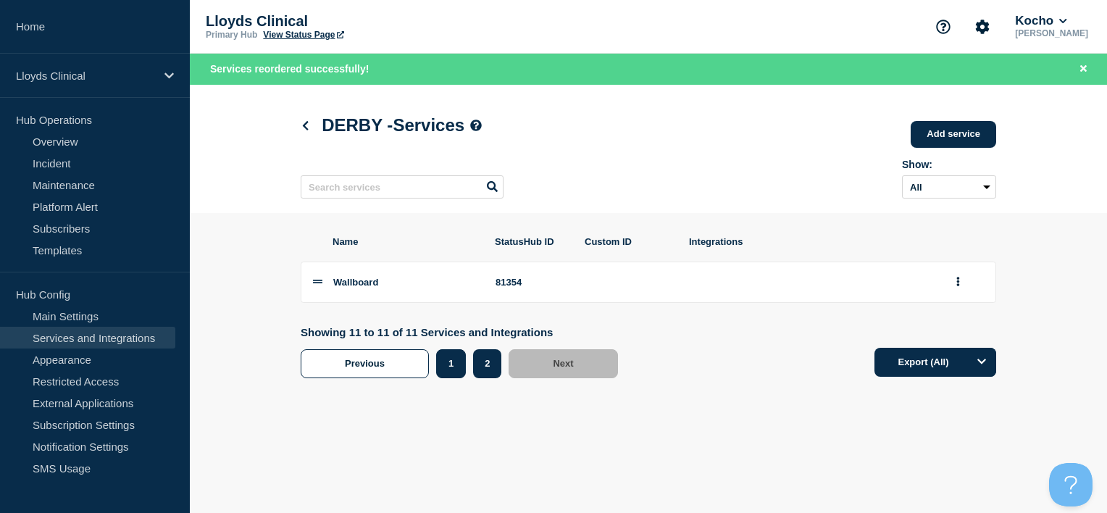
click at [450, 367] on button "1" at bounding box center [451, 363] width 30 height 29
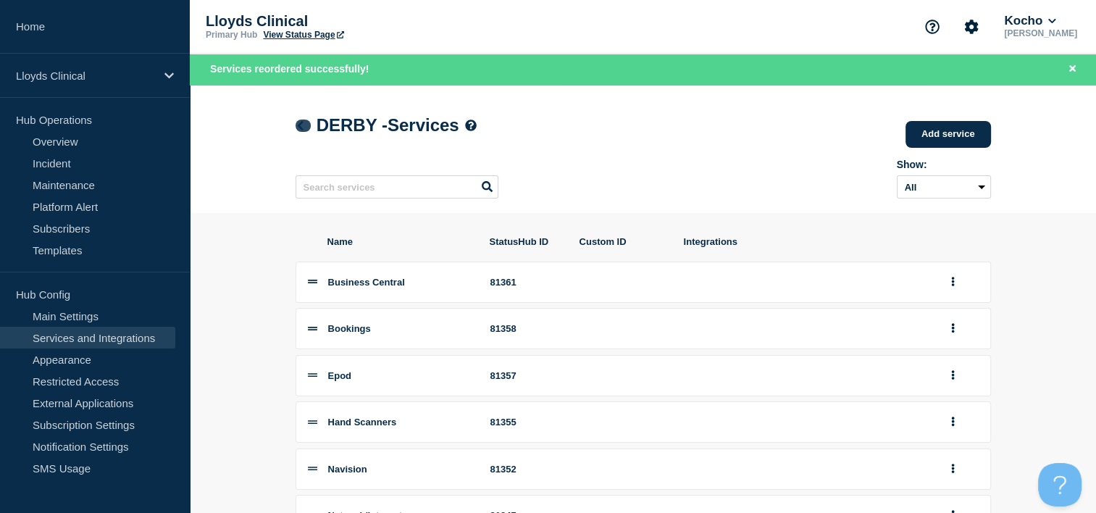
click at [300, 124] on icon at bounding box center [300, 125] width 6 height 9
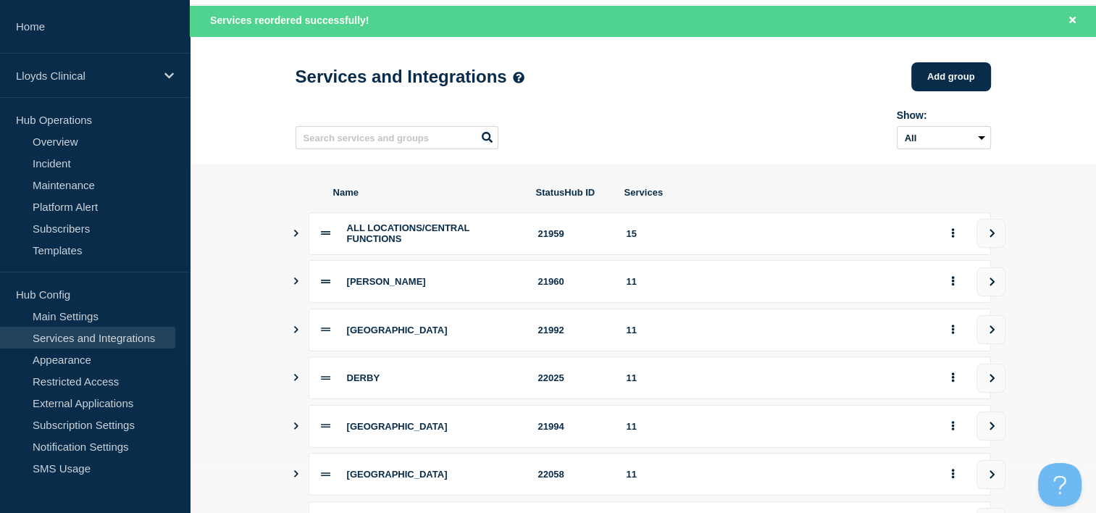
scroll to position [145, 0]
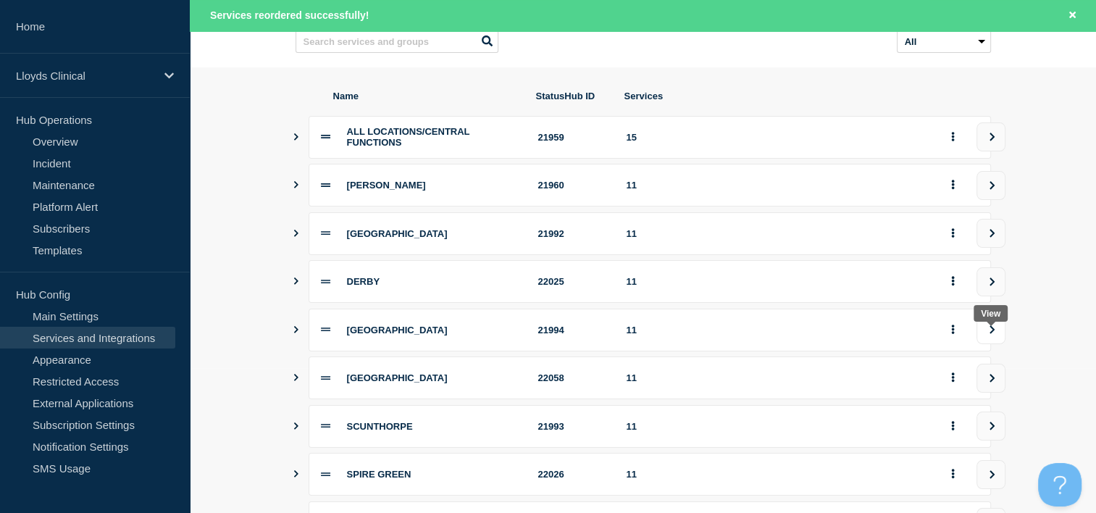
click at [990, 344] on button "view group" at bounding box center [991, 329] width 29 height 29
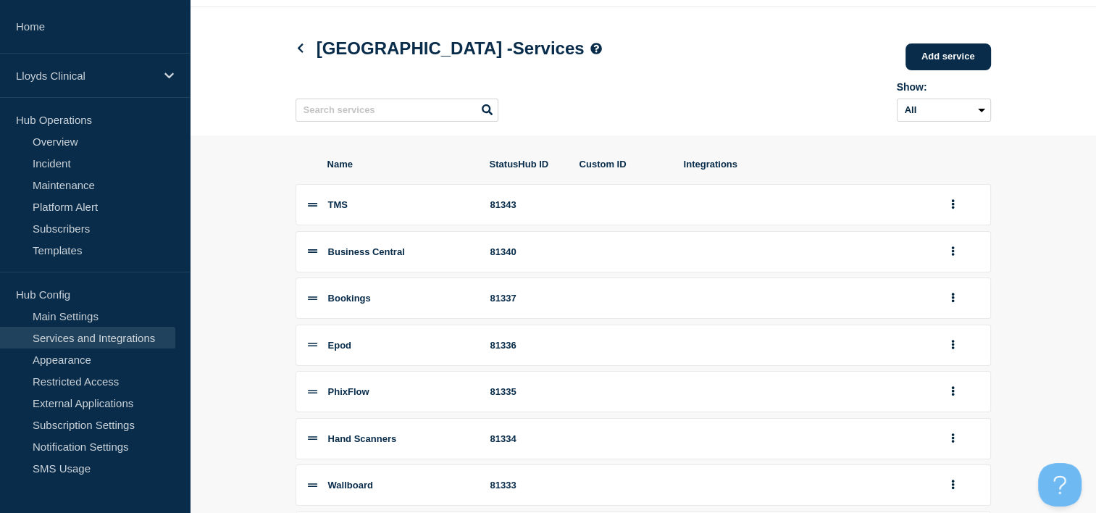
scroll to position [72, 0]
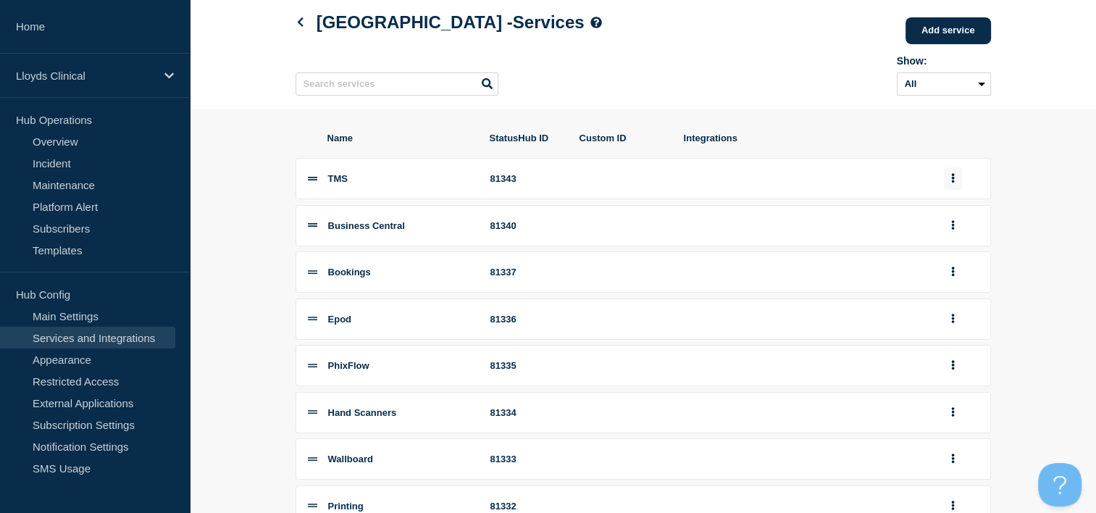
click at [954, 183] on icon "group actions" at bounding box center [953, 178] width 3 height 9
click at [964, 308] on button "Bottom" at bounding box center [961, 297] width 72 height 22
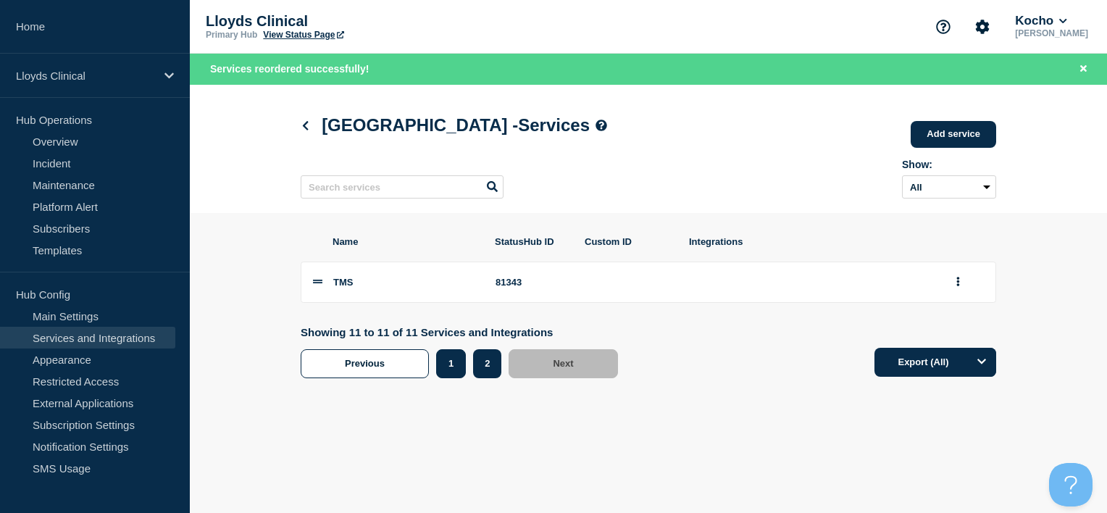
click at [457, 378] on button "1" at bounding box center [451, 363] width 30 height 29
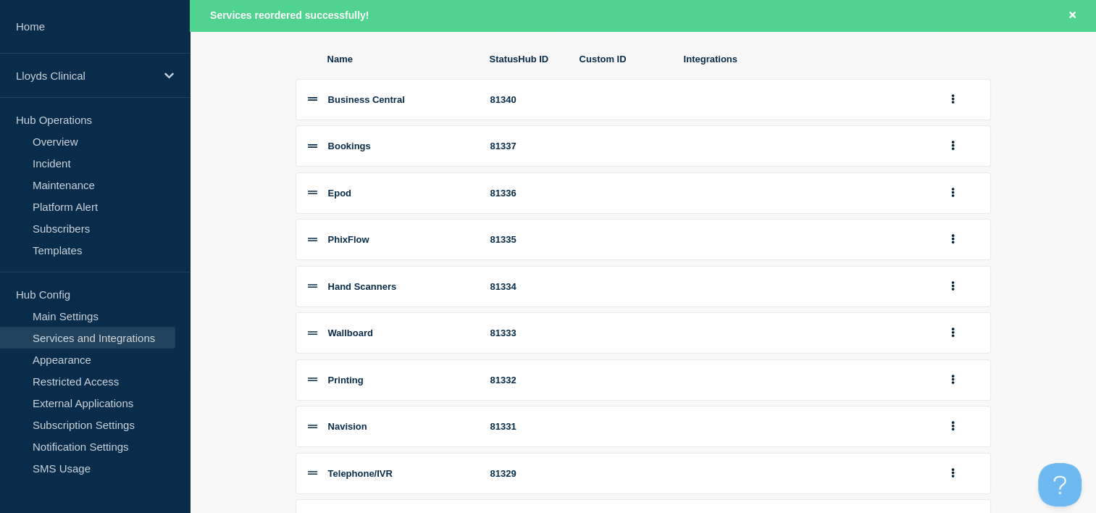
scroll to position [217, 0]
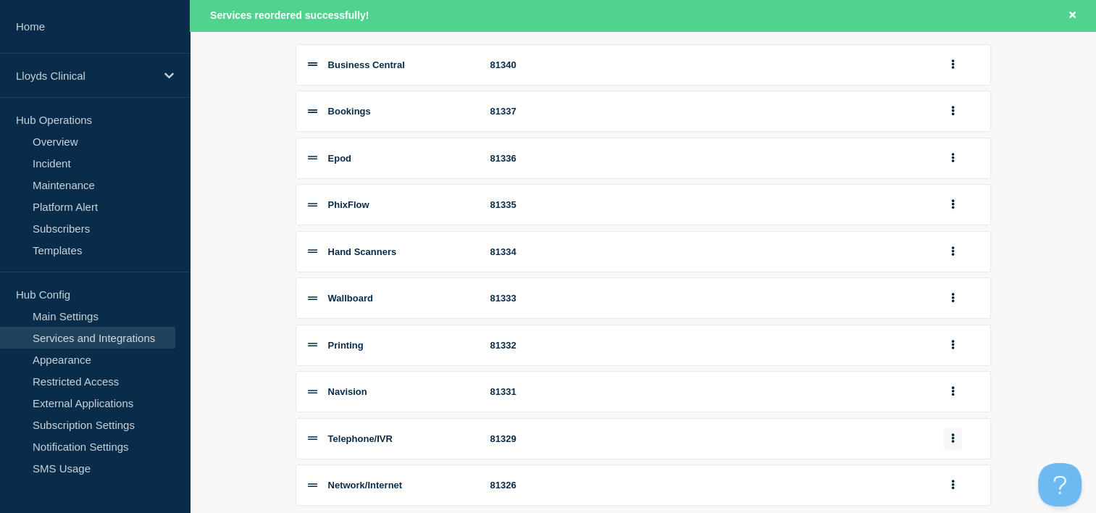
click at [945, 450] on button "group actions" at bounding box center [953, 439] width 18 height 22
click at [965, 350] on button "Bottom" at bounding box center [961, 339] width 72 height 22
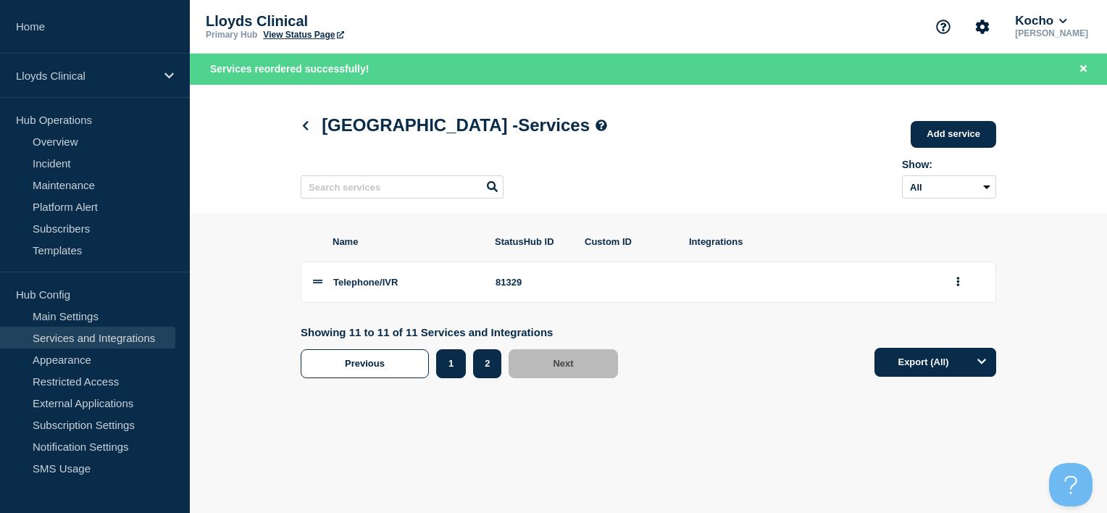
click at [455, 365] on button "1" at bounding box center [451, 363] width 30 height 29
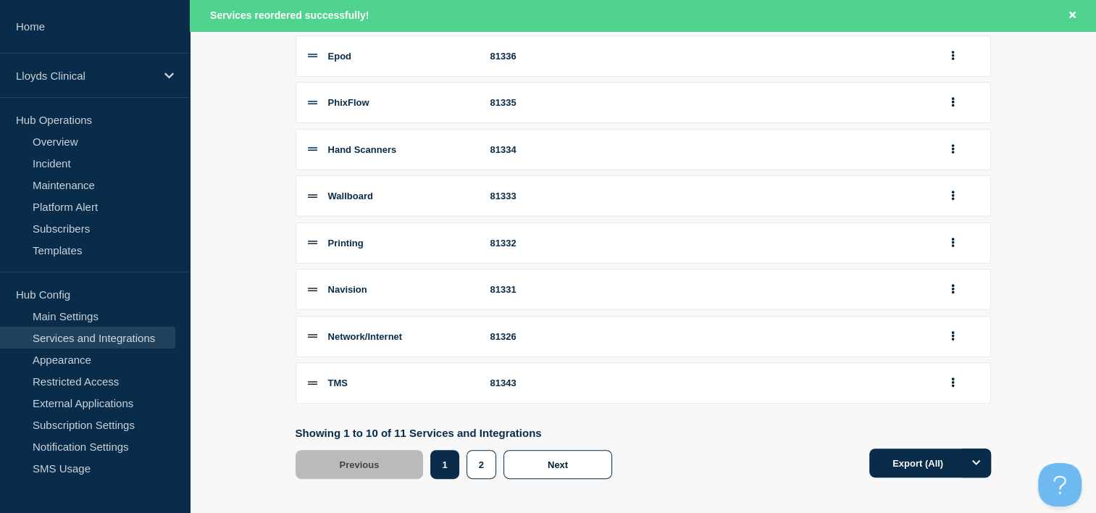
scroll to position [340, 0]
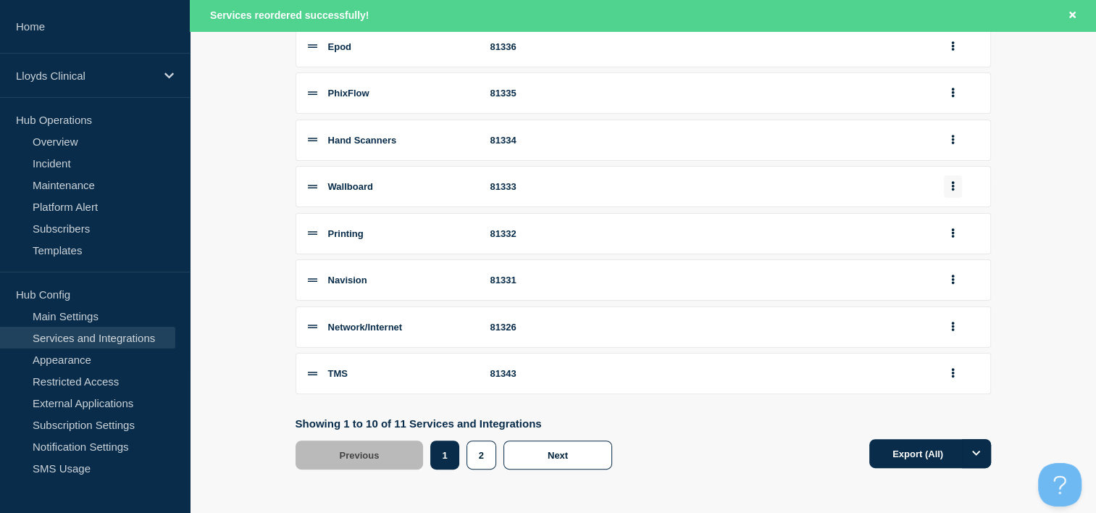
click at [956, 183] on button "group actions" at bounding box center [953, 186] width 18 height 22
click at [944, 312] on button "Bottom" at bounding box center [961, 304] width 72 height 22
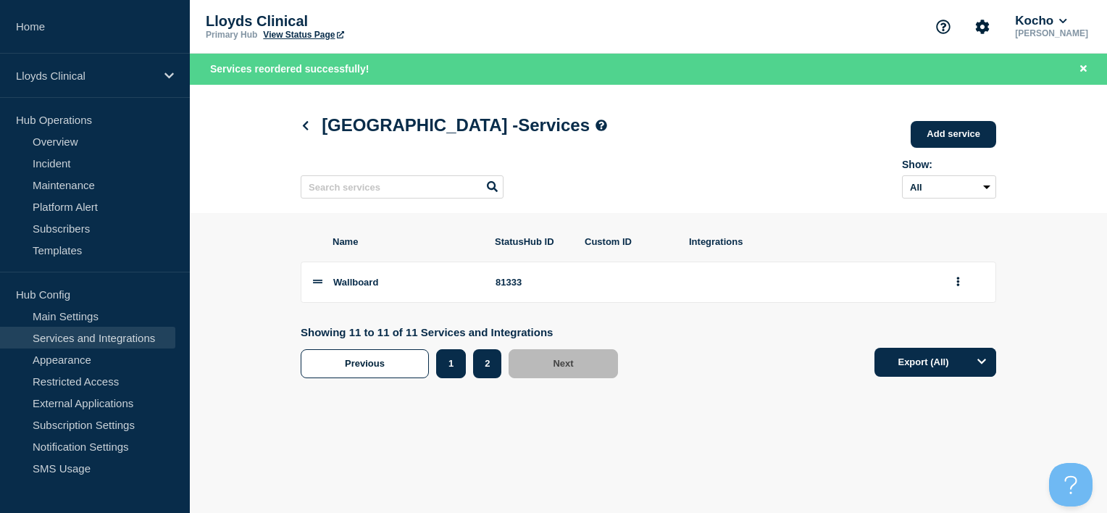
click at [448, 361] on button "1" at bounding box center [451, 363] width 30 height 29
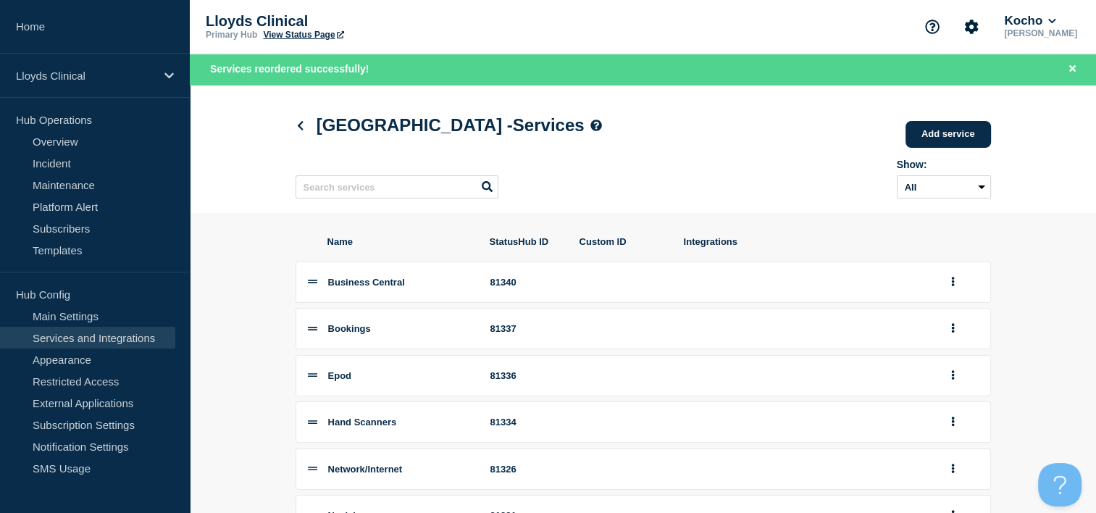
click at [301, 119] on h1 "GLASGOW - Services" at bounding box center [449, 125] width 307 height 20
click at [299, 128] on icon at bounding box center [300, 125] width 6 height 9
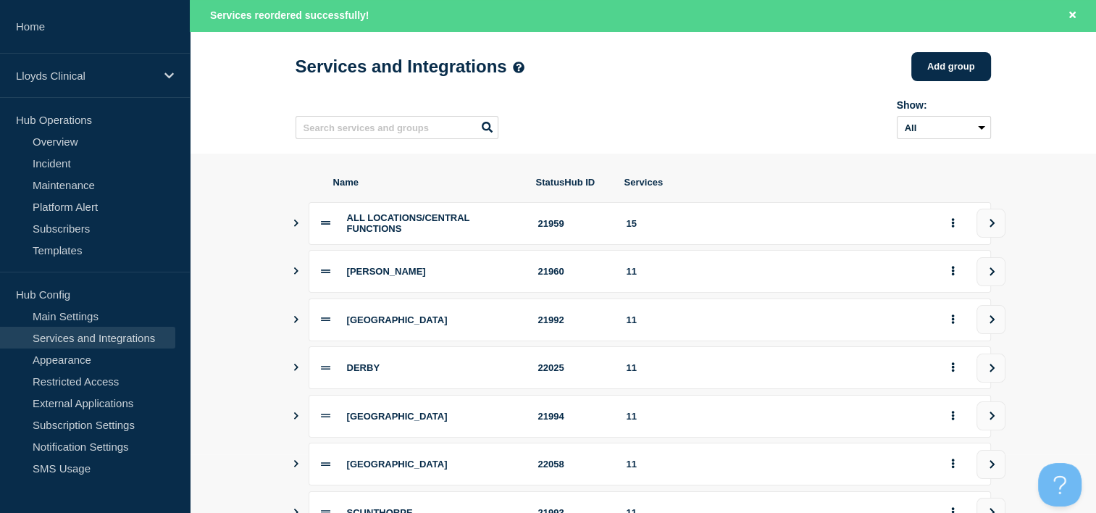
scroll to position [145, 0]
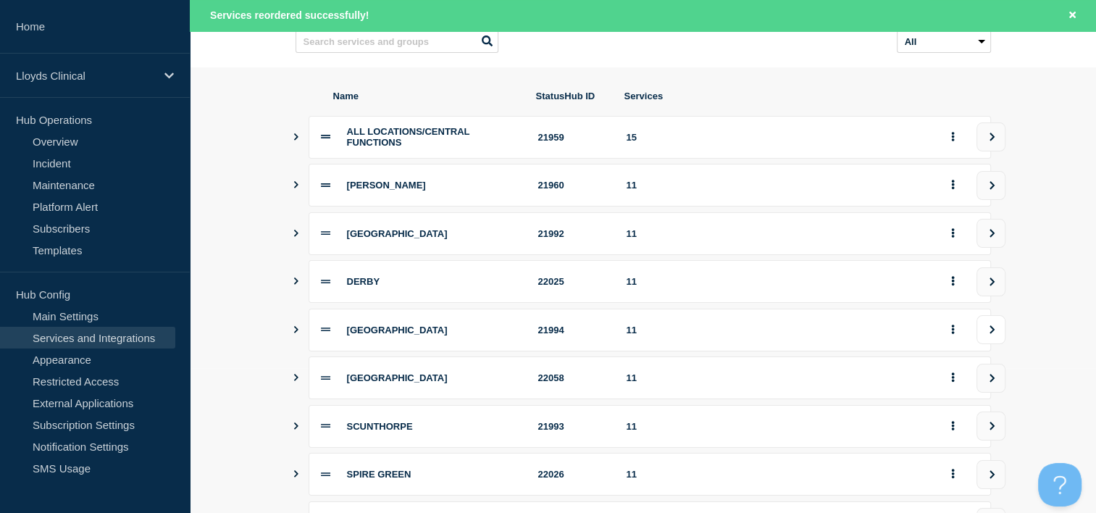
click at [994, 334] on icon "view group" at bounding box center [992, 329] width 9 height 9
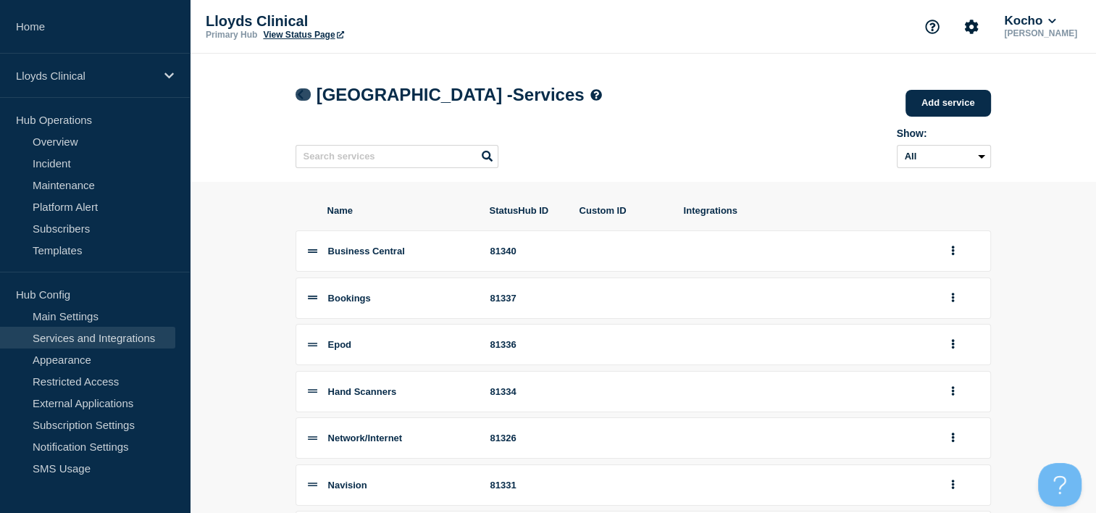
click at [301, 101] on link at bounding box center [303, 94] width 15 height 12
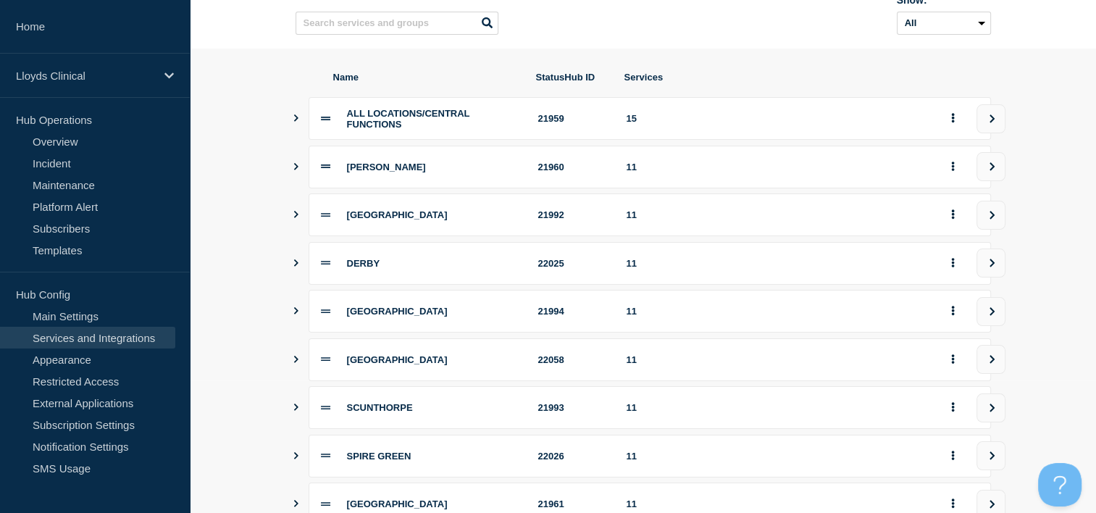
scroll to position [217, 0]
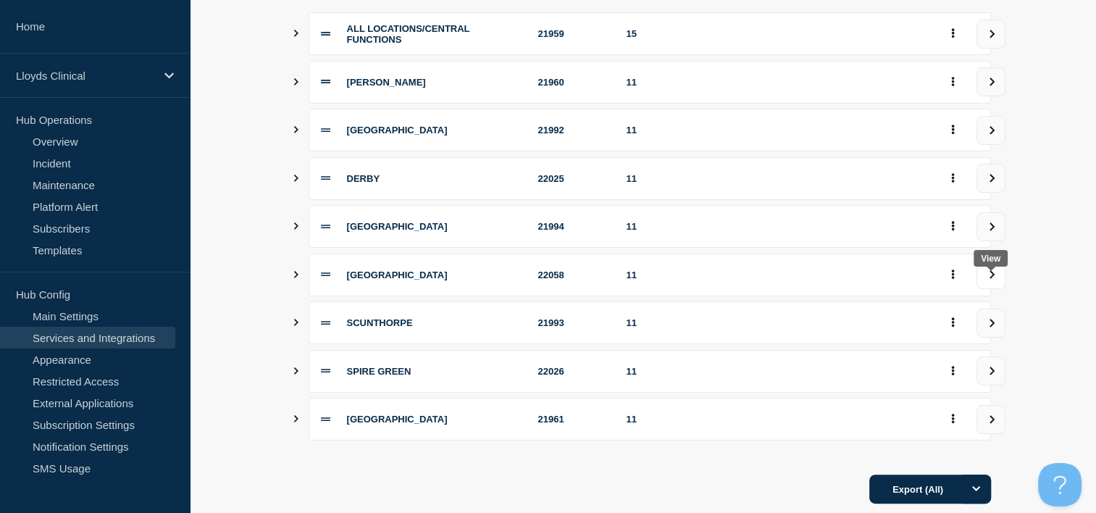
click at [988, 279] on icon "view group" at bounding box center [992, 274] width 9 height 9
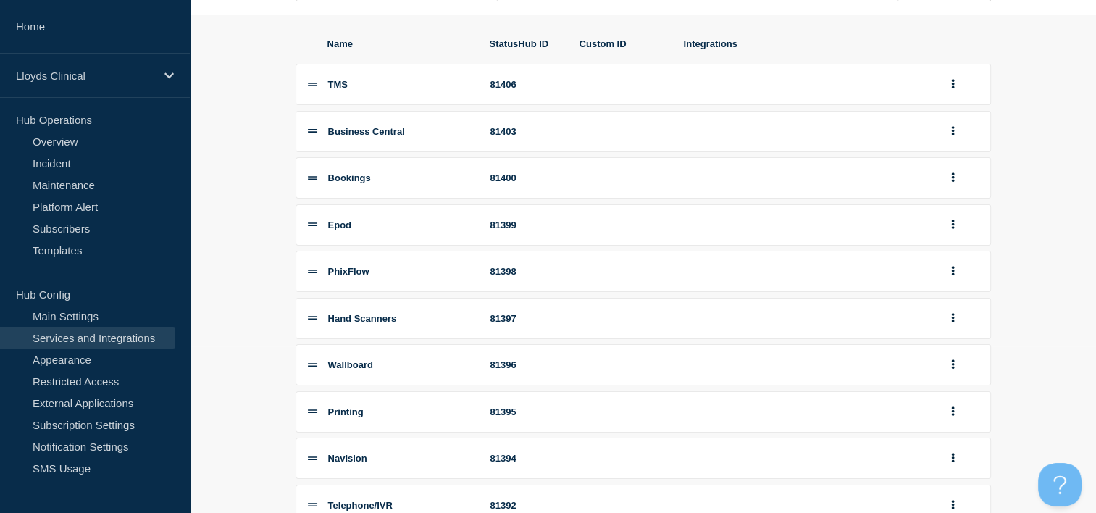
scroll to position [165, 0]
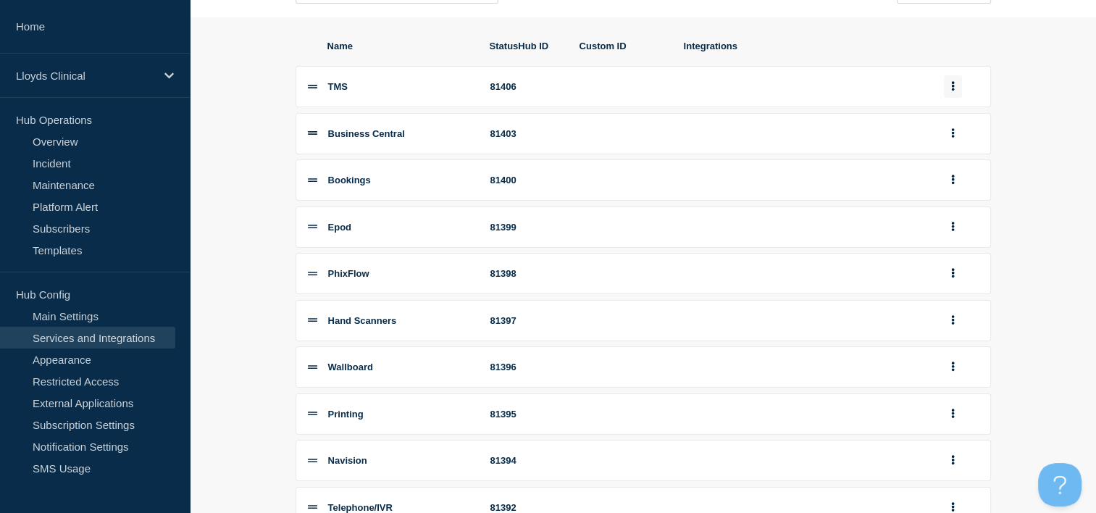
click at [953, 91] on icon "group actions" at bounding box center [953, 86] width 3 height 9
click at [968, 215] on button "Bottom" at bounding box center [961, 204] width 72 height 22
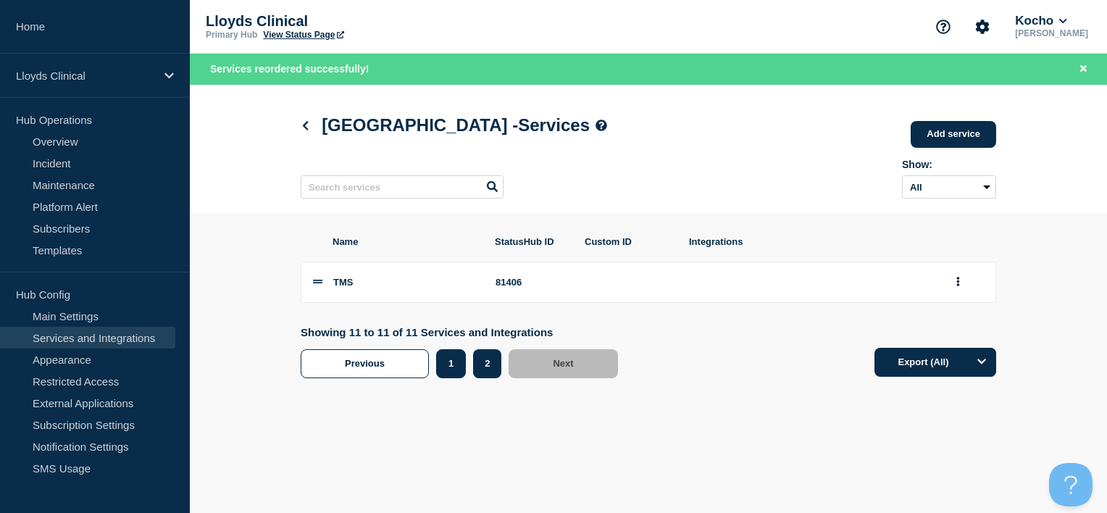
click at [452, 365] on button "1" at bounding box center [451, 363] width 30 height 29
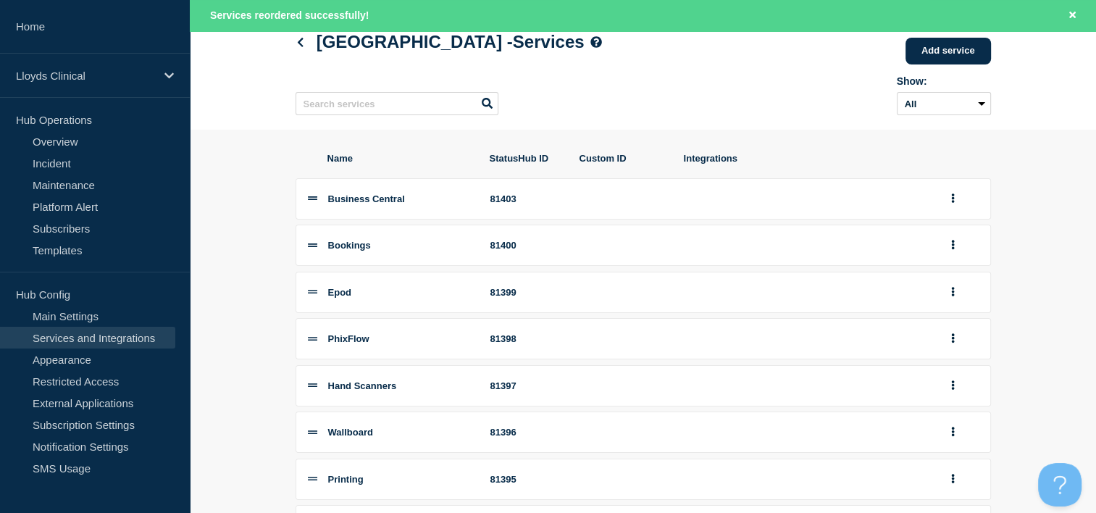
scroll to position [340, 0]
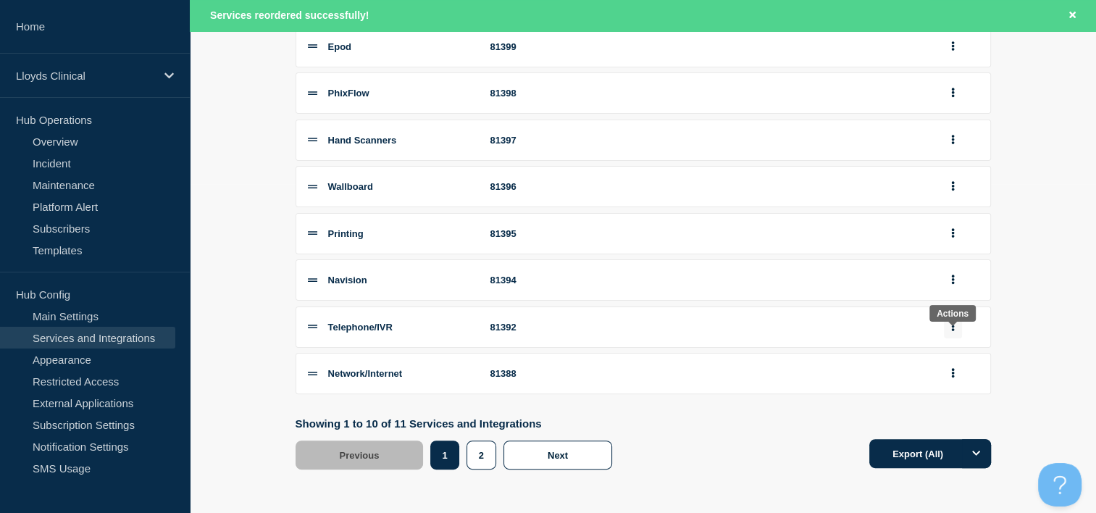
click at [948, 330] on button "group actions" at bounding box center [953, 327] width 18 height 22
click at [977, 237] on button "Bottom" at bounding box center [961, 227] width 72 height 22
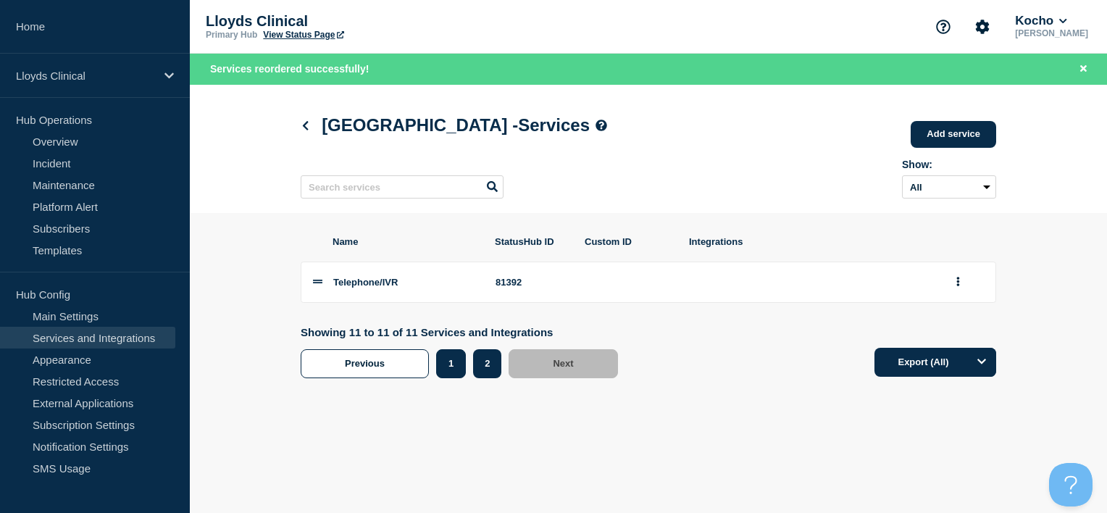
click at [451, 373] on button "1" at bounding box center [451, 363] width 30 height 29
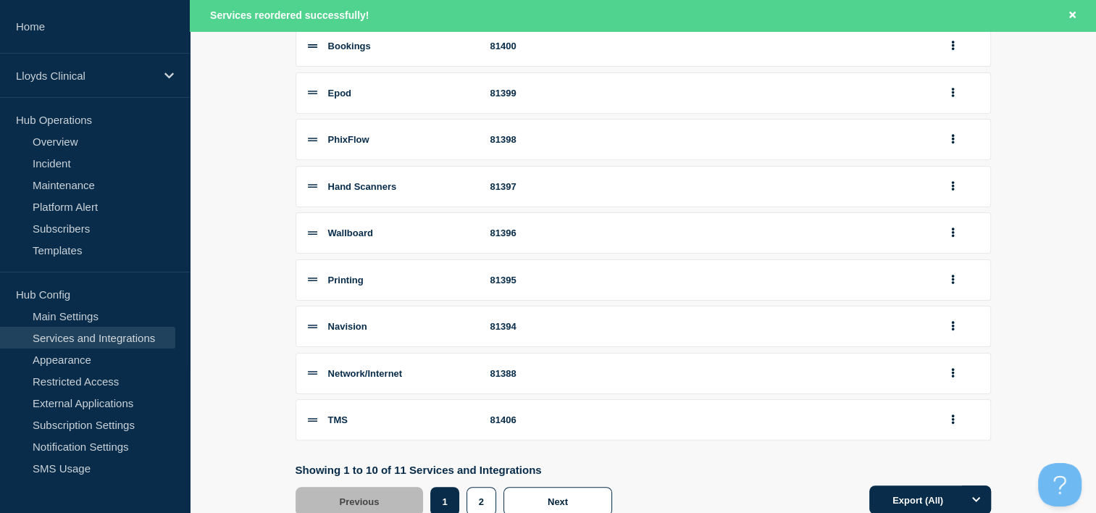
scroll to position [290, 0]
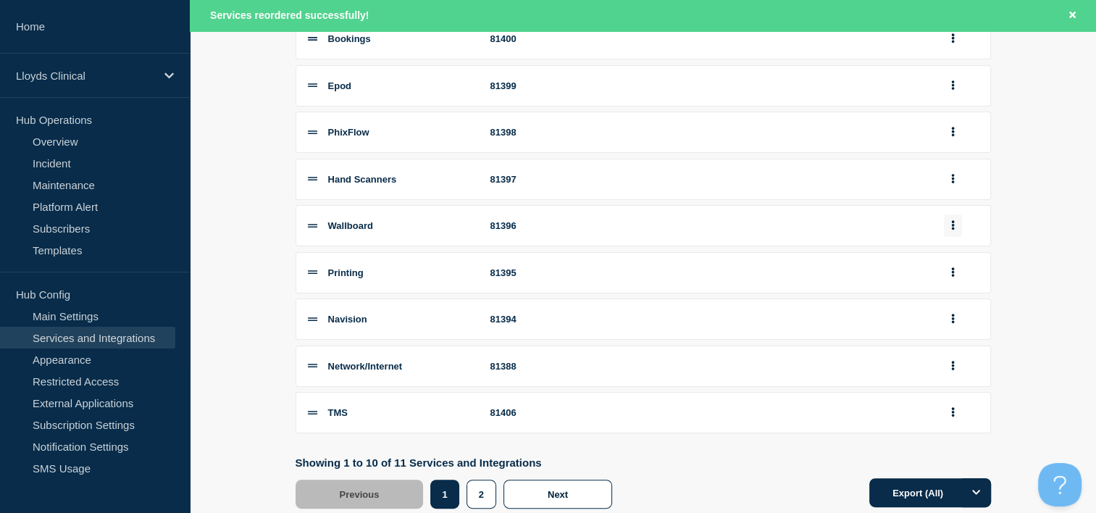
click at [957, 232] on button "group actions" at bounding box center [953, 226] width 18 height 22
click at [957, 355] on button "Bottom" at bounding box center [961, 344] width 72 height 22
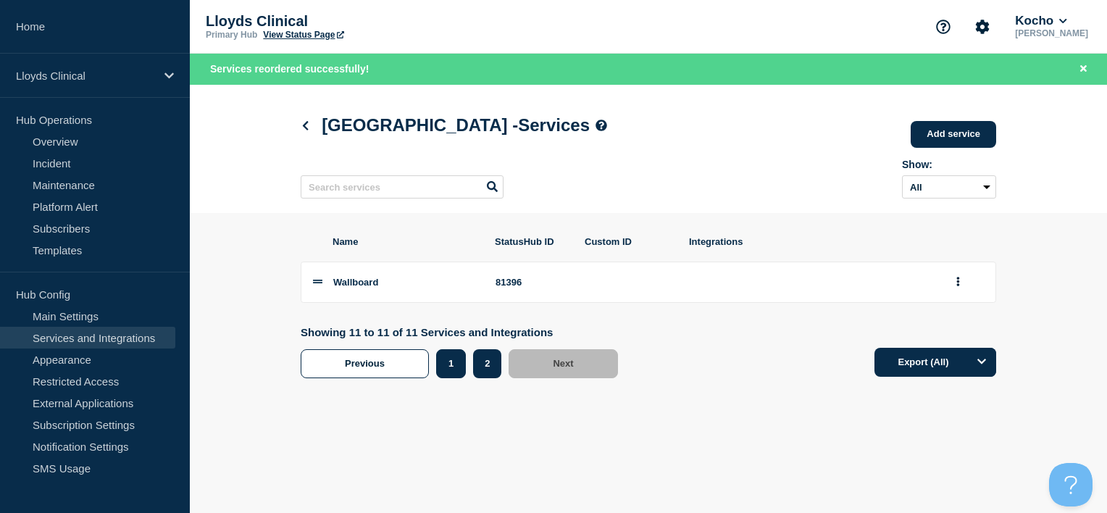
click at [447, 366] on button "1" at bounding box center [451, 363] width 30 height 29
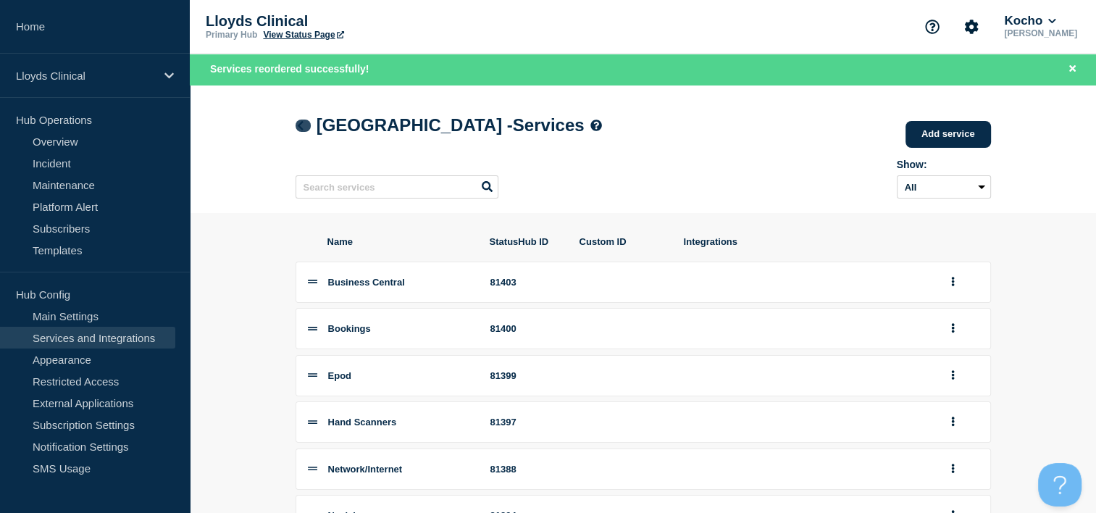
click at [299, 128] on icon at bounding box center [300, 125] width 6 height 9
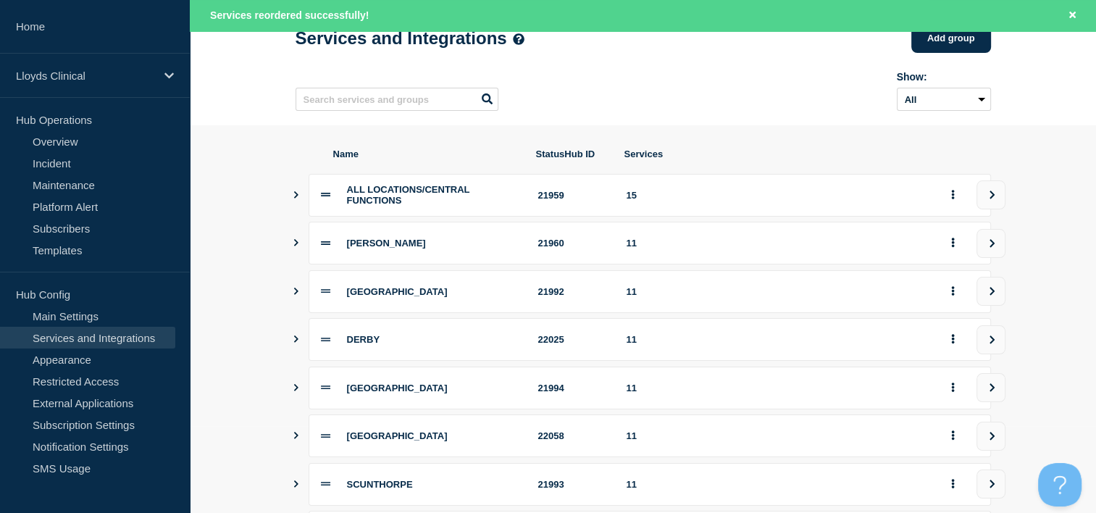
scroll to position [217, 0]
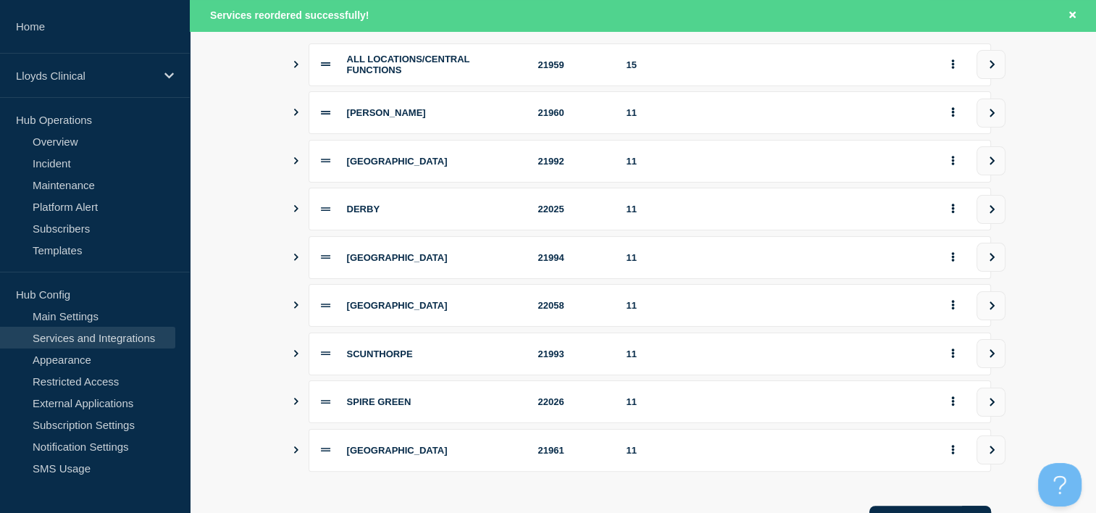
click at [994, 310] on icon "view group" at bounding box center [992, 305] width 9 height 9
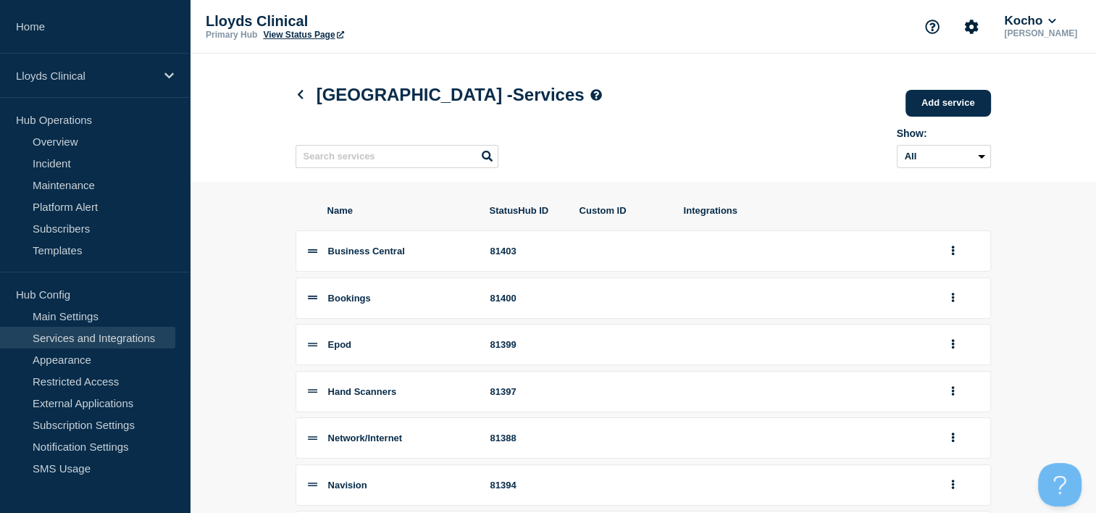
click at [304, 109] on div "[GEOGRAPHIC_DATA] - Services Add service" at bounding box center [644, 94] width 696 height 44
click at [304, 99] on icon at bounding box center [300, 94] width 11 height 9
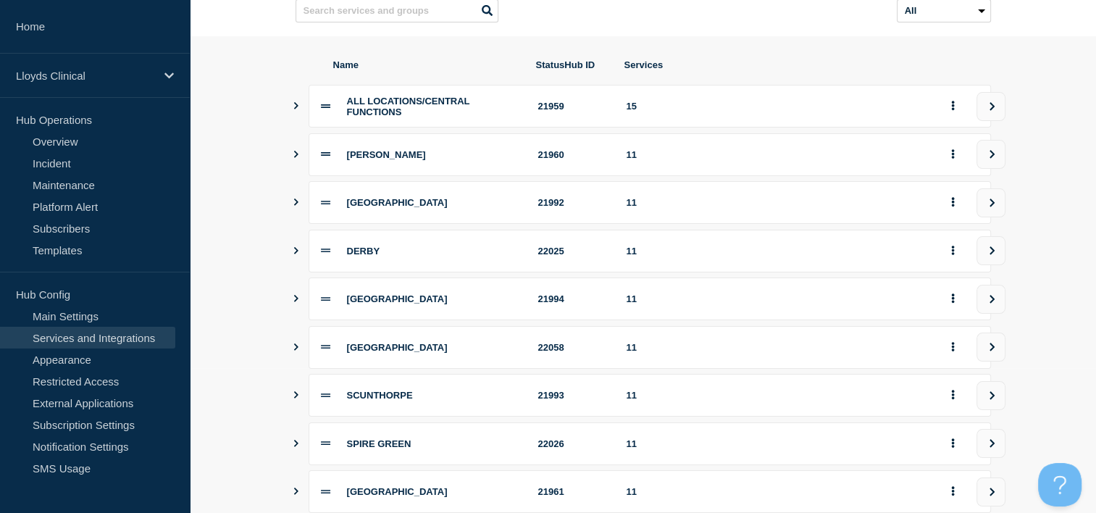
scroll to position [217, 0]
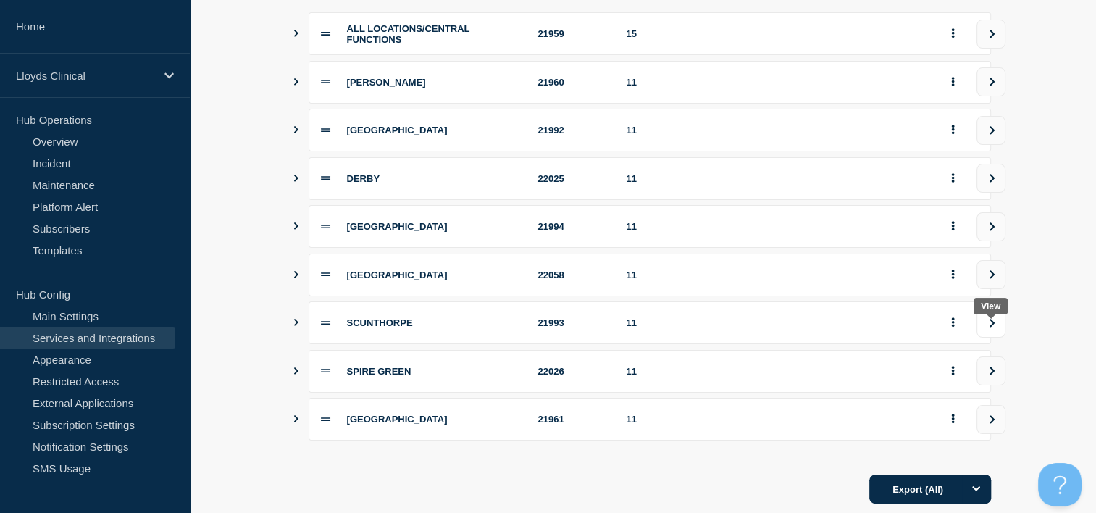
click at [991, 327] on icon "view group" at bounding box center [992, 323] width 5 height 8
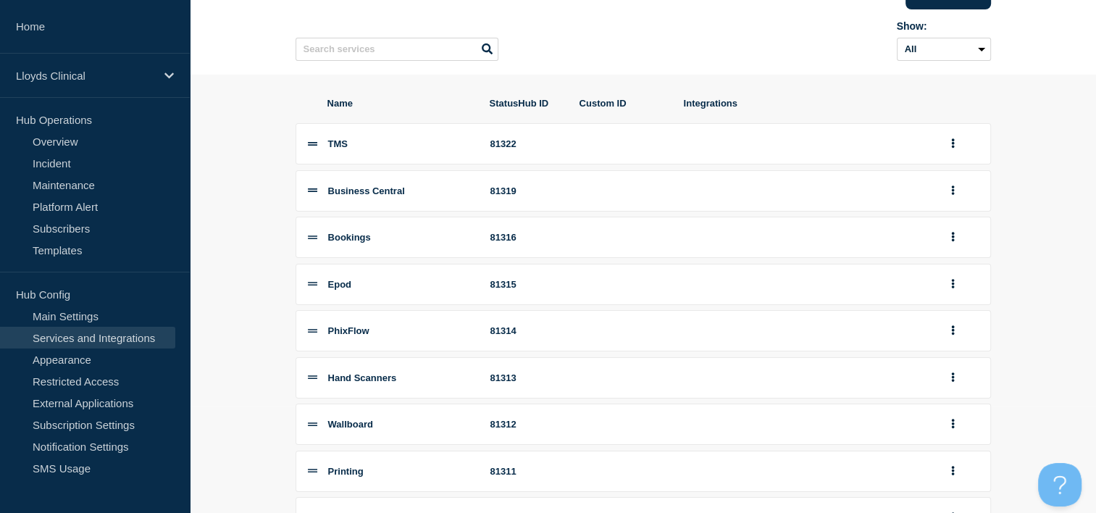
scroll to position [145, 0]
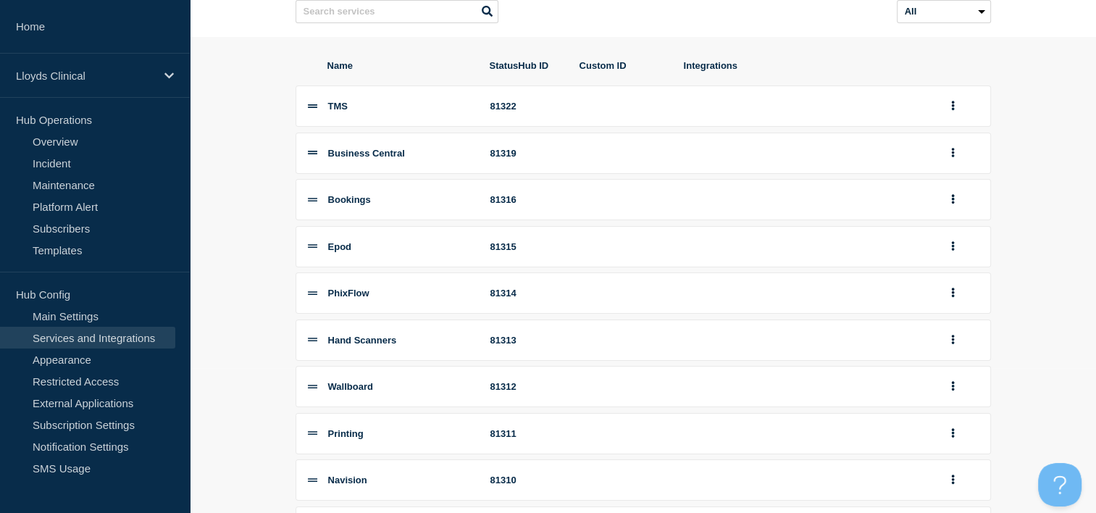
click at [963, 110] on div at bounding box center [961, 106] width 35 height 22
click at [957, 110] on button "group actions" at bounding box center [953, 106] width 18 height 22
click at [961, 236] on button "Bottom" at bounding box center [961, 224] width 72 height 22
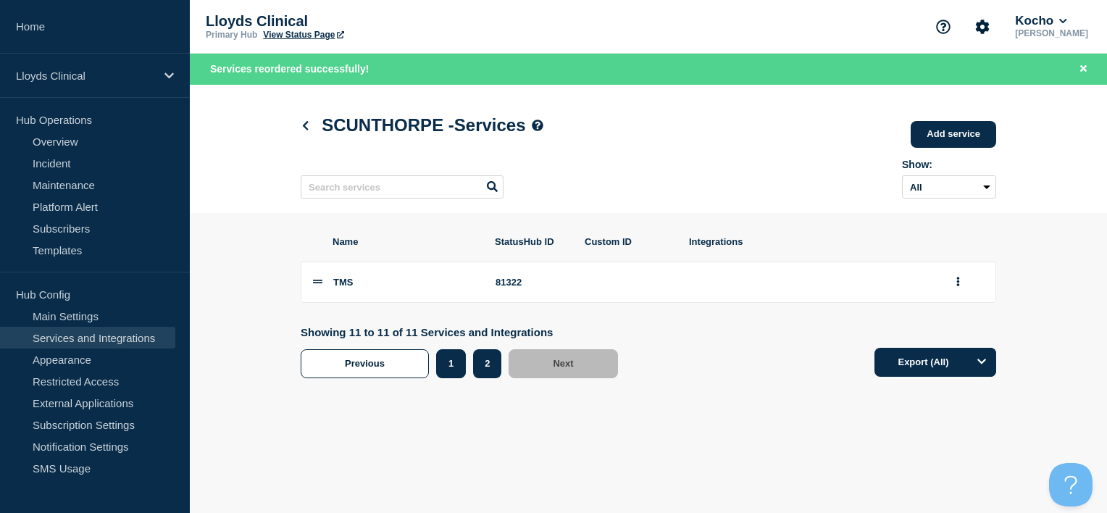
click at [454, 378] on button "1" at bounding box center [451, 363] width 30 height 29
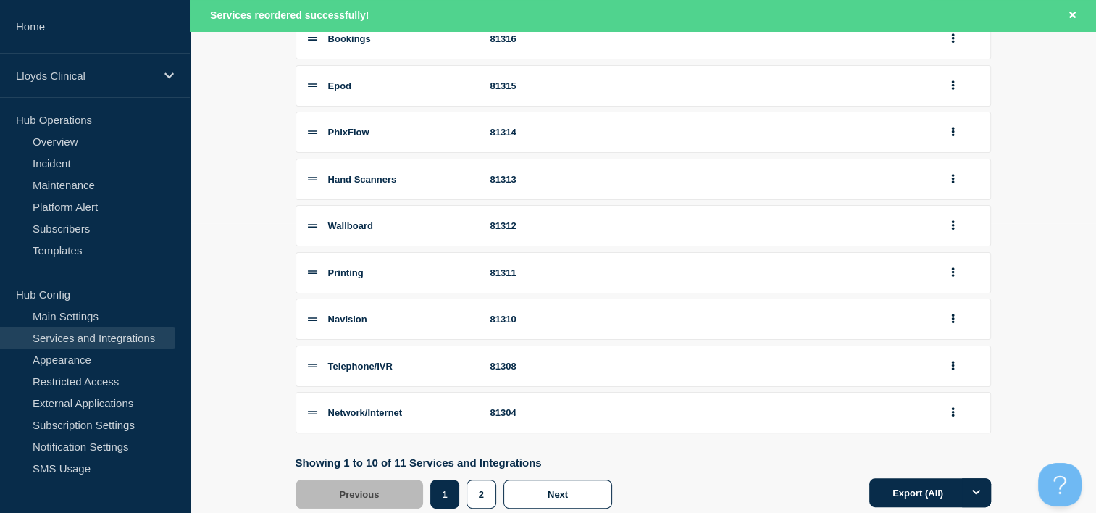
scroll to position [340, 0]
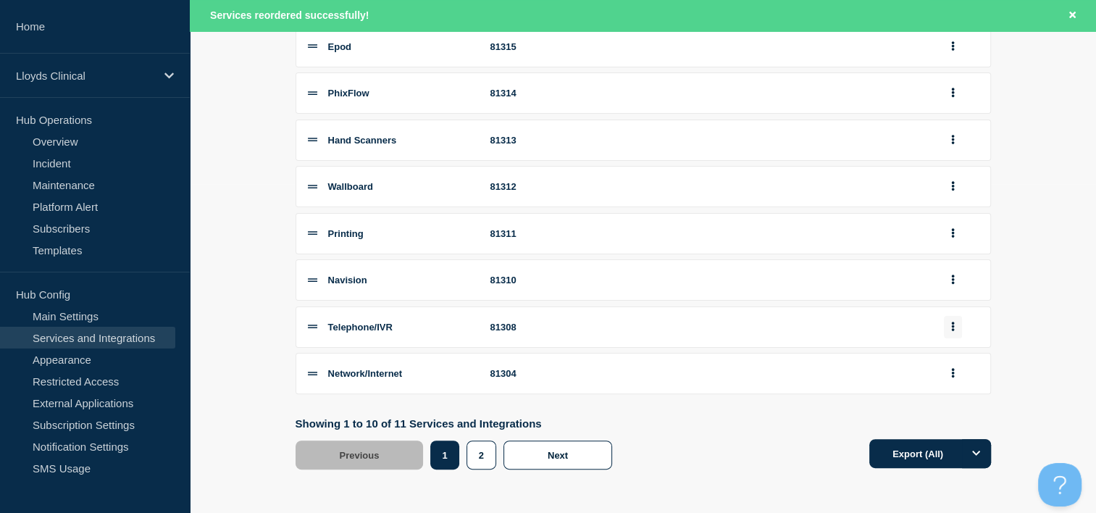
click at [946, 328] on button "group actions" at bounding box center [953, 327] width 18 height 22
click at [949, 236] on button "Bottom" at bounding box center [961, 227] width 72 height 22
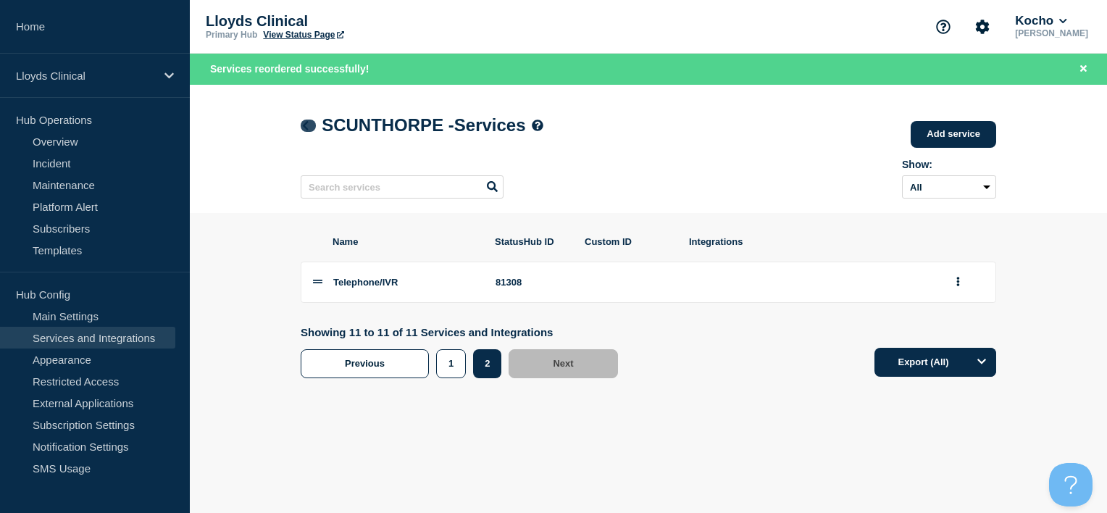
click at [307, 122] on icon at bounding box center [306, 125] width 6 height 9
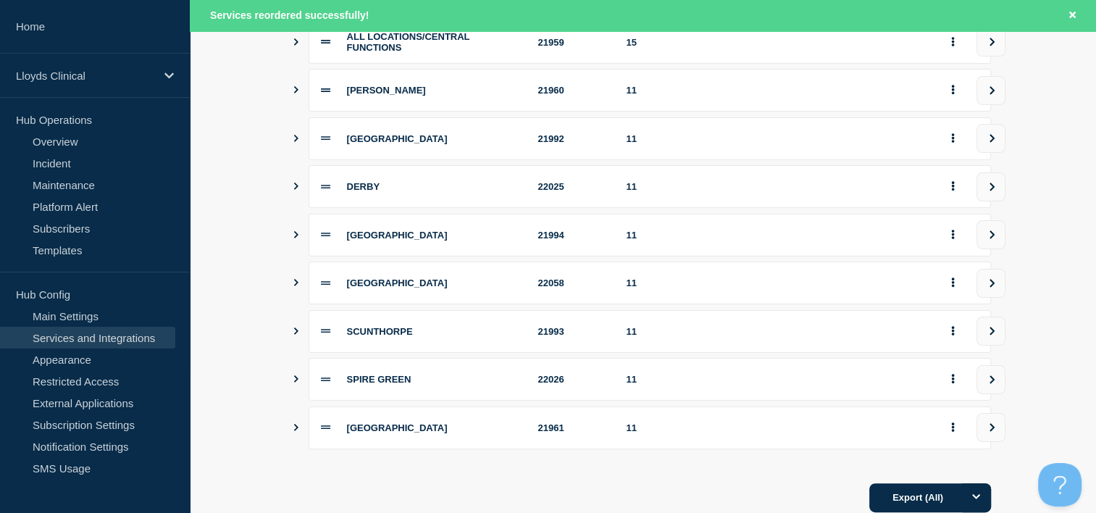
scroll to position [293, 0]
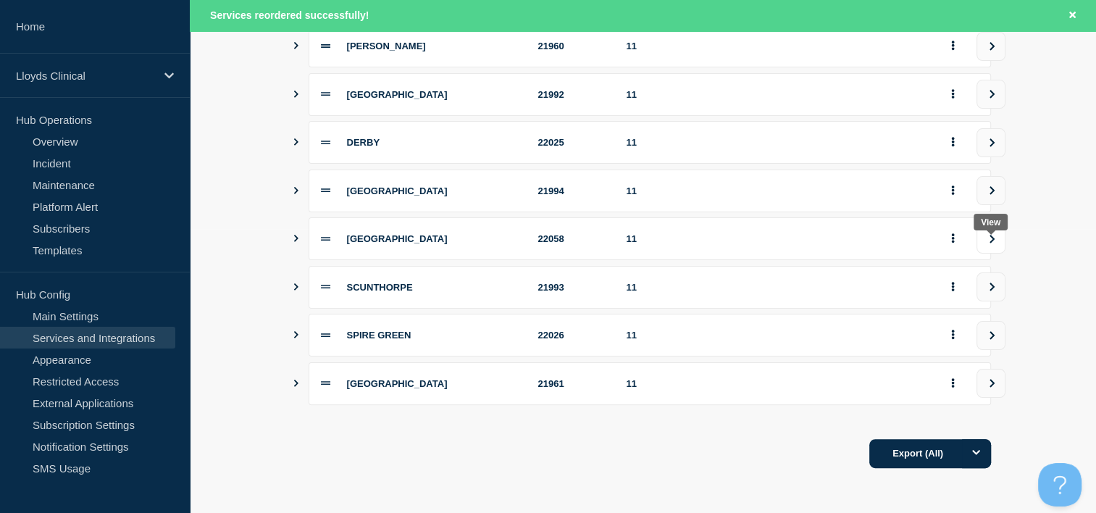
click at [991, 238] on icon "view group" at bounding box center [992, 239] width 9 height 9
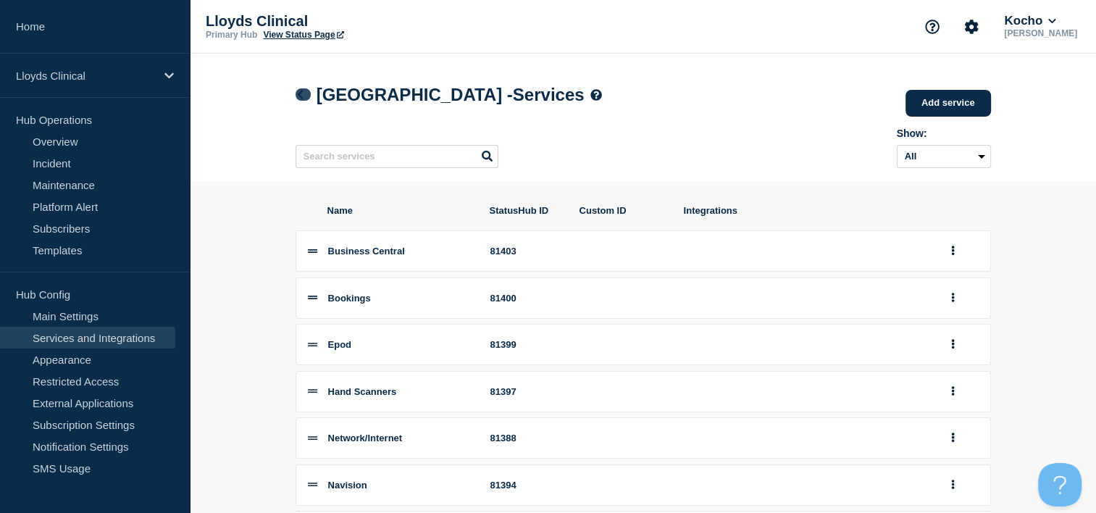
click at [305, 96] on link at bounding box center [303, 94] width 15 height 12
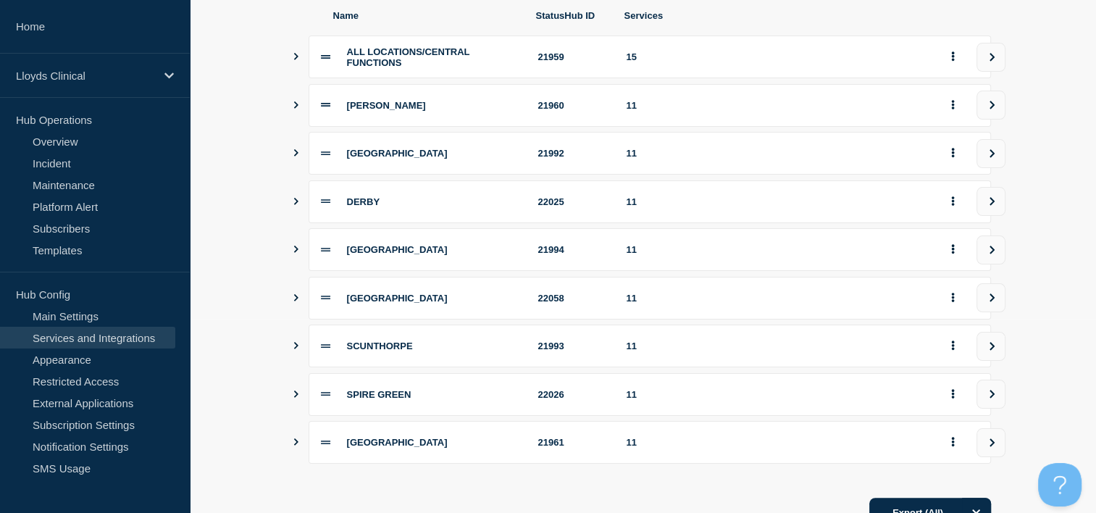
scroll to position [217, 0]
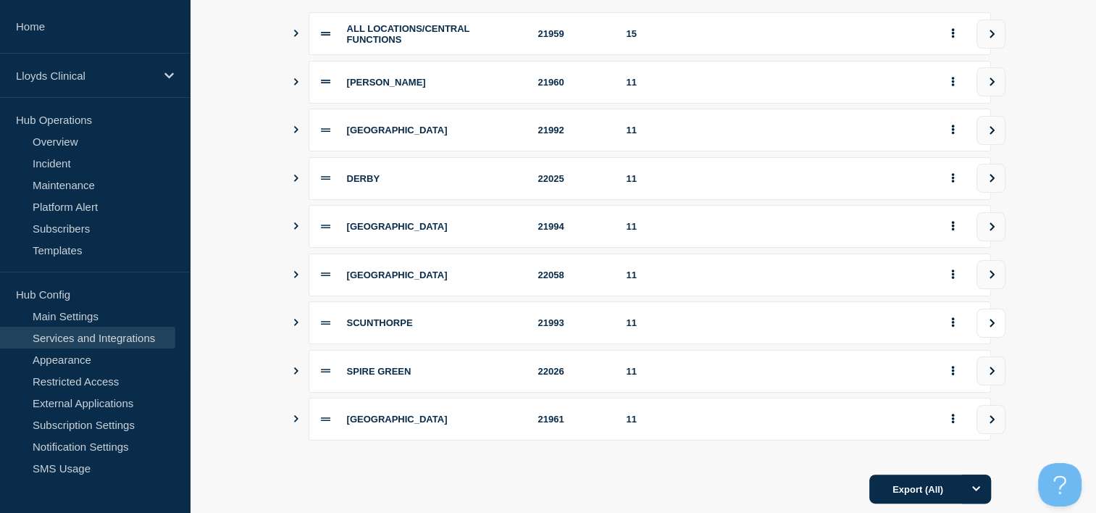
click at [993, 328] on icon "view group" at bounding box center [992, 323] width 9 height 9
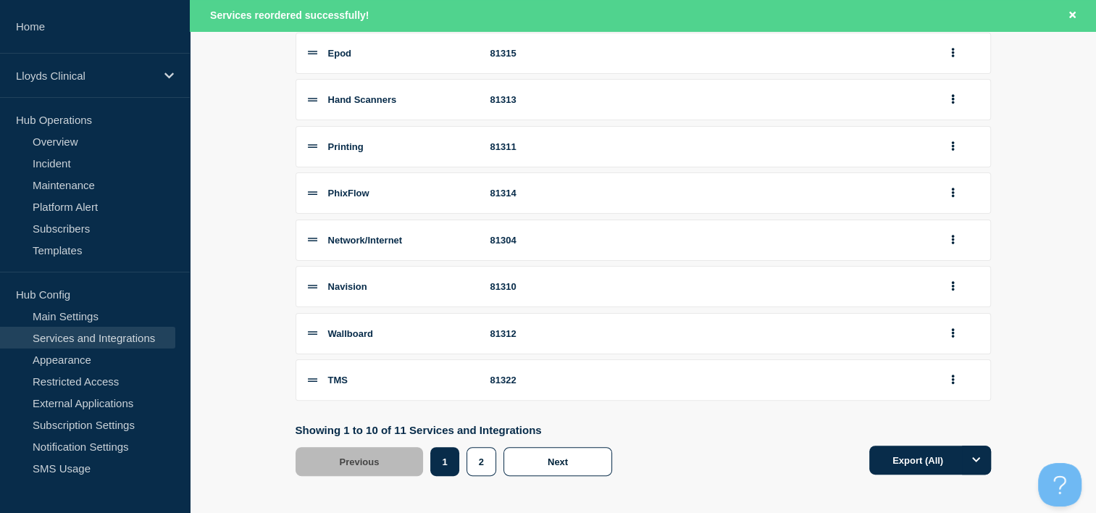
scroll to position [340, 0]
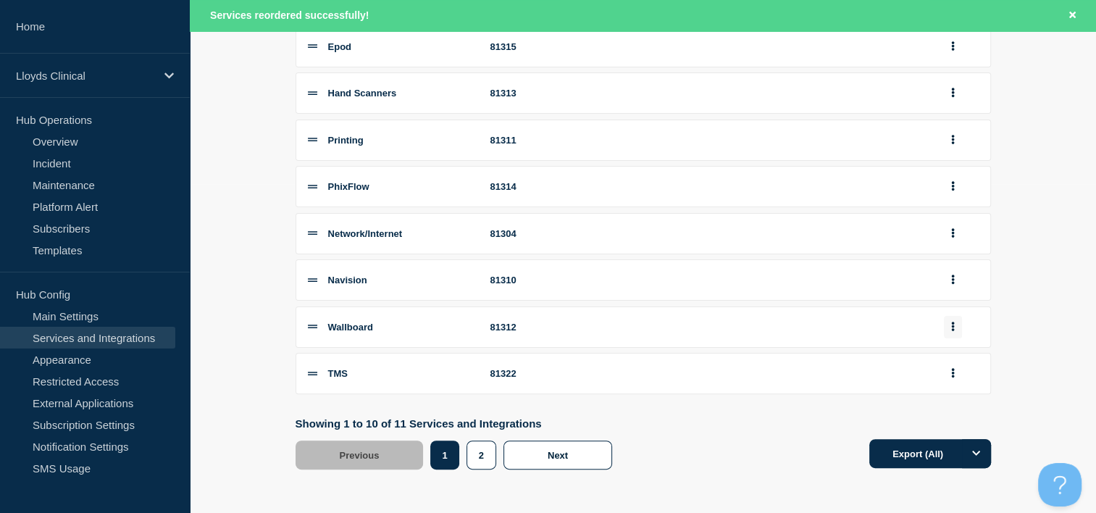
click at [952, 324] on icon "group actions" at bounding box center [953, 326] width 3 height 9
click at [951, 238] on button "Bottom" at bounding box center [961, 227] width 72 height 22
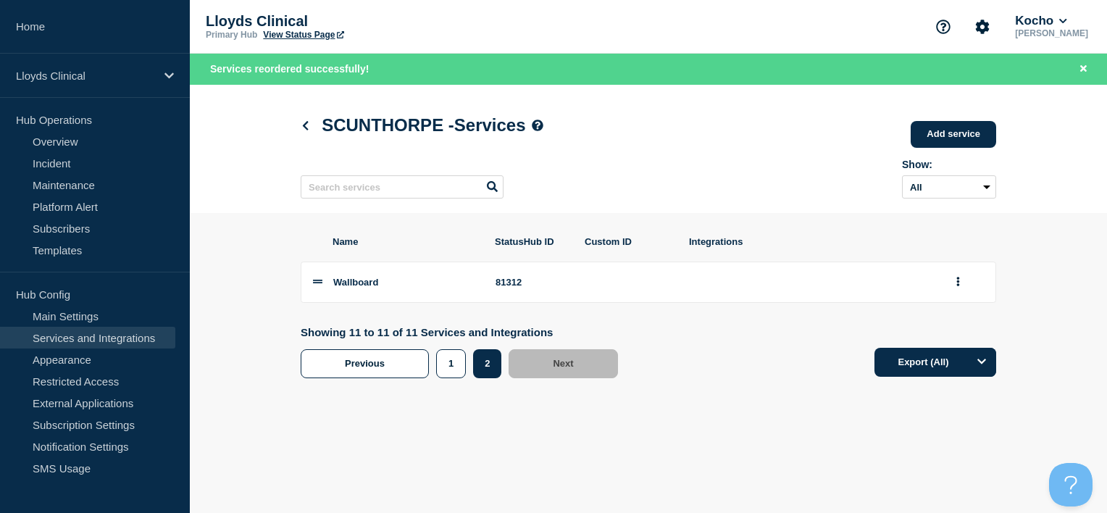
click at [319, 130] on h1 "SCUNTHORPE - Services" at bounding box center [422, 125] width 243 height 20
click at [309, 128] on icon at bounding box center [305, 125] width 11 height 9
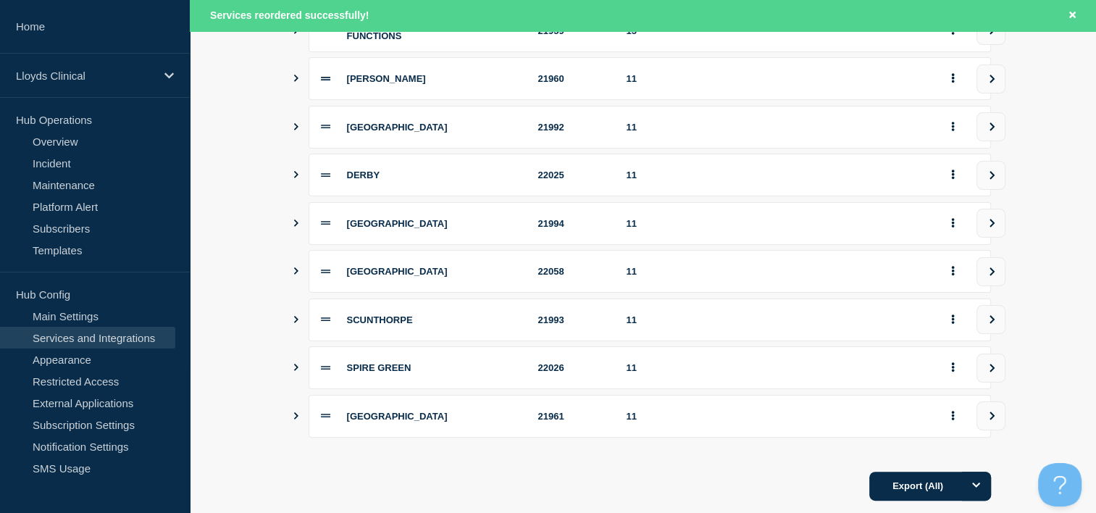
scroll to position [293, 0]
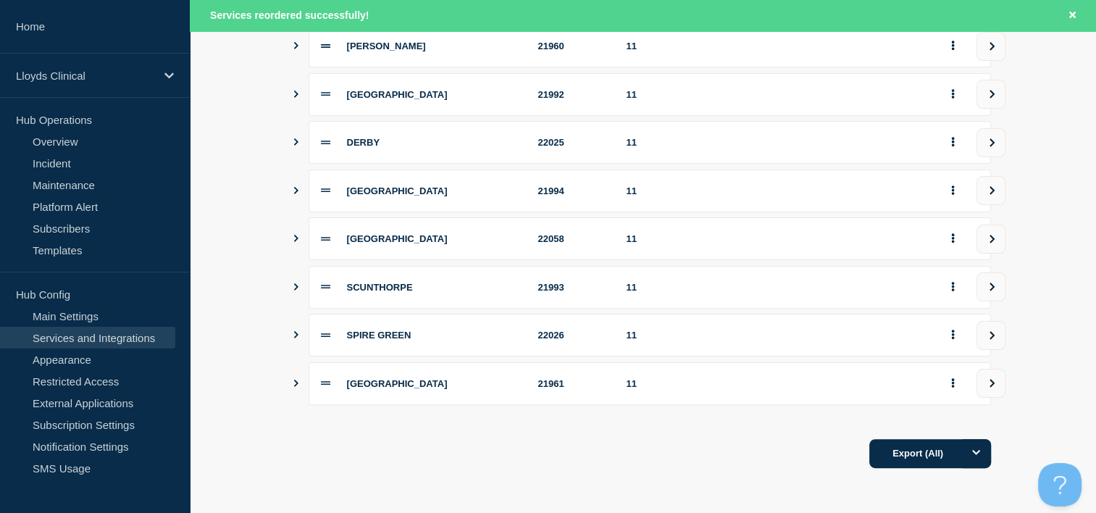
click at [987, 344] on button "view group" at bounding box center [991, 335] width 29 height 29
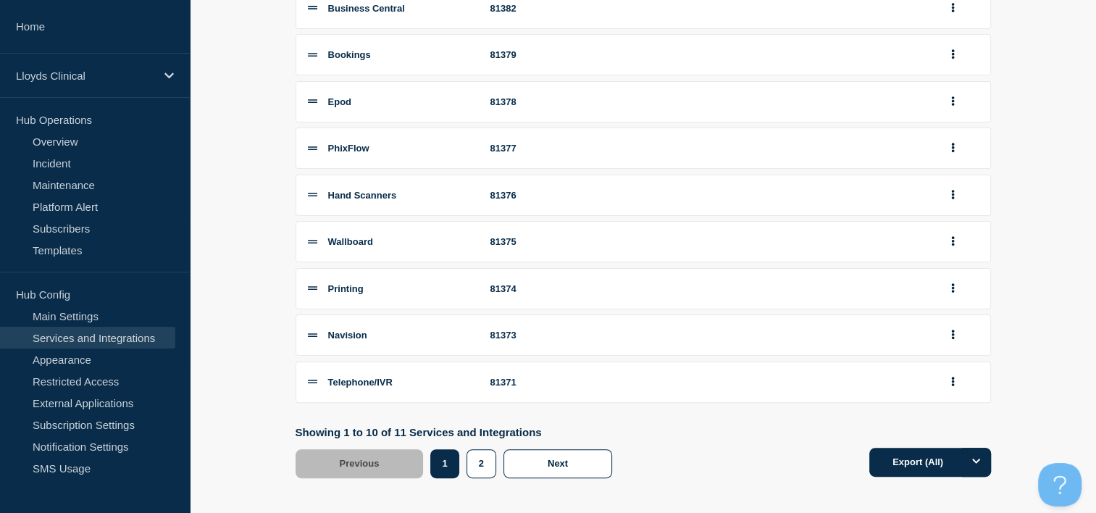
scroll to position [145, 0]
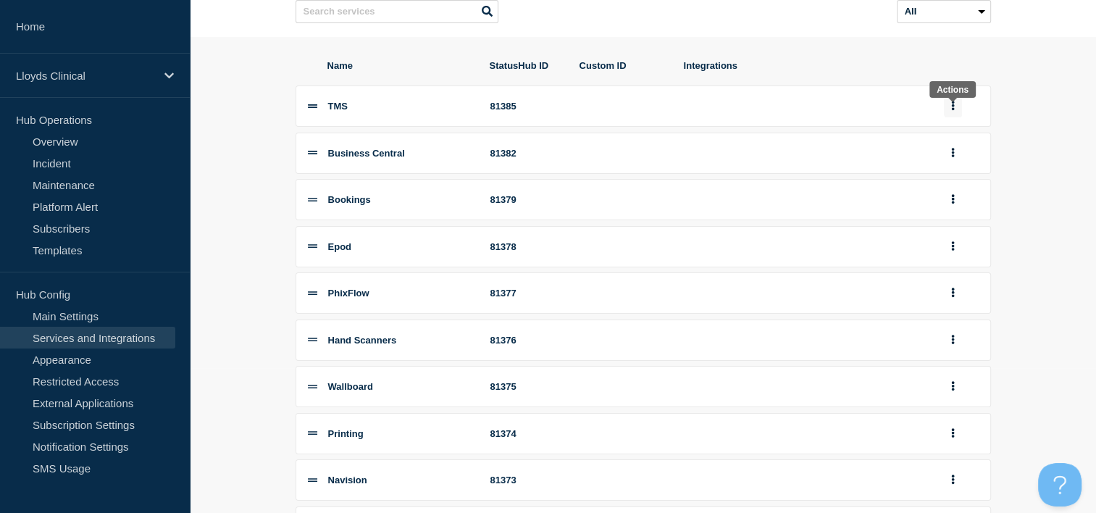
click at [954, 117] on button "group actions" at bounding box center [953, 106] width 18 height 22
click at [954, 236] on button "Bottom" at bounding box center [961, 224] width 72 height 22
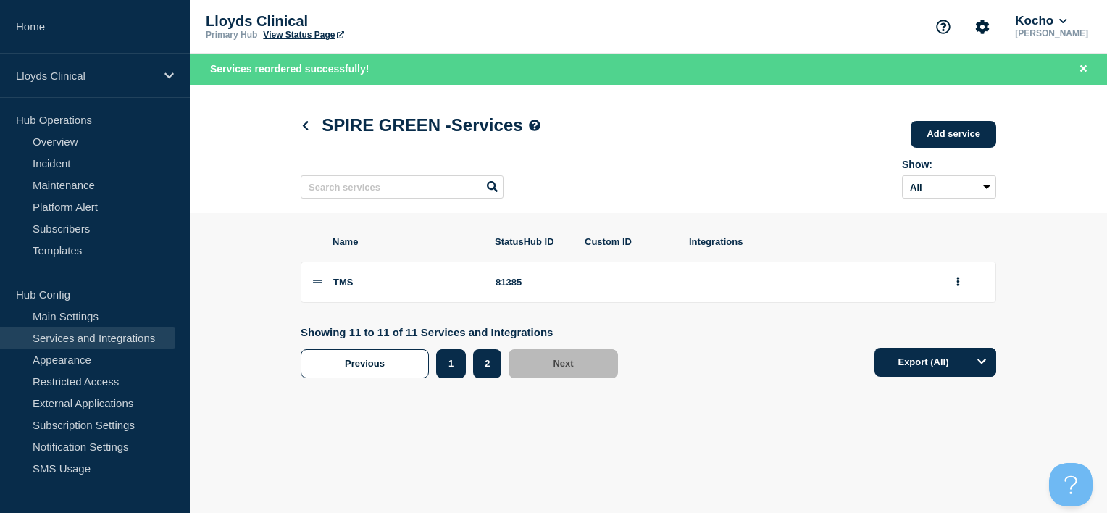
click at [455, 370] on button "1" at bounding box center [451, 363] width 30 height 29
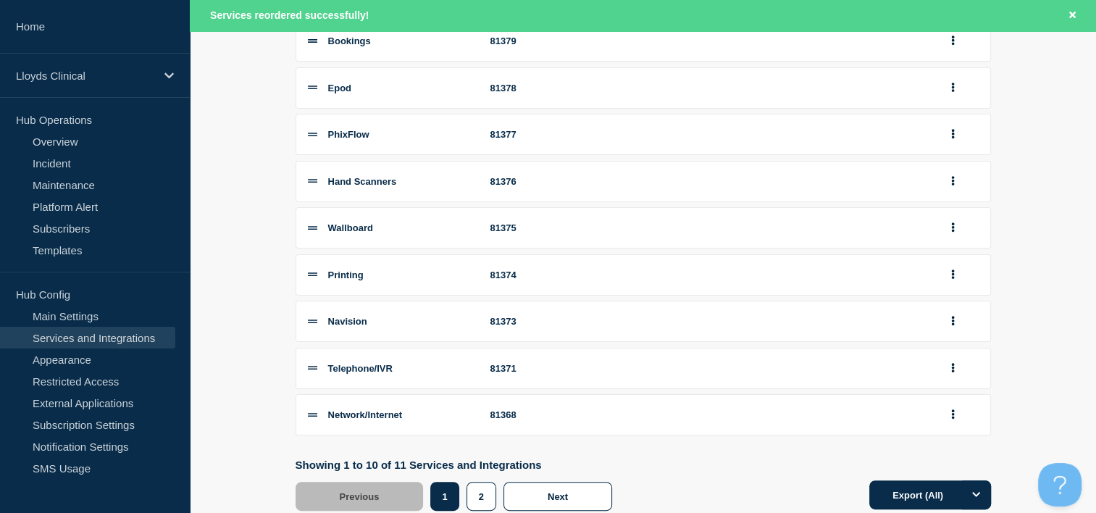
scroll to position [290, 0]
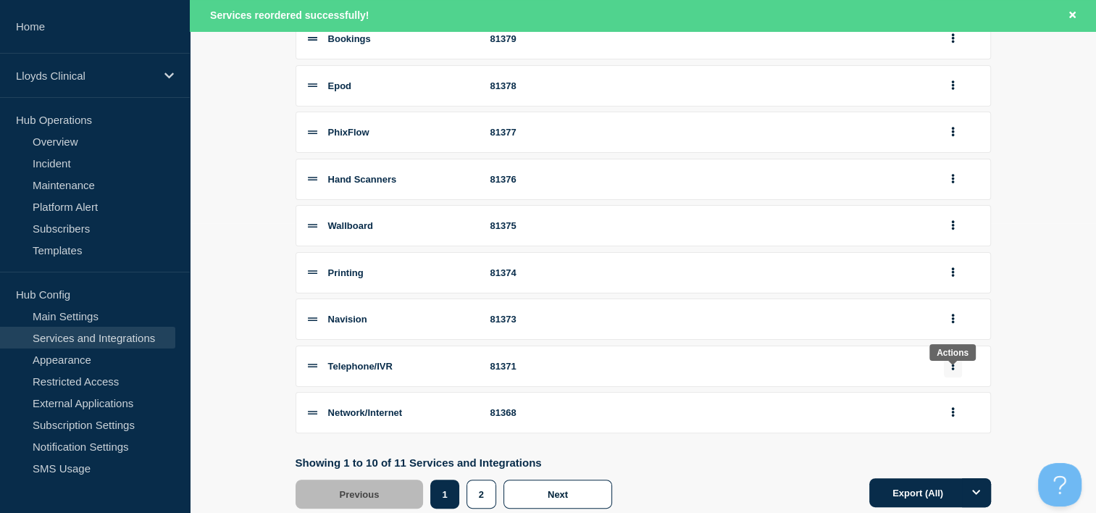
click at [957, 372] on button "group actions" at bounding box center [953, 366] width 18 height 22
click at [967, 278] on button "Bottom" at bounding box center [961, 266] width 72 height 22
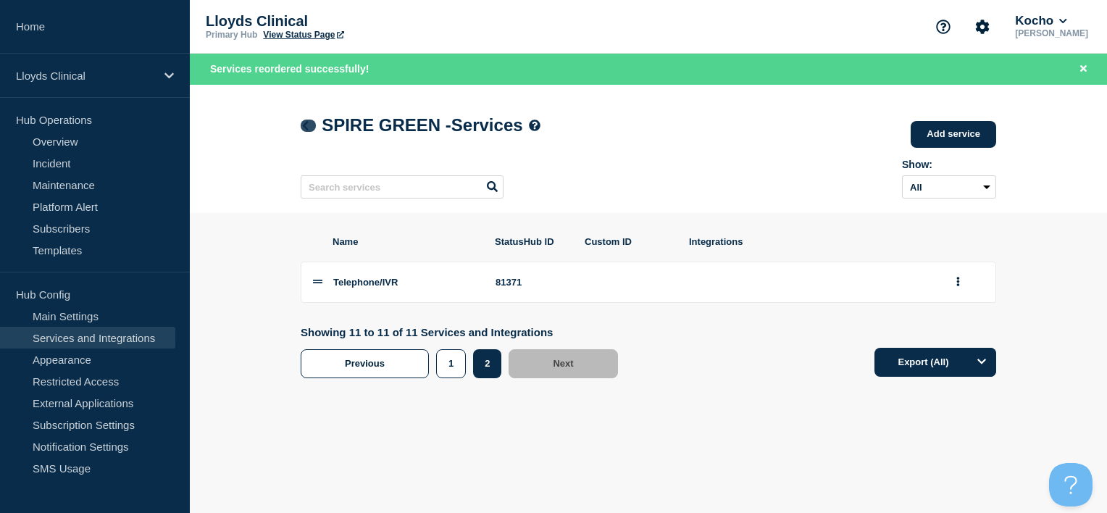
click at [304, 125] on icon at bounding box center [306, 125] width 6 height 9
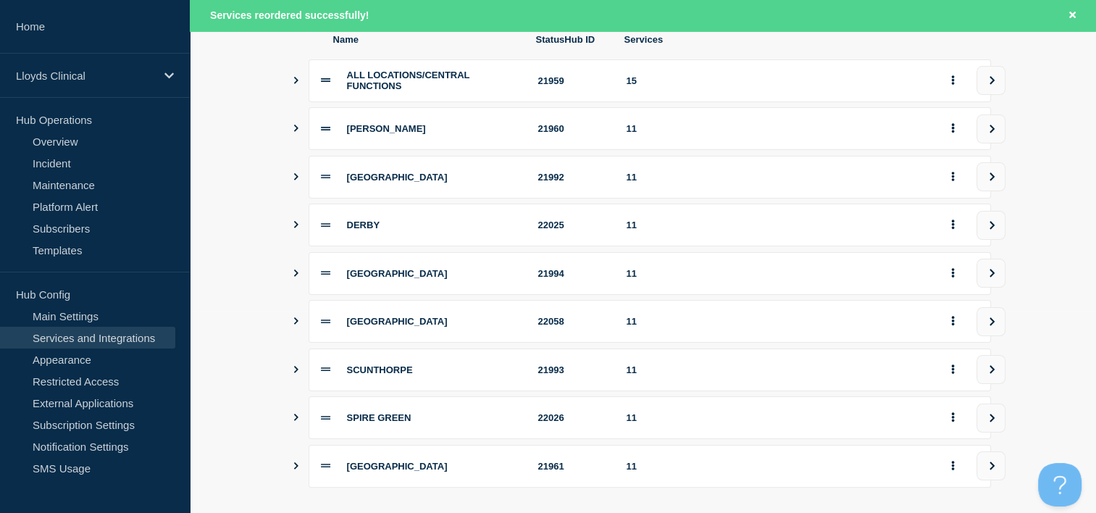
scroll to position [293, 0]
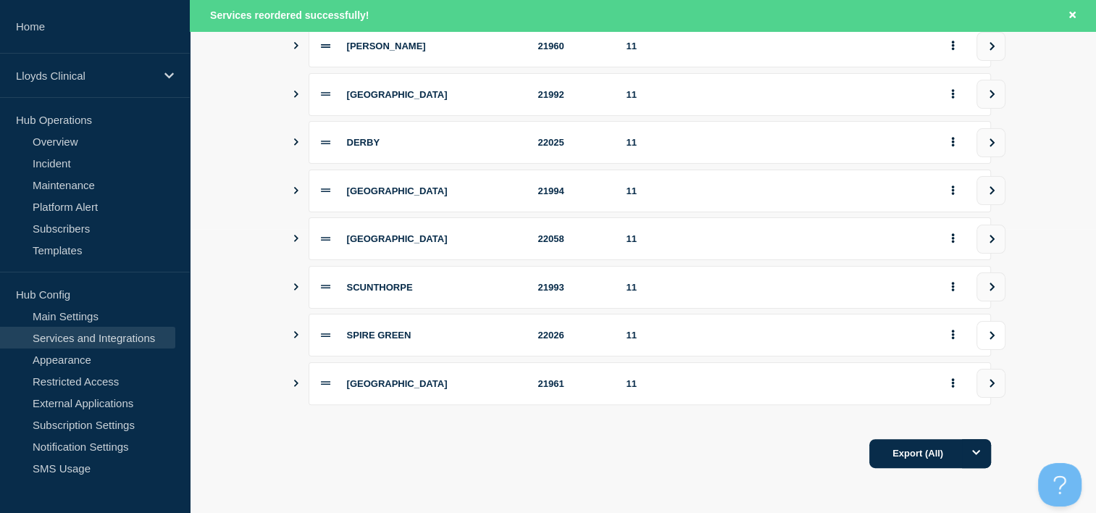
click at [999, 346] on button "view group" at bounding box center [991, 335] width 29 height 29
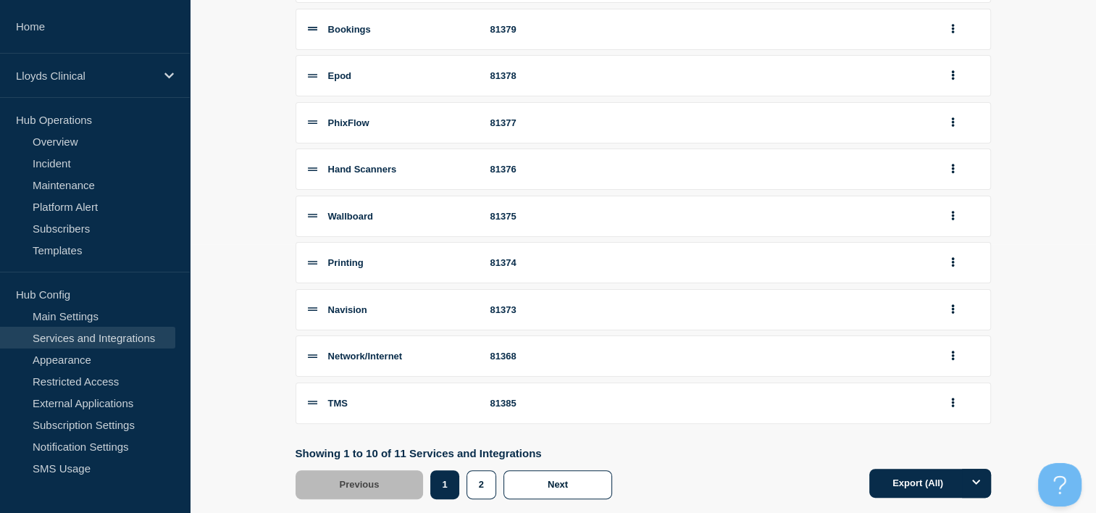
scroll to position [237, 0]
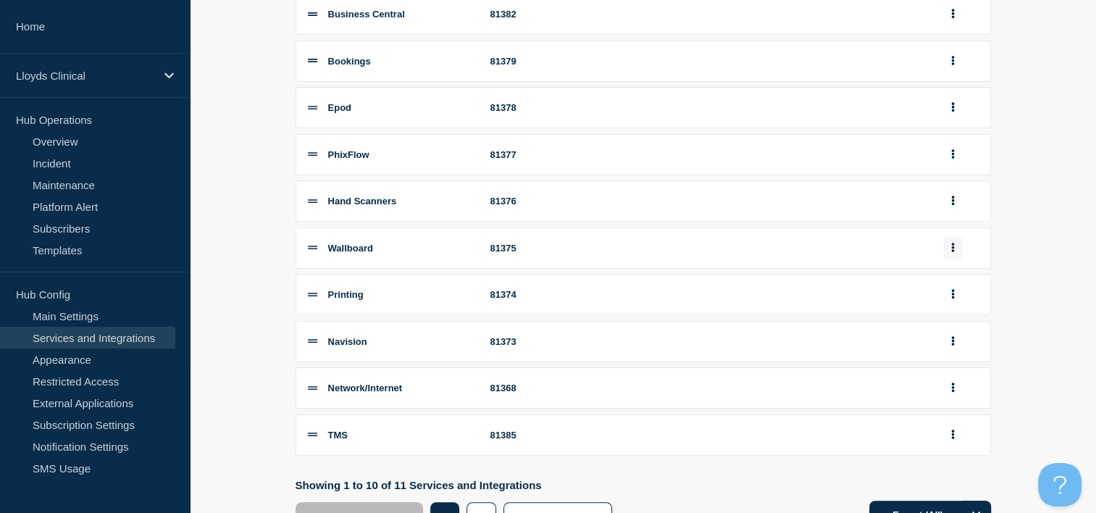
click at [952, 252] on icon "group actions" at bounding box center [954, 247] width 4 height 9
click at [955, 378] on button "Bottom" at bounding box center [961, 366] width 72 height 22
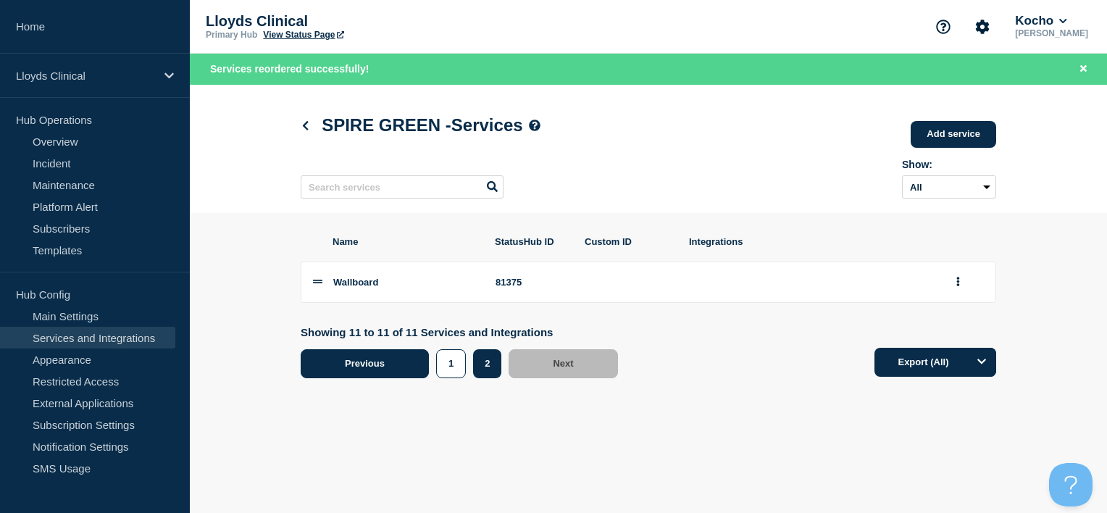
click at [376, 362] on button "Previous" at bounding box center [365, 363] width 128 height 29
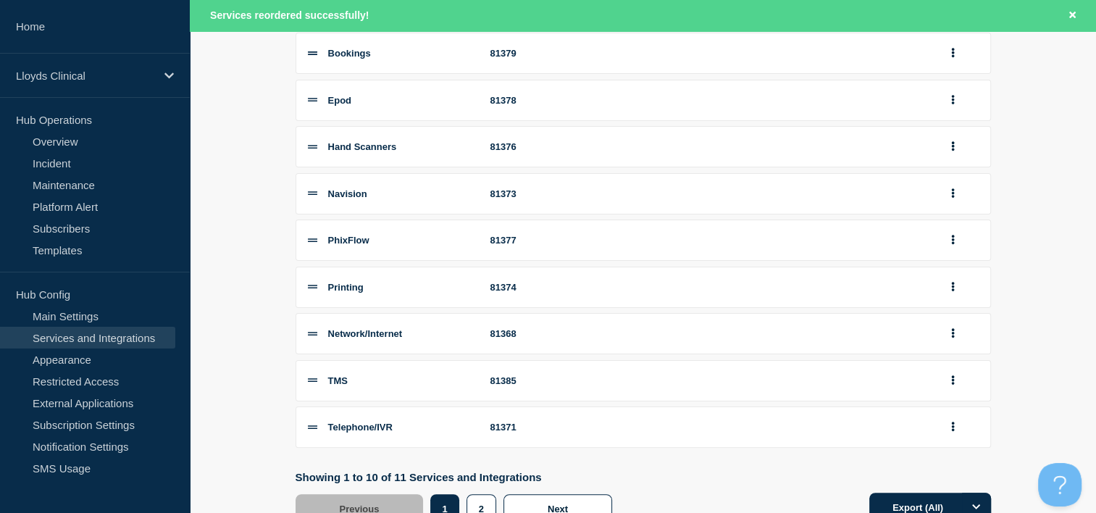
scroll to position [290, 0]
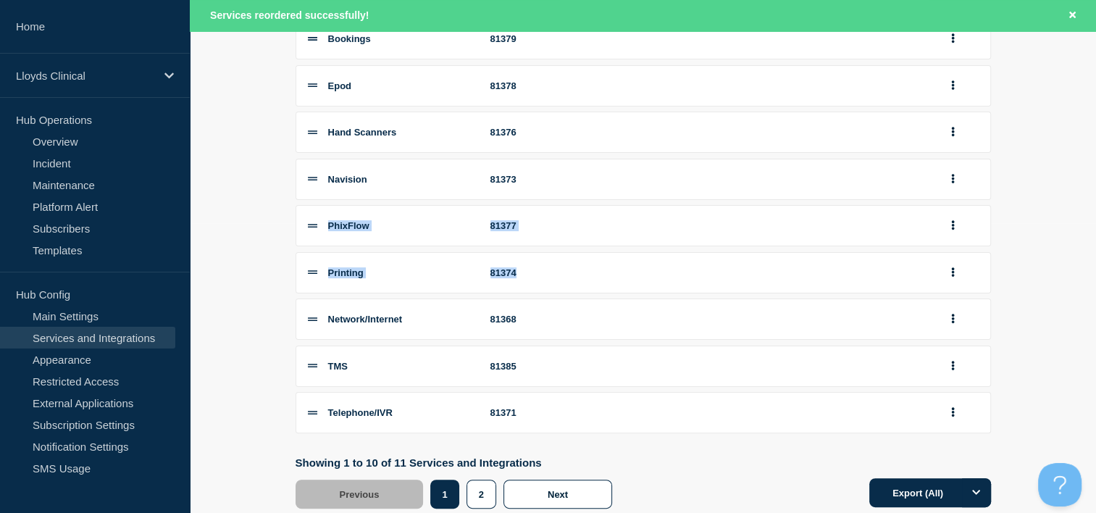
drag, startPoint x: 317, startPoint y: 324, endPoint x: 314, endPoint y: 226, distance: 97.9
click at [314, 226] on div "Business Central 81382 Bookings 81379 Epod 81378 Hand Scanners 81376 Navision 8…" at bounding box center [644, 203] width 696 height 462
drag, startPoint x: 314, startPoint y: 226, endPoint x: 311, endPoint y: 328, distance: 102.2
click at [311, 324] on icon at bounding box center [312, 319] width 9 height 9
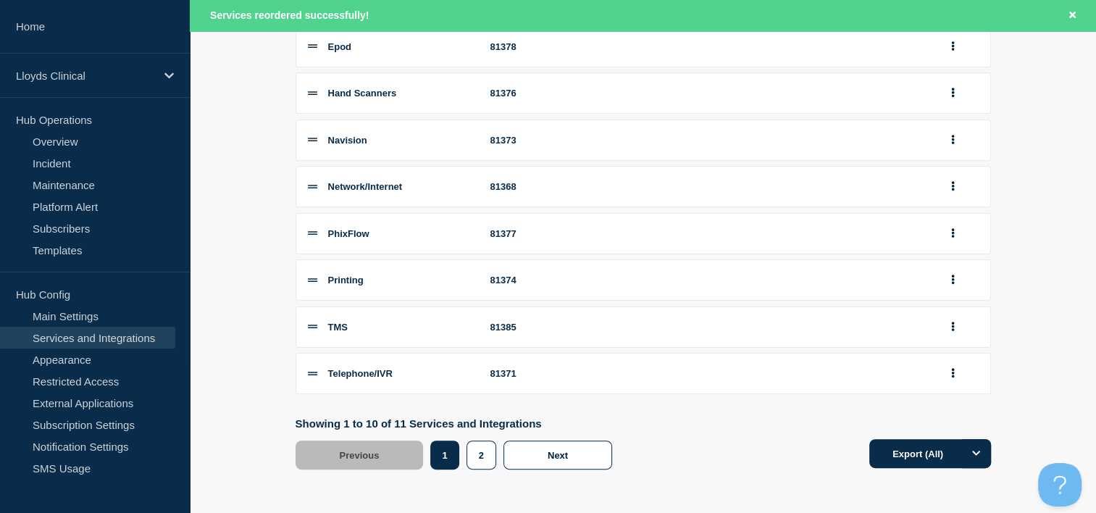
scroll to position [0, 0]
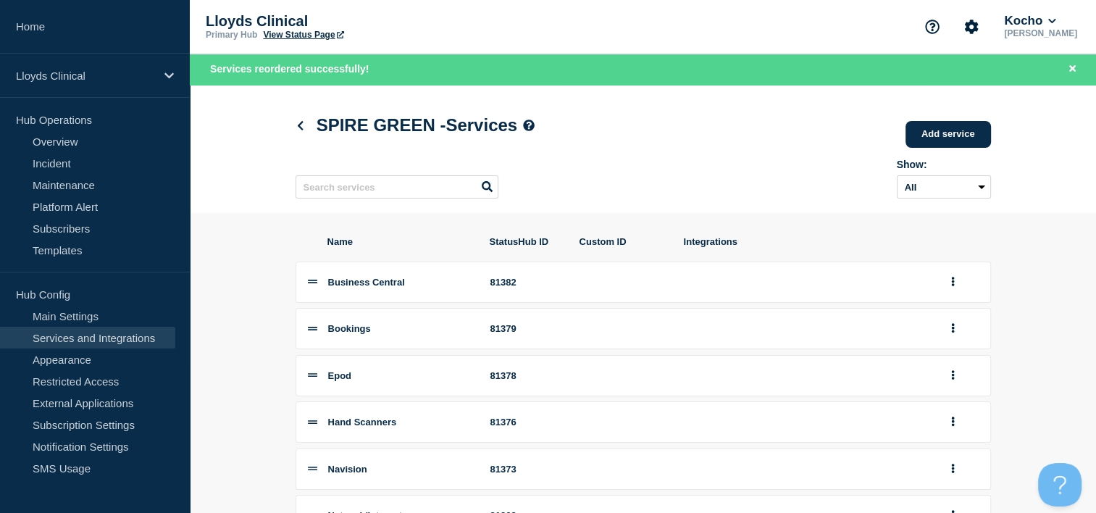
click at [306, 134] on h1 "SPIRE GREEN - Services" at bounding box center [416, 125] width 240 height 20
click at [304, 132] on link at bounding box center [303, 126] width 15 height 12
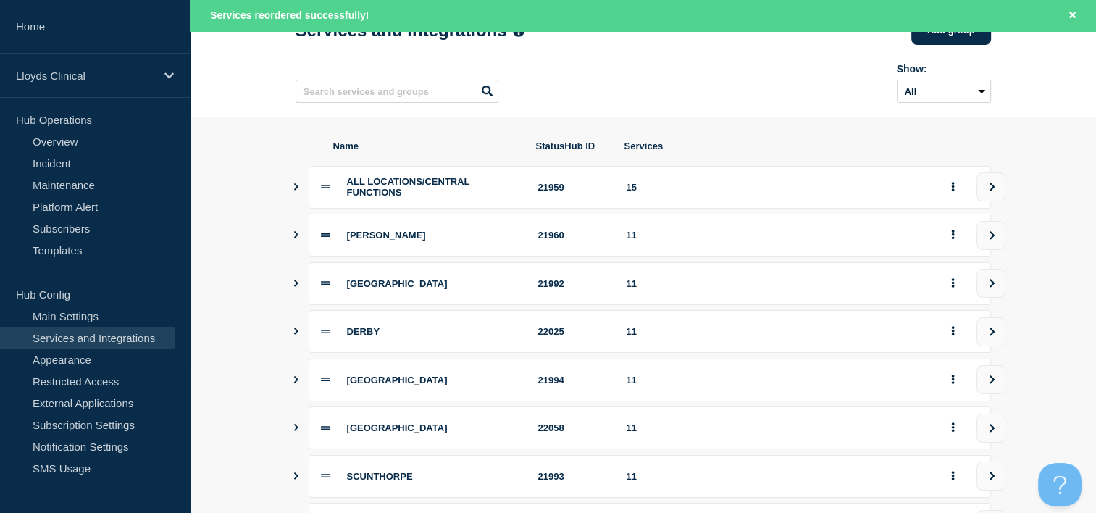
scroll to position [293, 0]
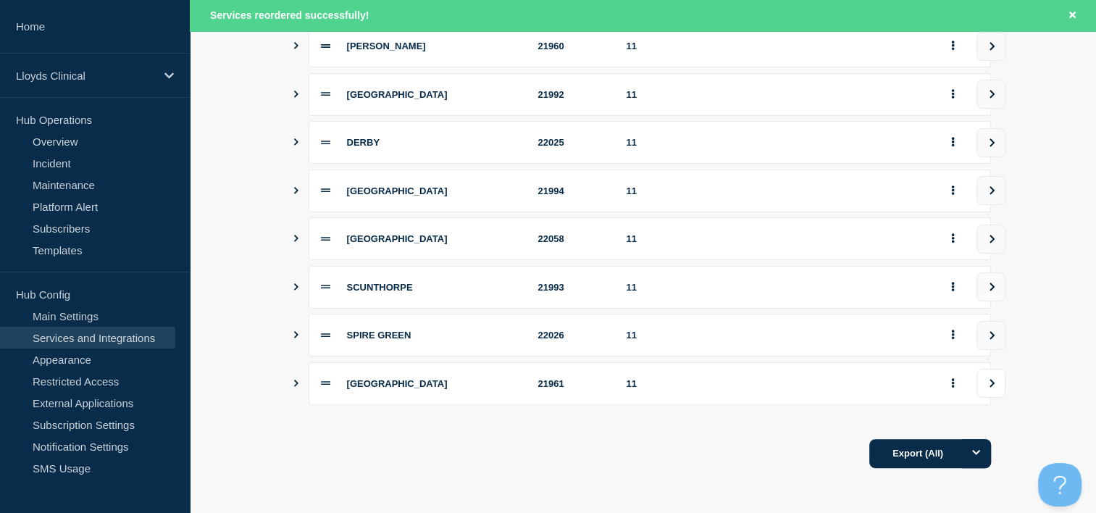
click at [985, 380] on button "view group" at bounding box center [991, 383] width 29 height 29
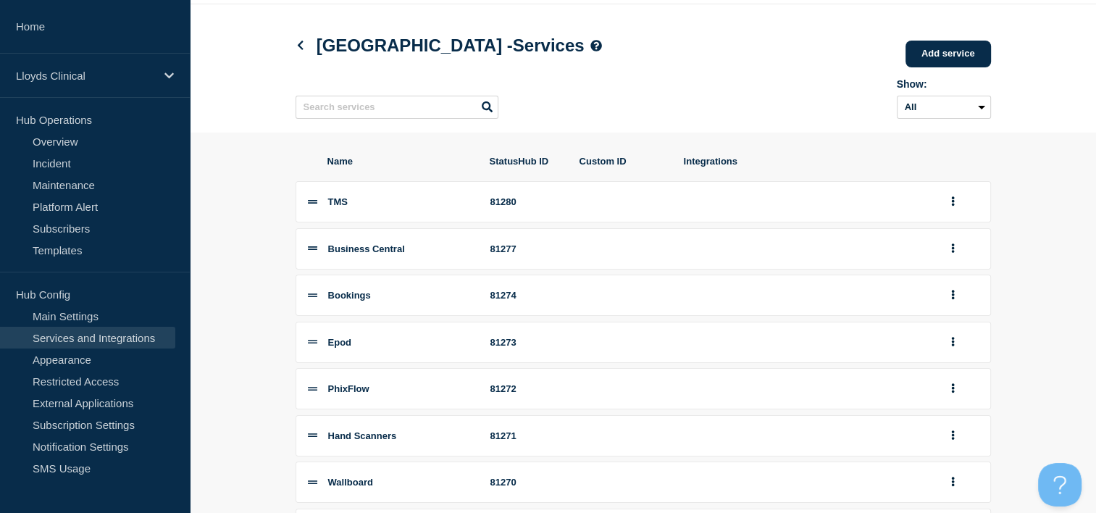
scroll to position [72, 0]
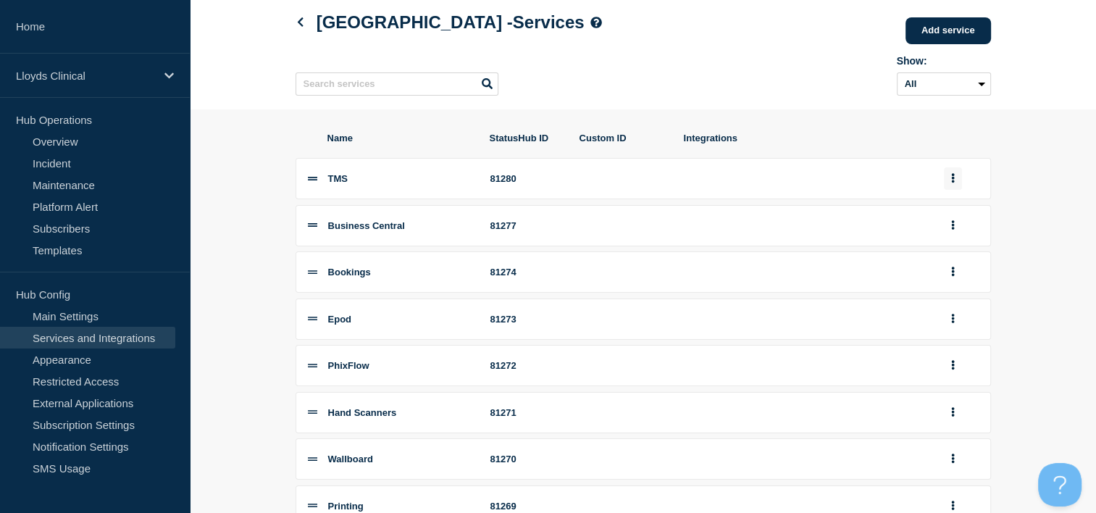
click at [948, 183] on button "group actions" at bounding box center [953, 178] width 18 height 22
click at [962, 308] on button "Bottom" at bounding box center [961, 297] width 72 height 22
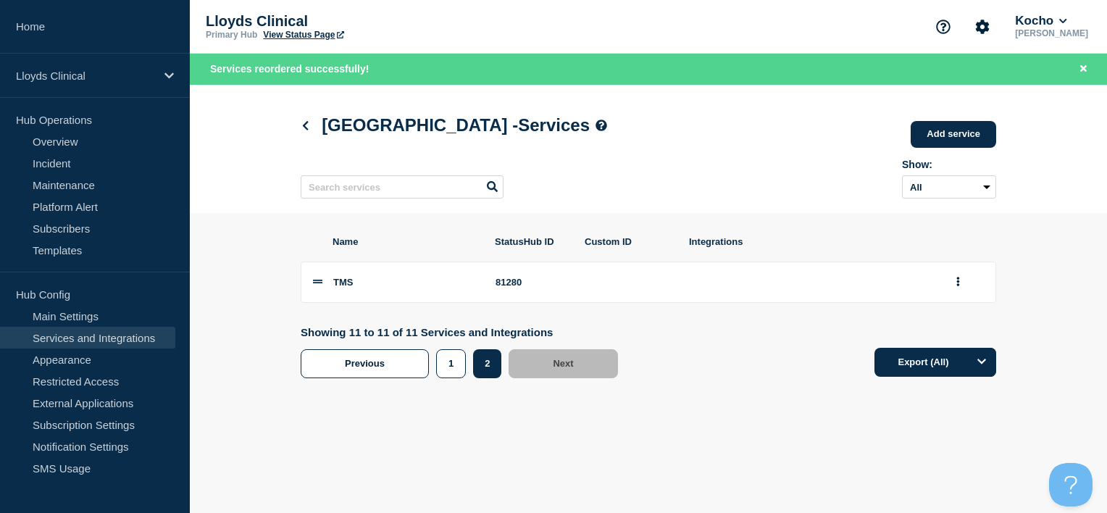
click at [429, 377] on div "Previous Page 1 Page 2 1 2 Next" at bounding box center [463, 363] width 325 height 29
click at [452, 370] on button "1" at bounding box center [451, 363] width 30 height 29
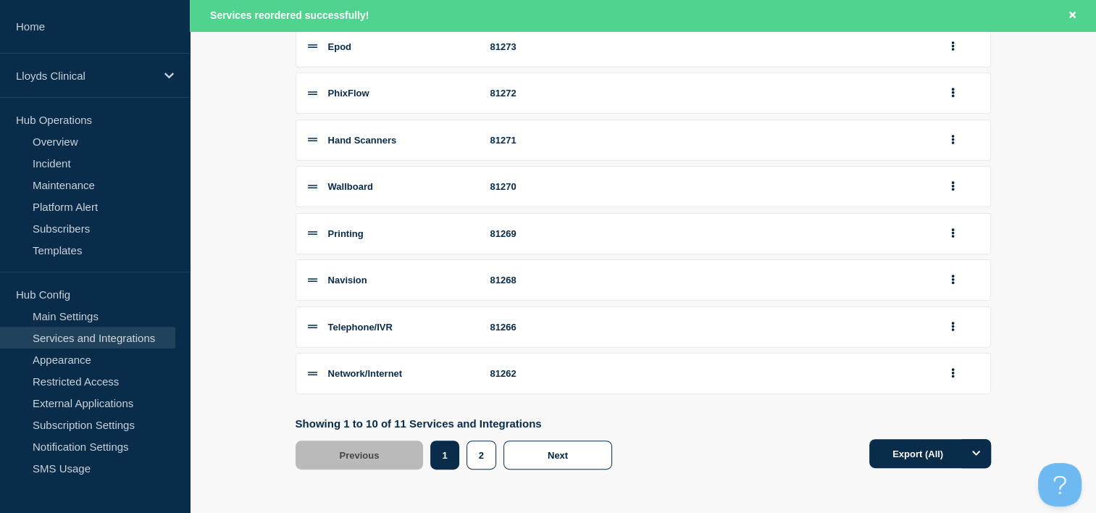
scroll to position [340, 0]
click at [954, 324] on button "group actions" at bounding box center [953, 327] width 18 height 22
click at [955, 238] on button "Bottom" at bounding box center [961, 227] width 72 height 22
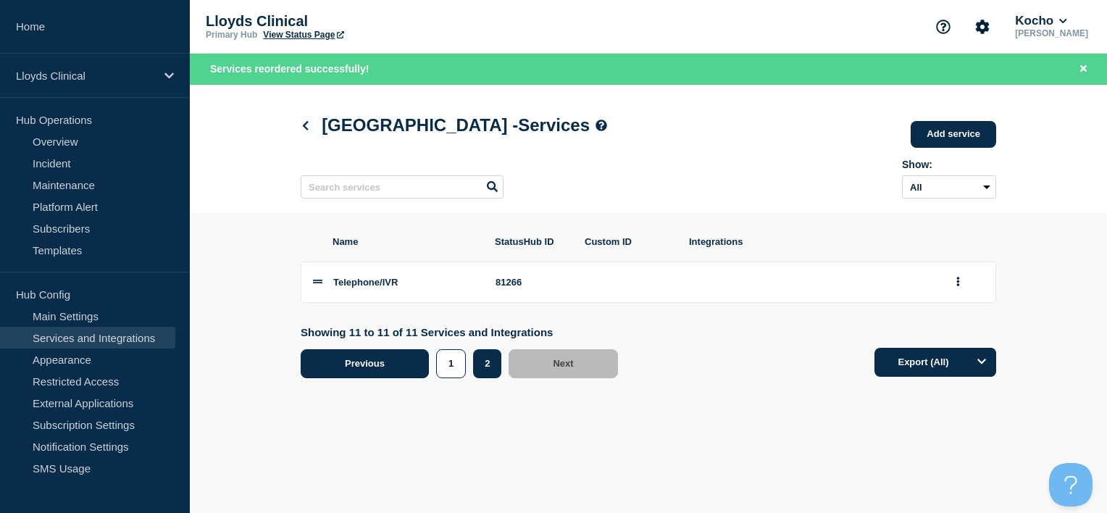
click at [406, 375] on button "Previous" at bounding box center [365, 363] width 128 height 29
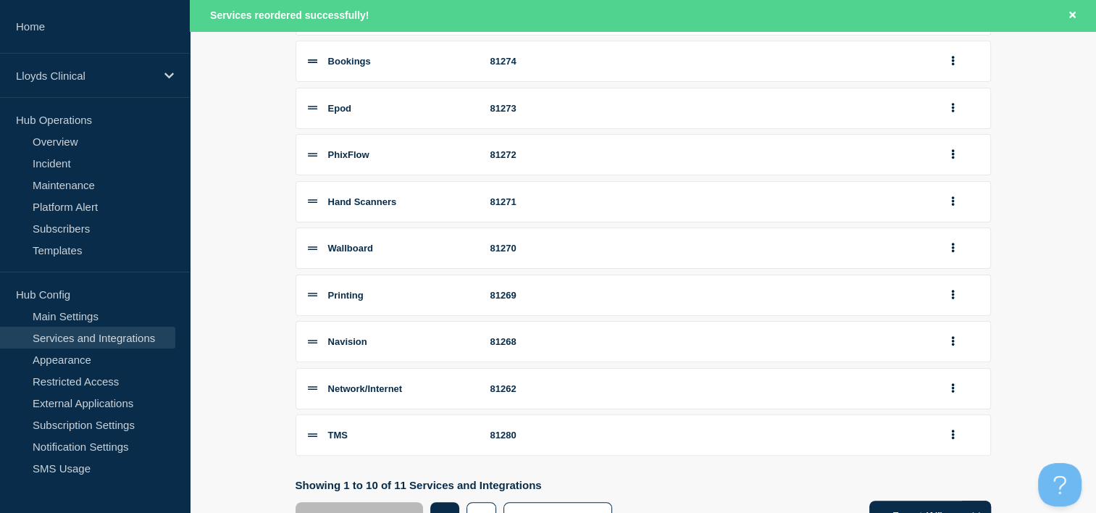
scroll to position [195, 0]
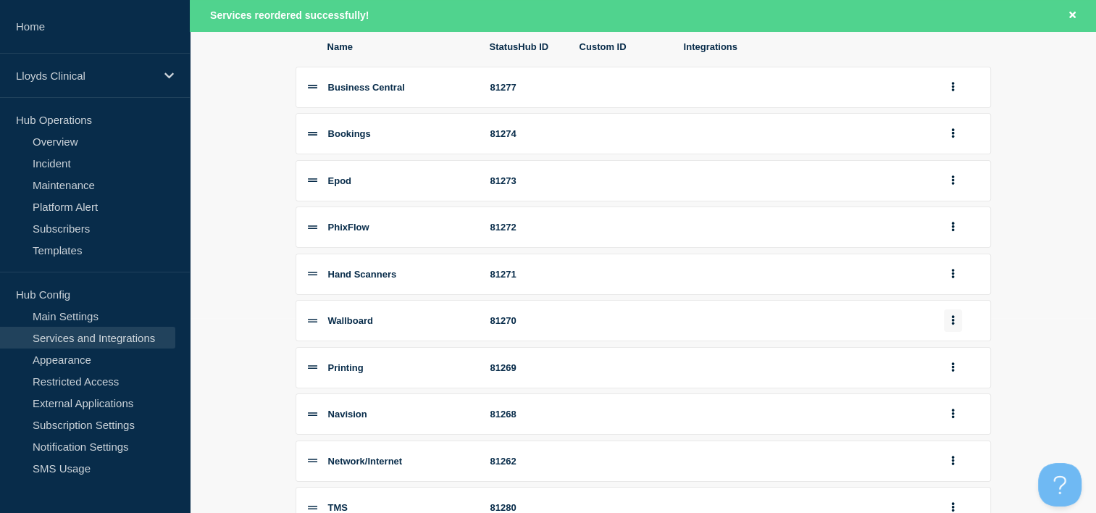
click at [954, 325] on icon "group actions" at bounding box center [953, 320] width 3 height 9
click at [959, 232] on button "Bottom" at bounding box center [961, 220] width 72 height 22
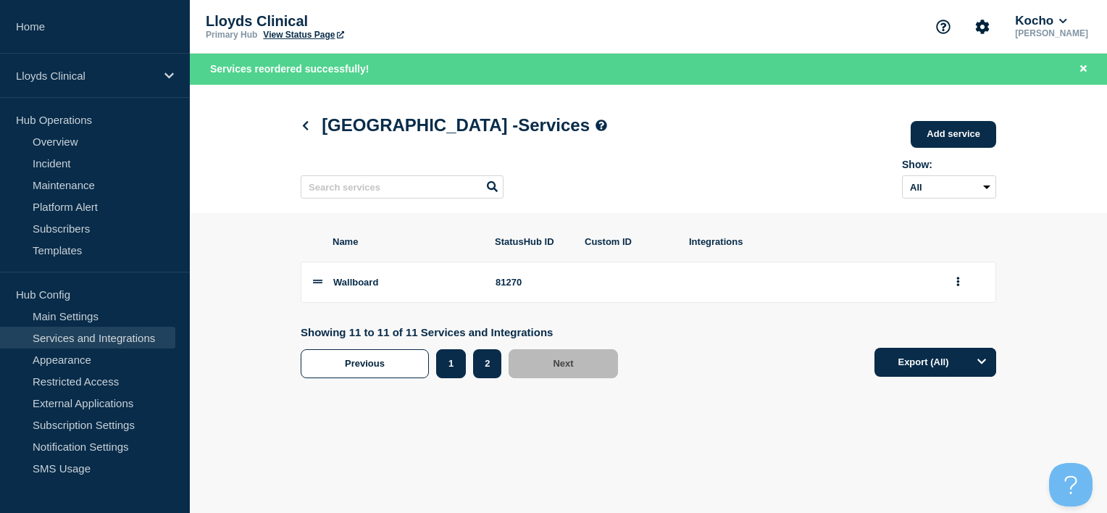
click at [455, 369] on button "1" at bounding box center [451, 363] width 30 height 29
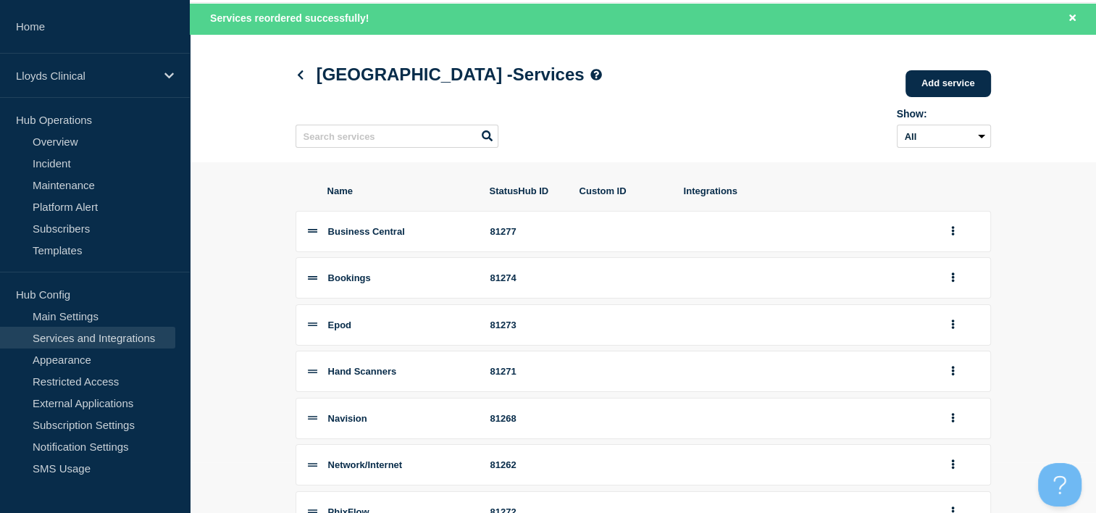
scroll to position [50, 0]
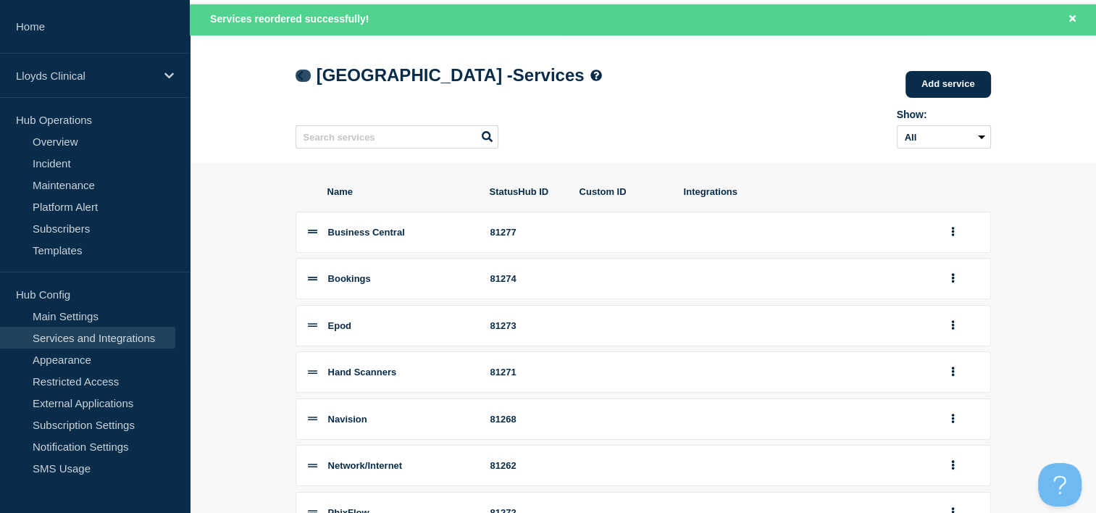
click at [301, 73] on icon at bounding box center [300, 75] width 6 height 9
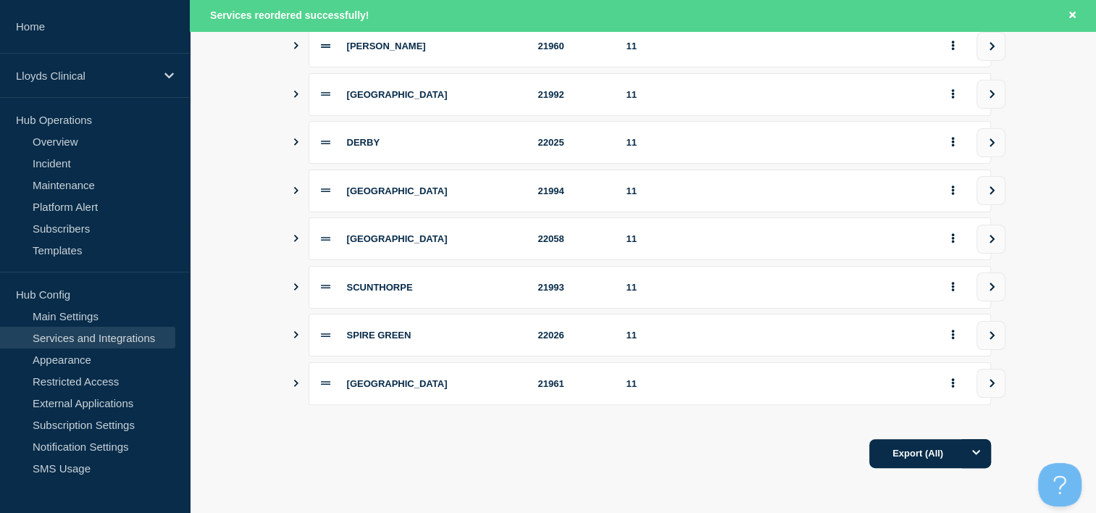
scroll to position [293, 0]
